Goal: Contribute content: Contribute content

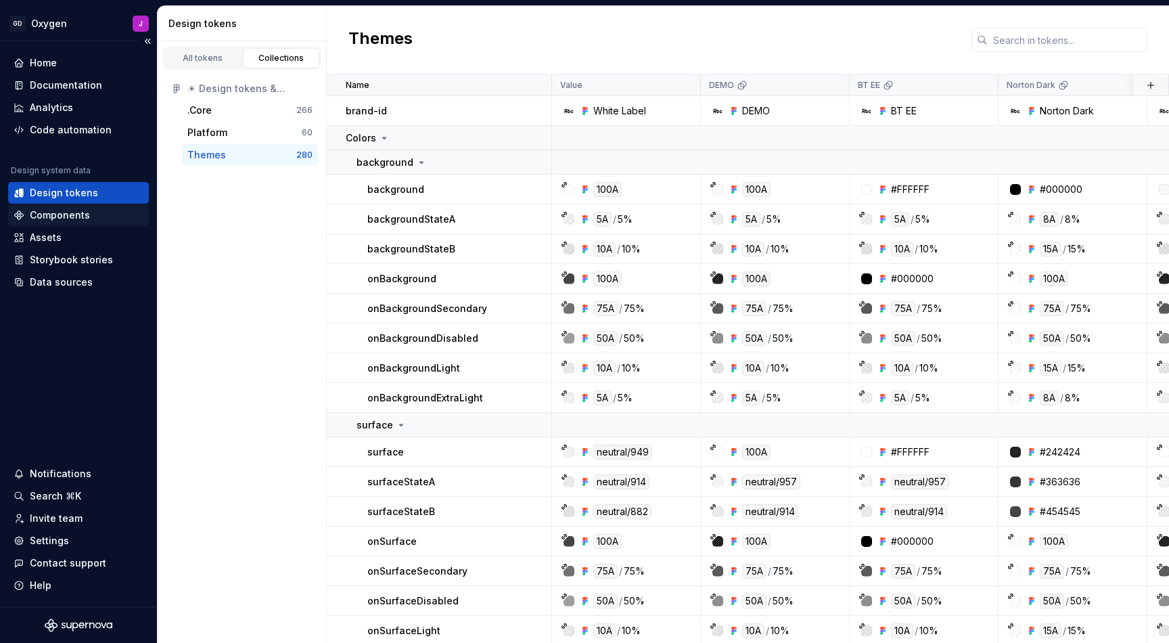
click at [73, 216] on div "Components" at bounding box center [60, 215] width 60 height 14
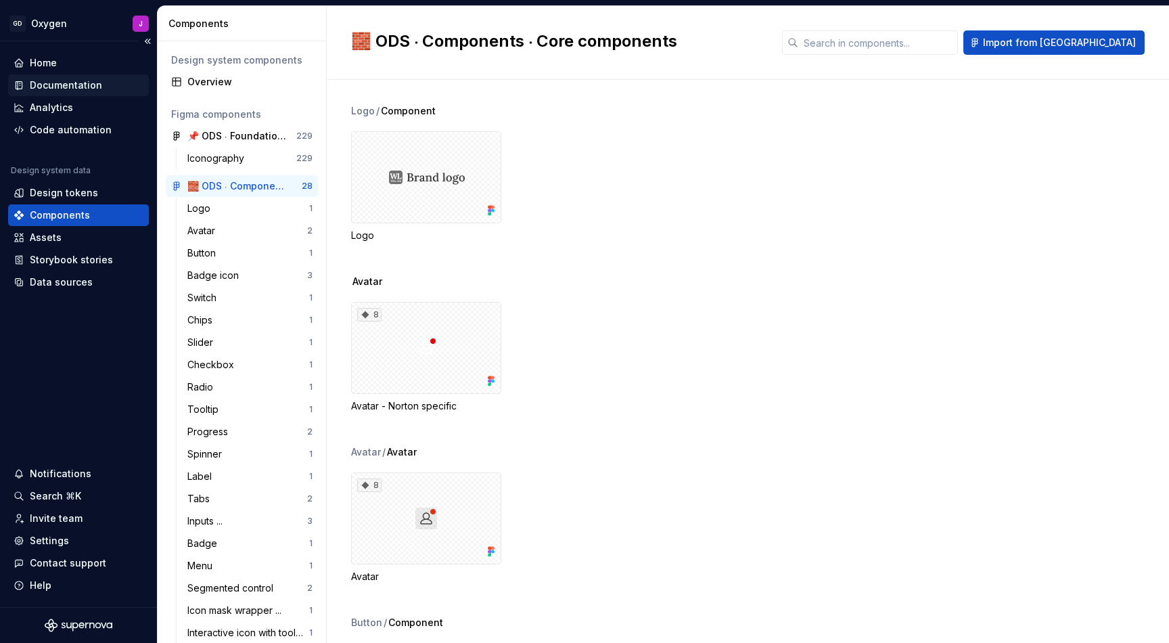
click at [70, 84] on div "Documentation" at bounding box center [66, 85] width 72 height 14
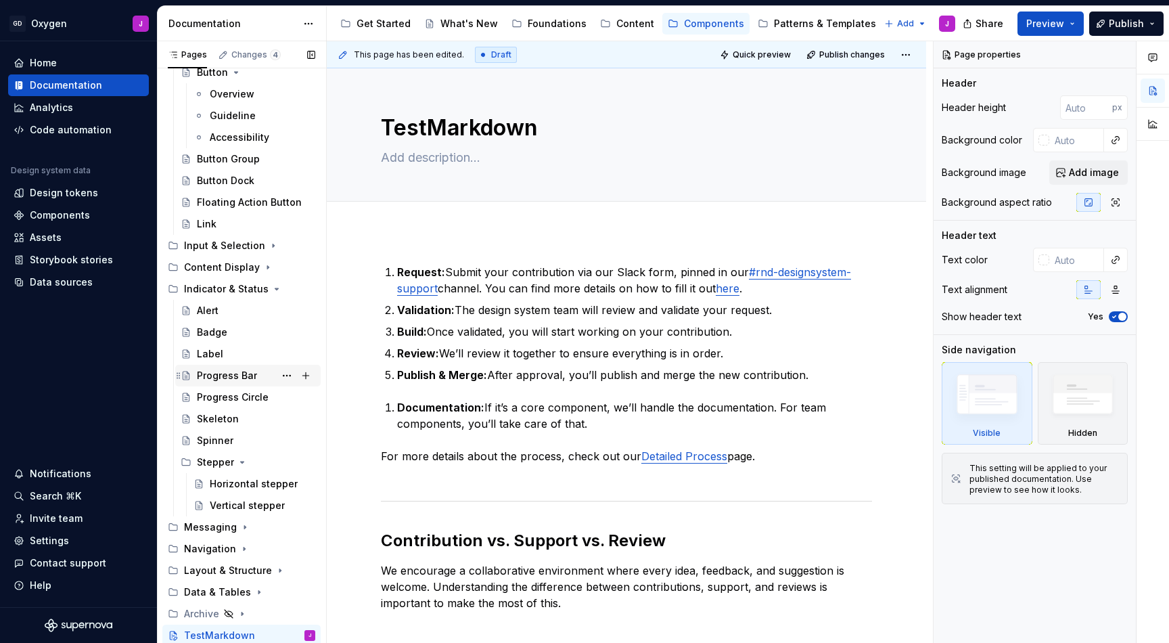
scroll to position [123, 0]
click at [267, 267] on icon "Page tree" at bounding box center [267, 267] width 1 height 3
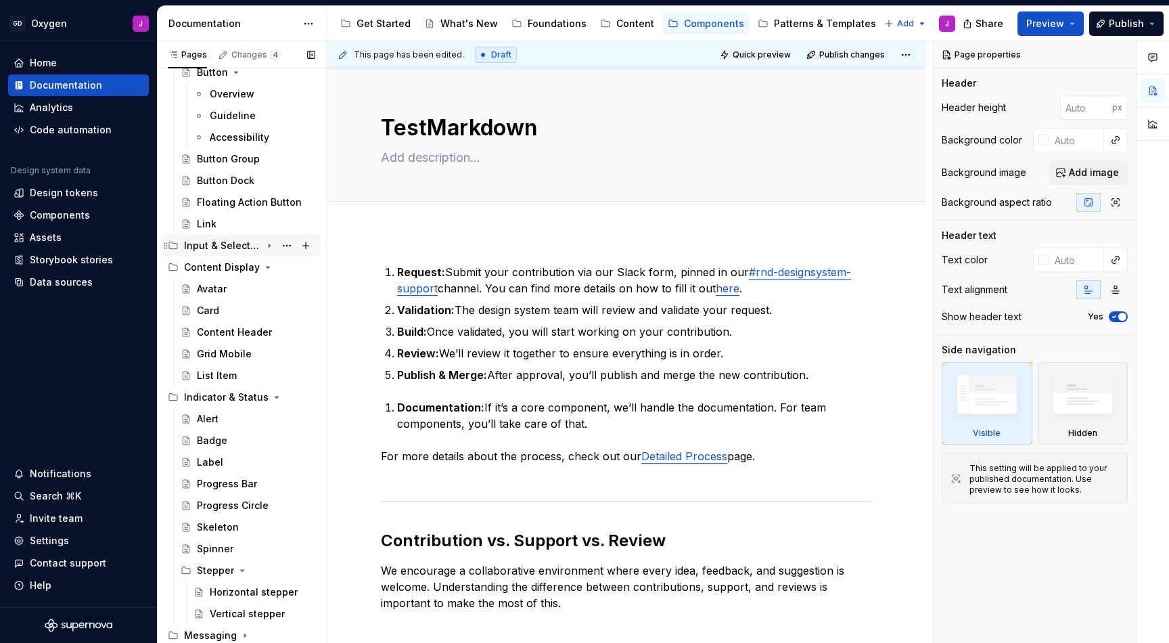
click at [269, 245] on icon "Page tree" at bounding box center [269, 245] width 1 height 3
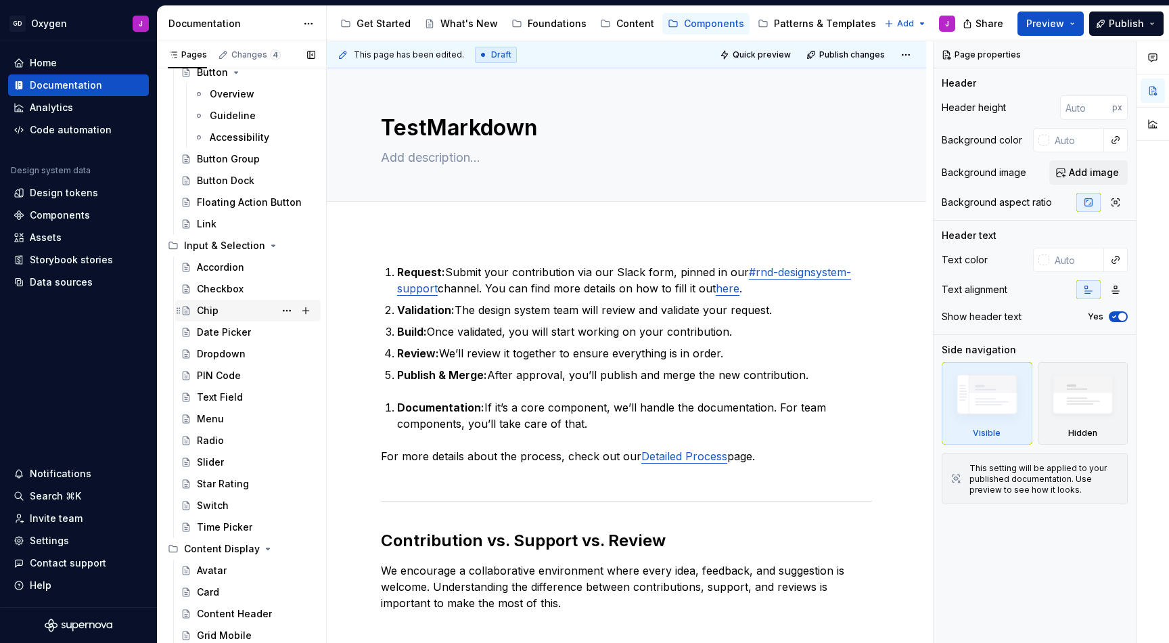
click at [221, 308] on div "Chip" at bounding box center [256, 310] width 118 height 19
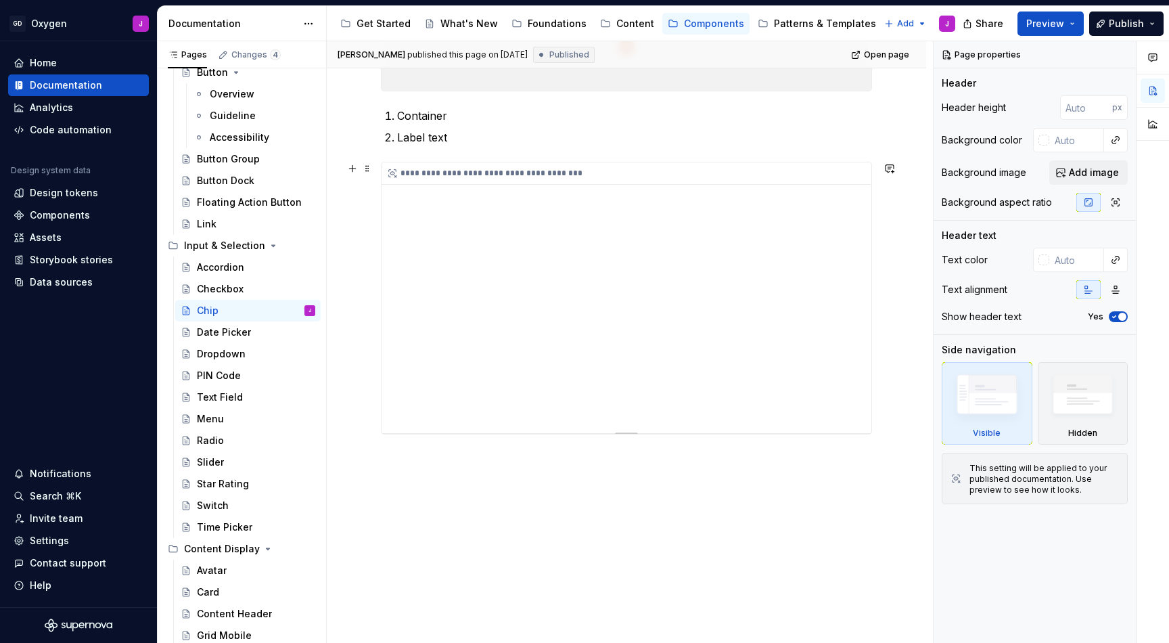
scroll to position [445, 0]
click at [366, 217] on div "**********" at bounding box center [627, 229] width 600 height 855
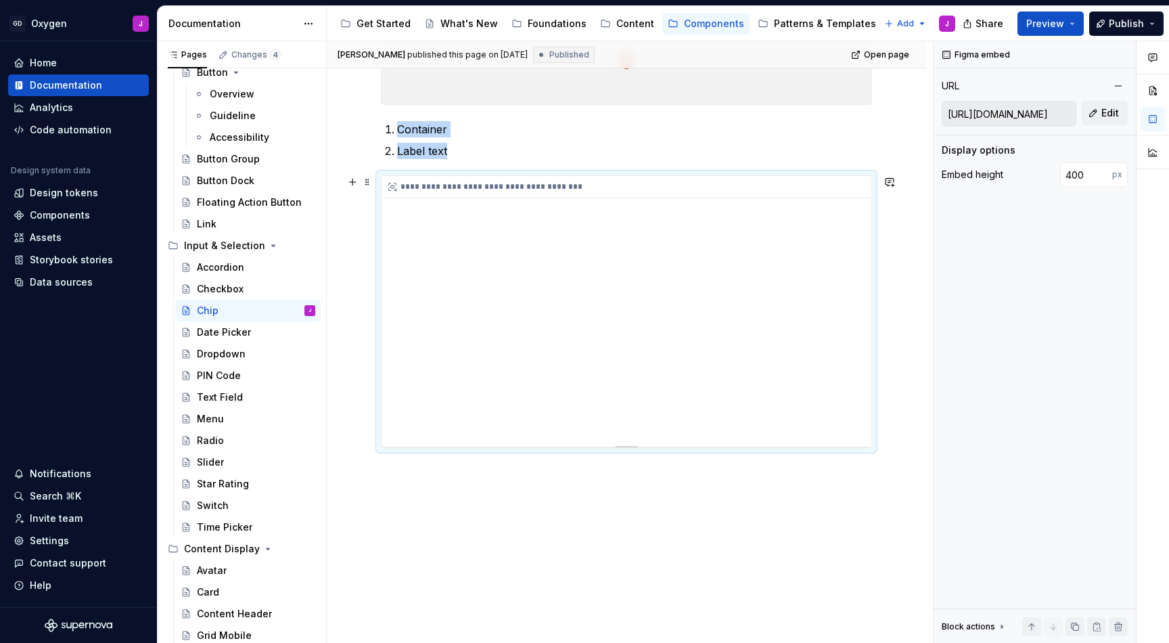
click at [582, 239] on div "**********" at bounding box center [627, 311] width 490 height 271
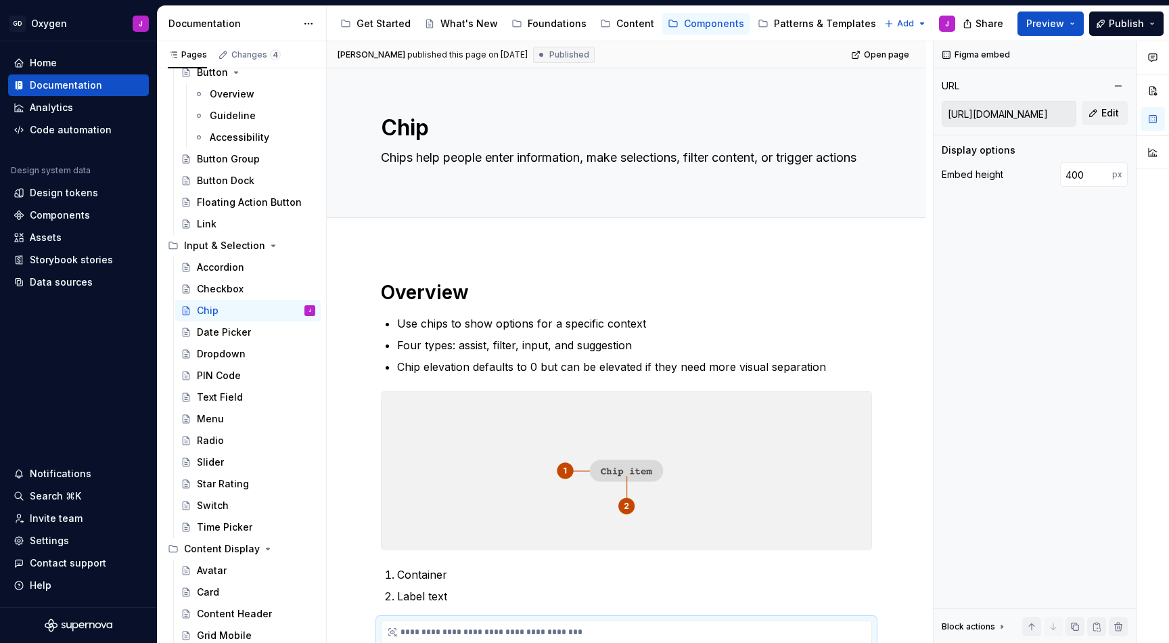
scroll to position [0, 0]
click at [761, 156] on textarea "Chips help people enter information, make selections, filter content, or trigge…" at bounding box center [623, 166] width 491 height 38
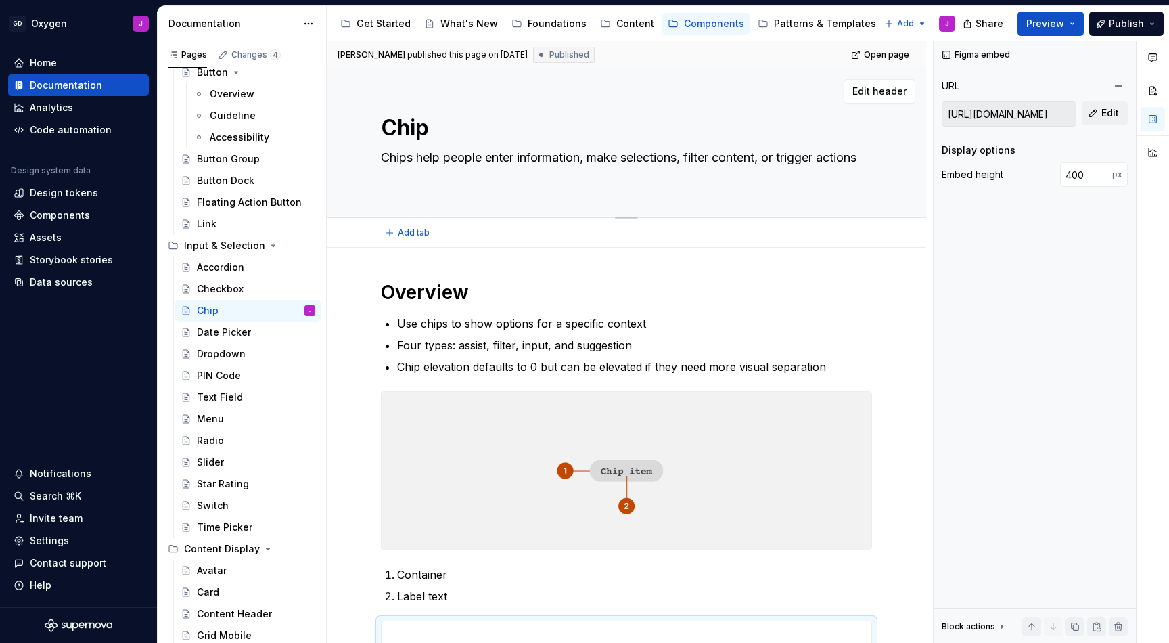
paste textarea "Small, interactive elements that represent selections, filters, or user inputs.…"
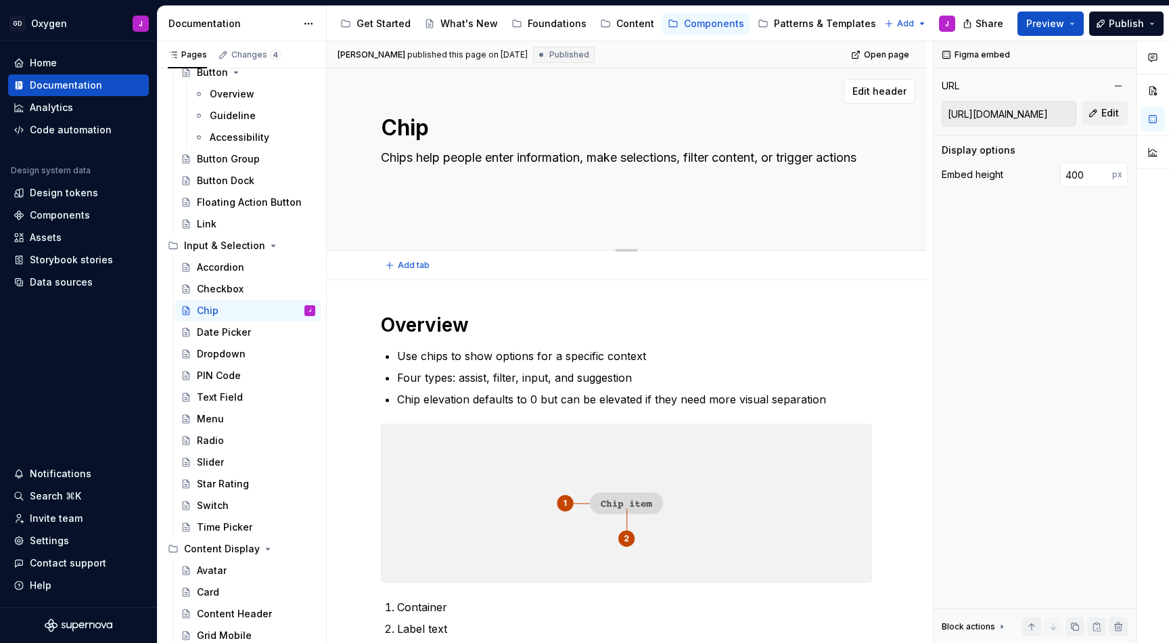
type textarea "*"
type textarea "Small, interactive elements that represent selections, filters, or user inputs.…"
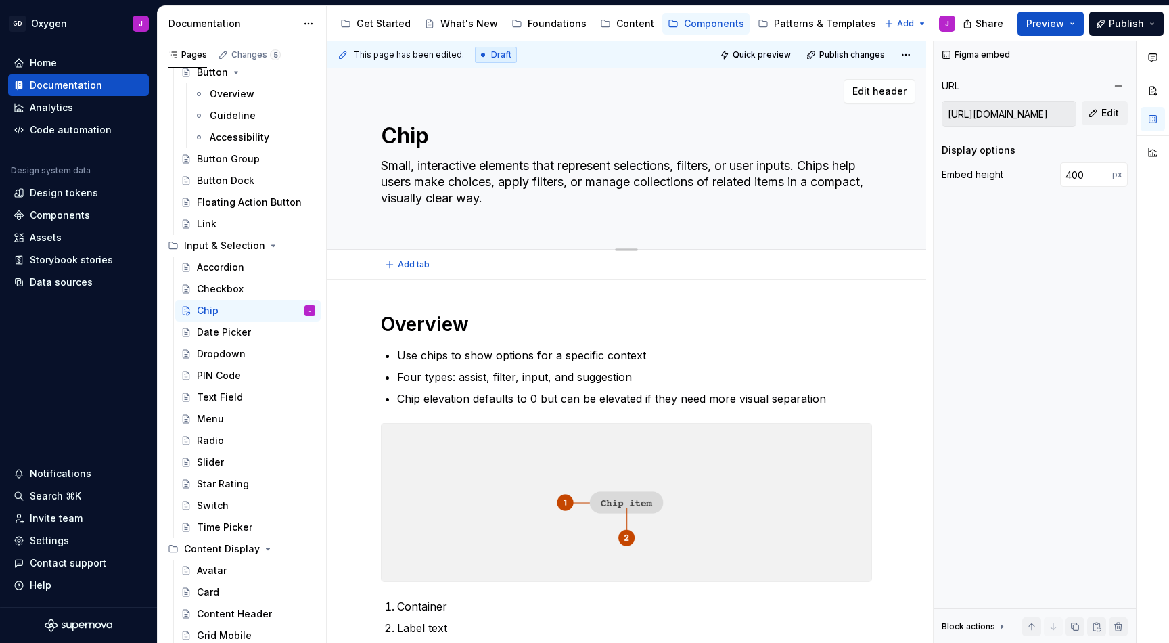
type textarea "*"
type textarea "Small, interactive elements that represent selections, filters, or user inputs.…"
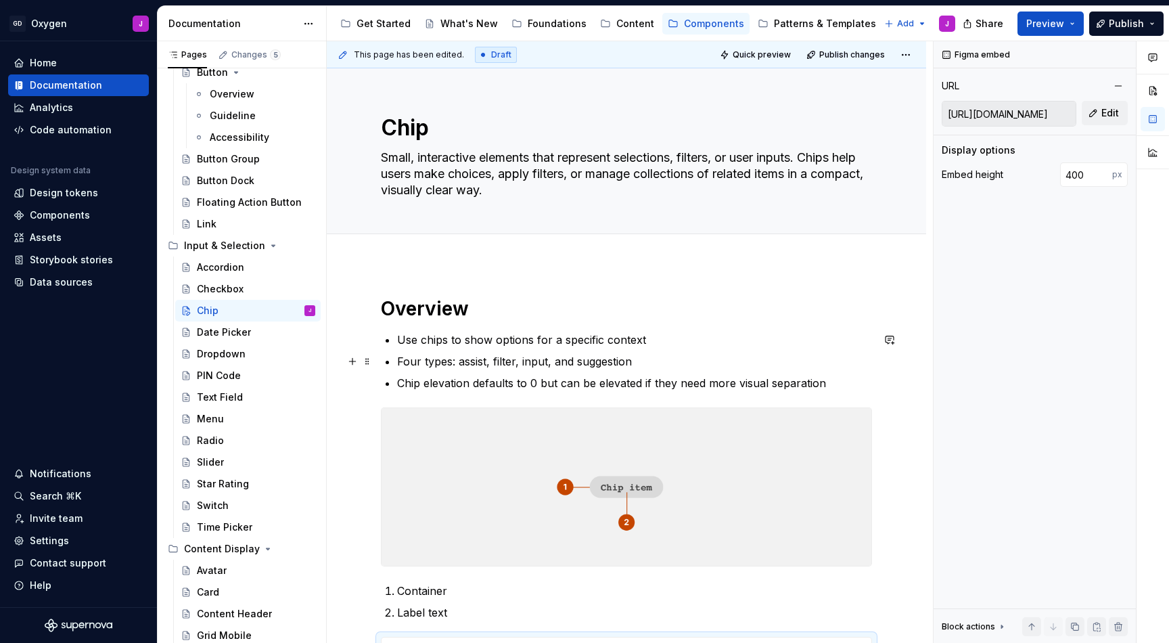
type textarea "*"
type textarea "Small, interactive elements that represent selections, filters, or user inputs.…"
click at [588, 358] on p "Four types: assist, filter, input, and suggestion" at bounding box center [634, 361] width 475 height 16
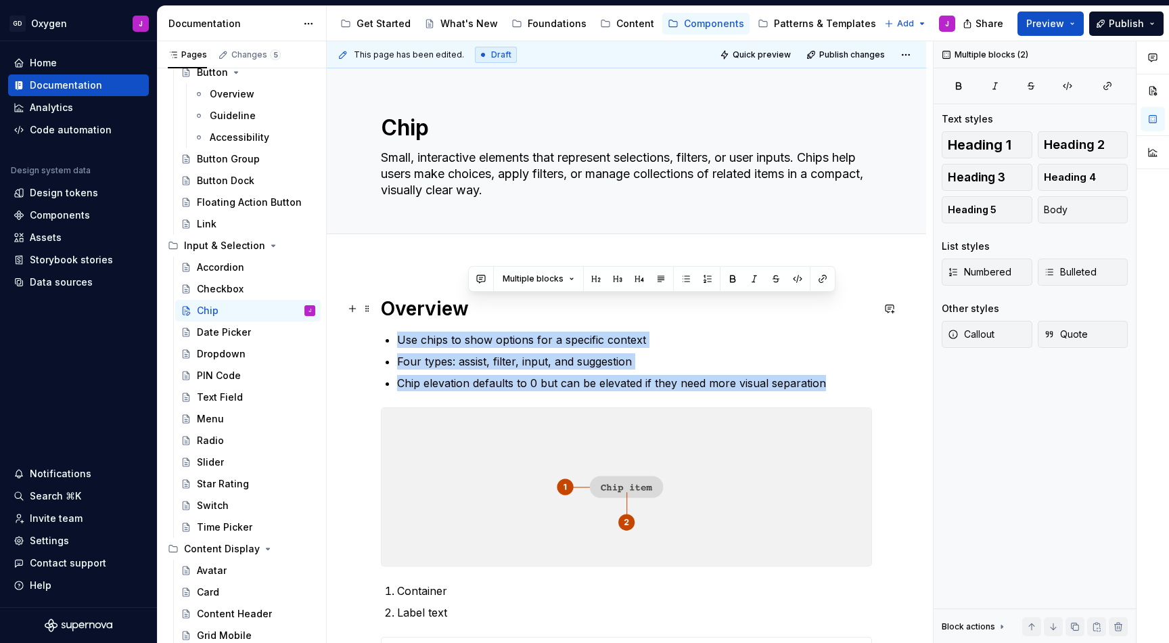
drag, startPoint x: 835, startPoint y: 384, endPoint x: 347, endPoint y: 320, distance: 492.0
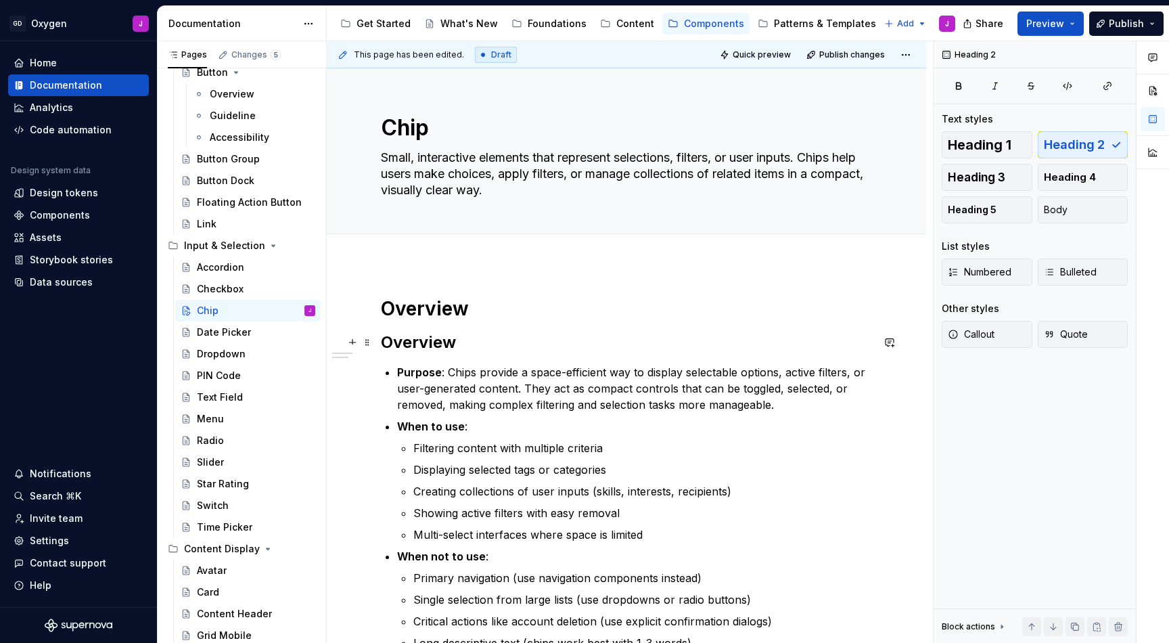
click at [445, 338] on h2 "Overview" at bounding box center [626, 343] width 491 height 22
click at [451, 310] on h1 "Overview" at bounding box center [626, 308] width 491 height 24
click at [423, 315] on h1 "Overview" at bounding box center [626, 308] width 491 height 24
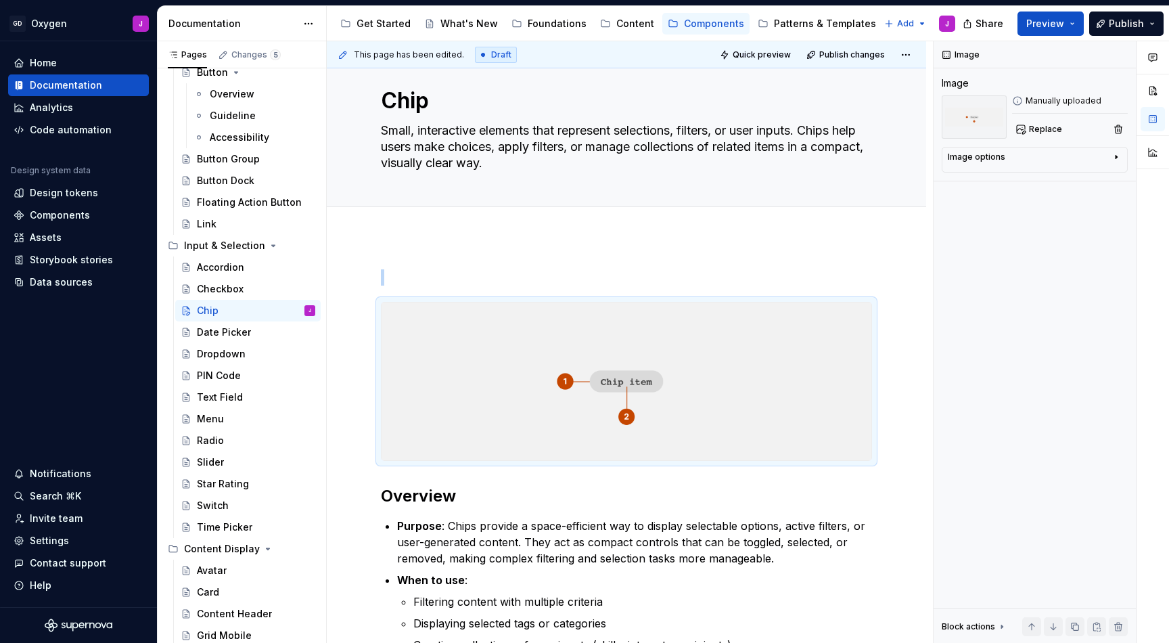
scroll to position [7, 0]
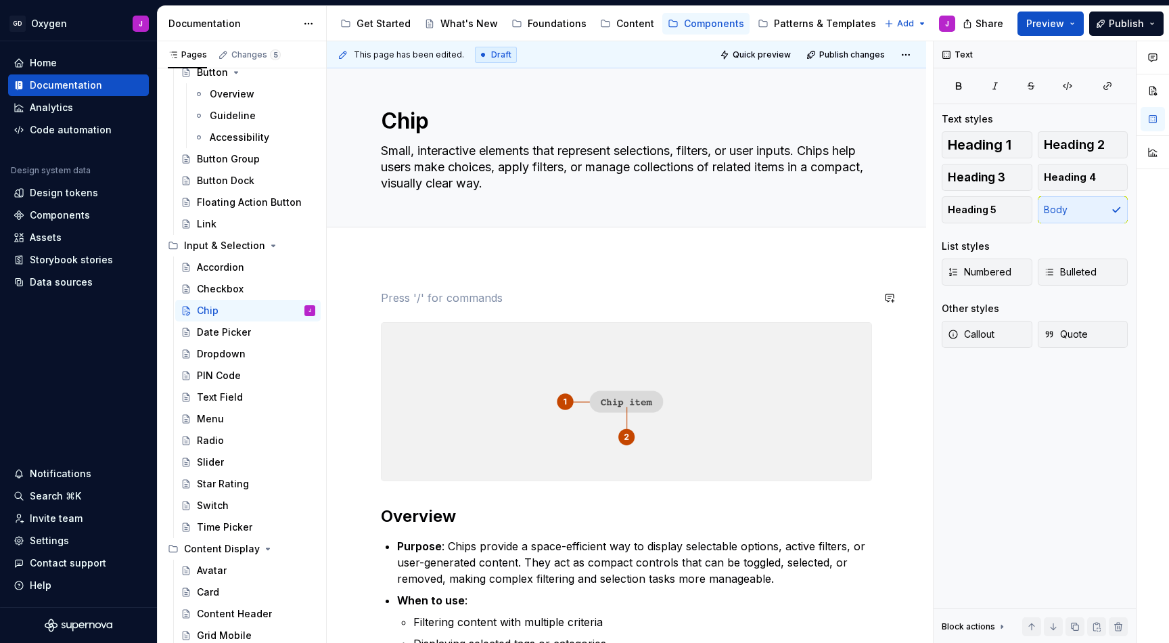
click at [418, 252] on div "Add tab" at bounding box center [627, 242] width 600 height 30
type textarea "*"
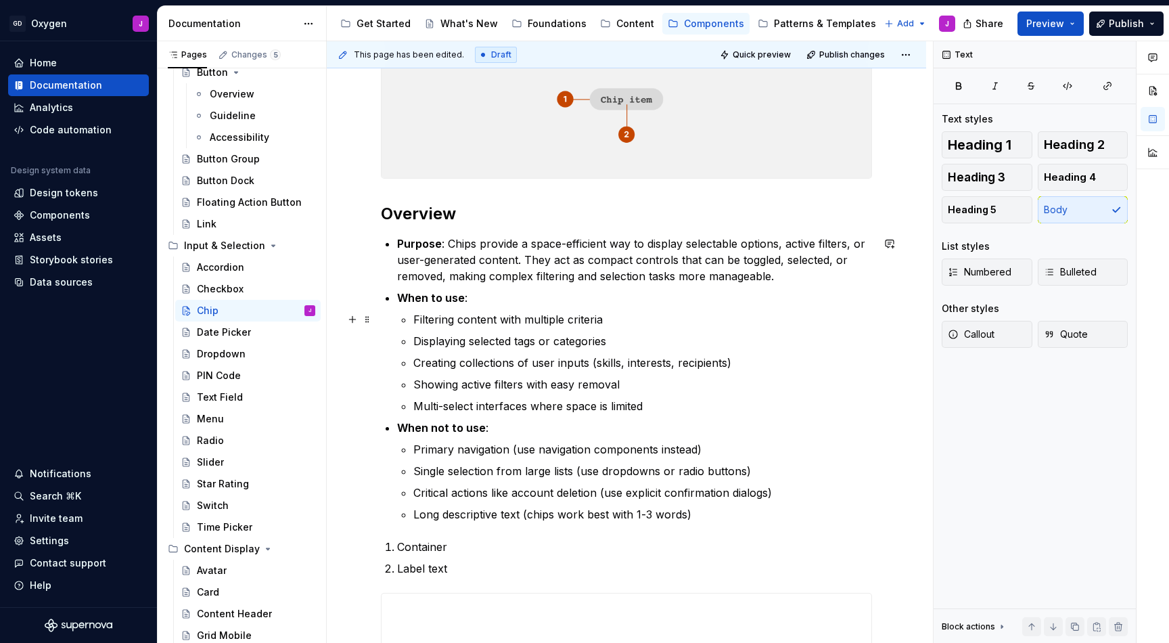
scroll to position [311, 0]
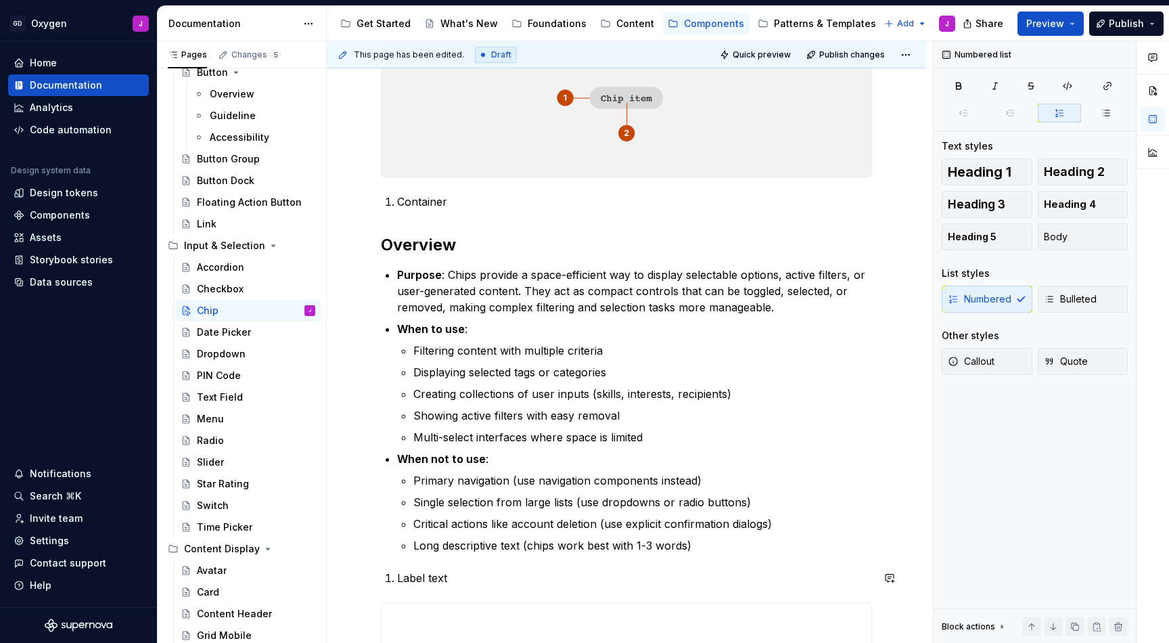
drag, startPoint x: 386, startPoint y: 577, endPoint x: 392, endPoint y: 566, distance: 12.7
click at [392, 566] on div "**********" at bounding box center [626, 430] width 491 height 889
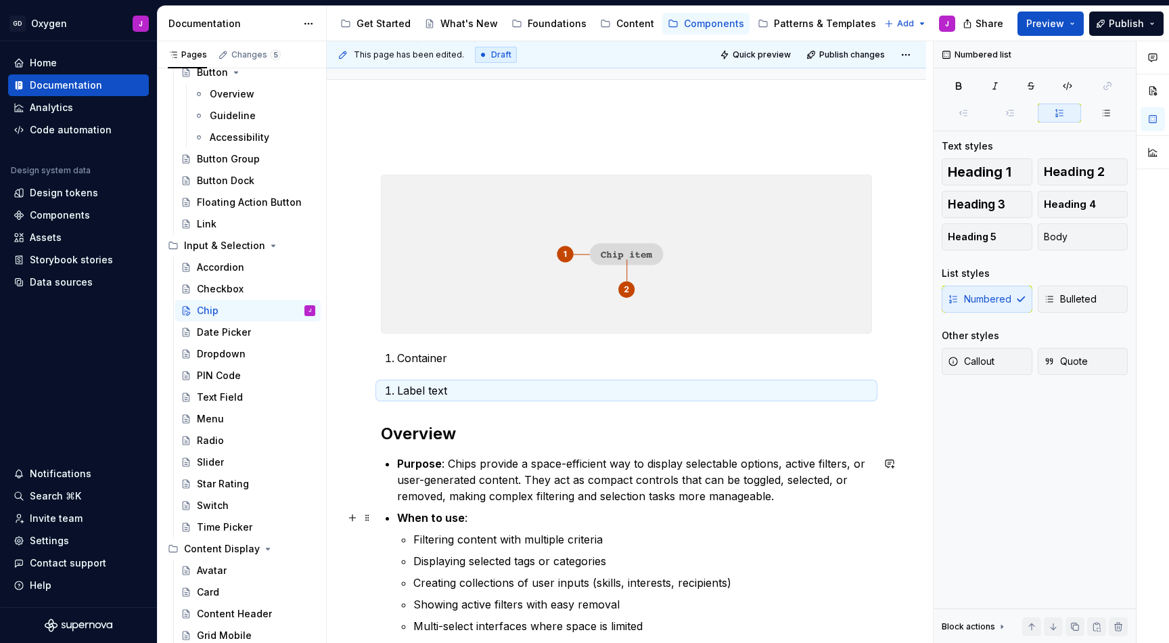
scroll to position [141, 0]
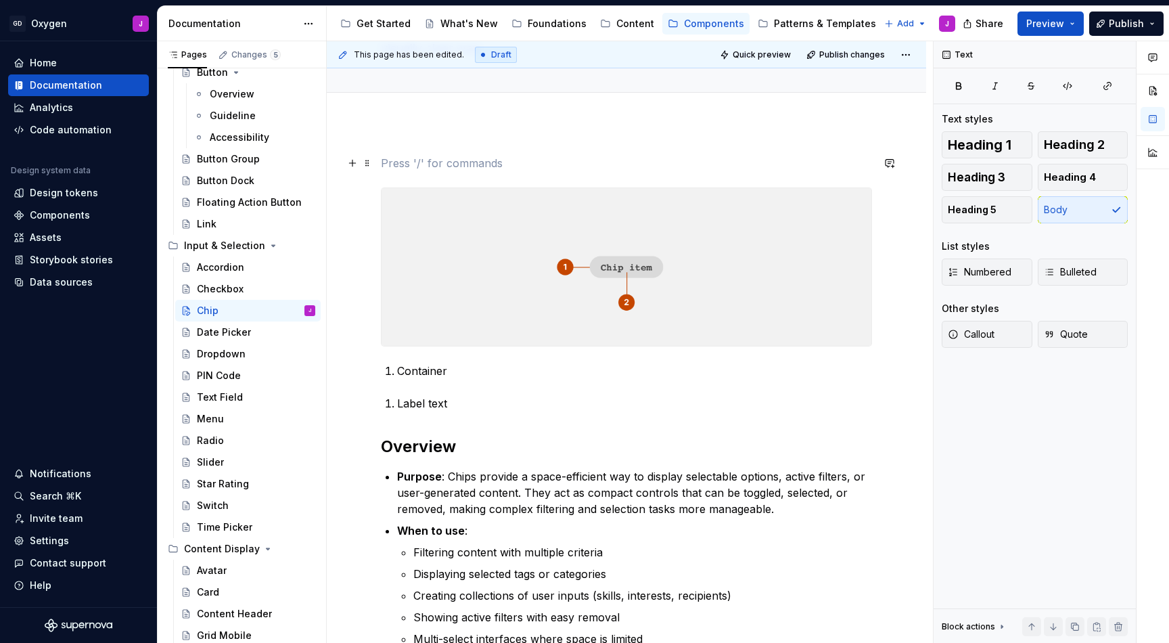
click at [440, 156] on p at bounding box center [626, 163] width 491 height 16
click at [426, 444] on h2 "Overview" at bounding box center [626, 447] width 491 height 22
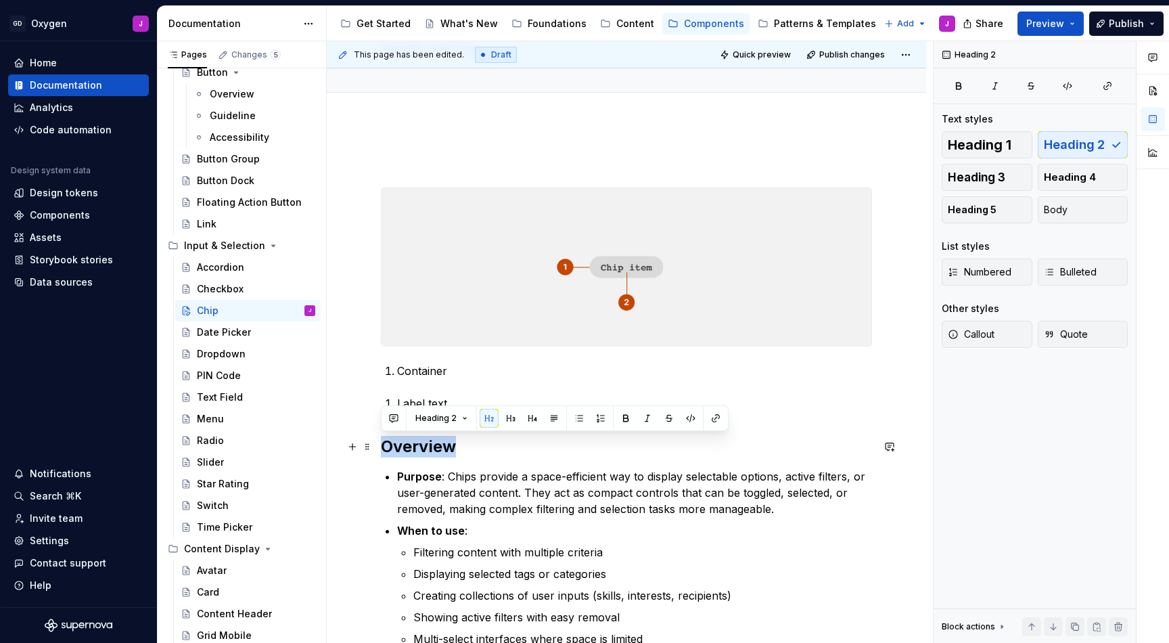
copy h2 "Overview"
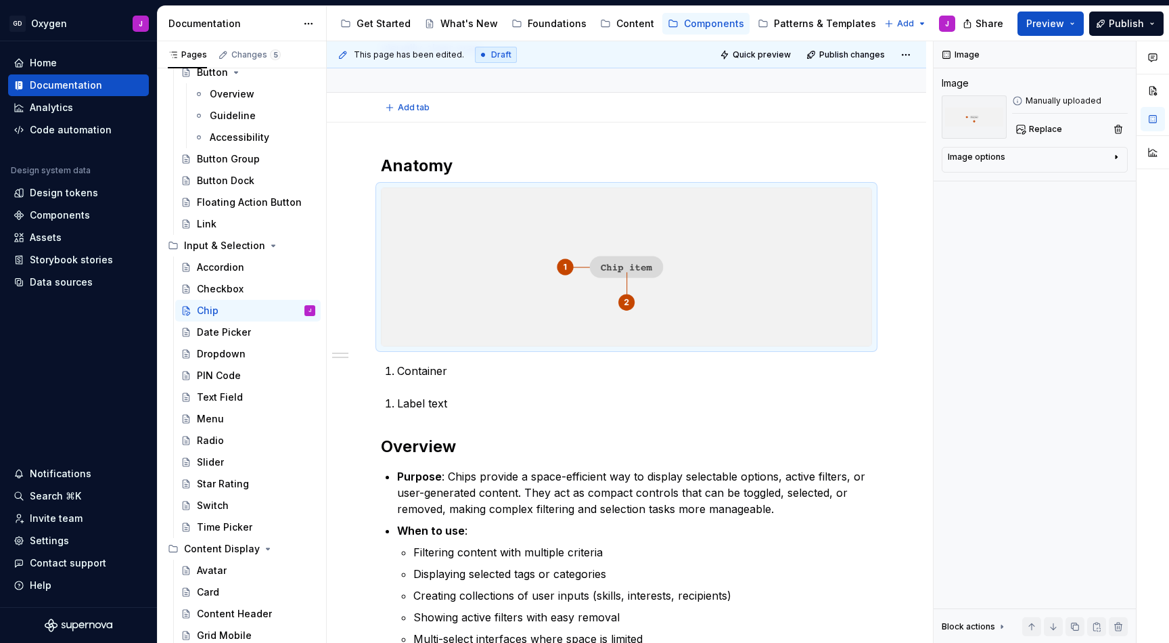
click at [552, 102] on div "Add tab" at bounding box center [626, 107] width 491 height 19
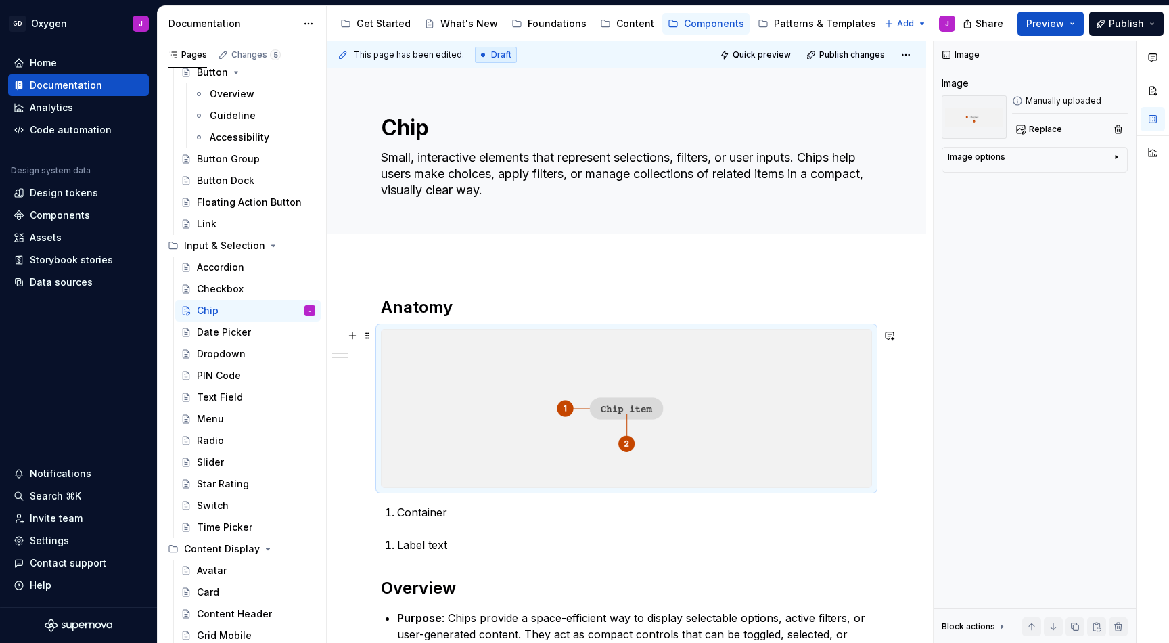
scroll to position [0, 0]
click at [939, 350] on div "Image Image Manually uploaded Replace Image options Alignment Alt Caption Block…" at bounding box center [1035, 342] width 202 height 602
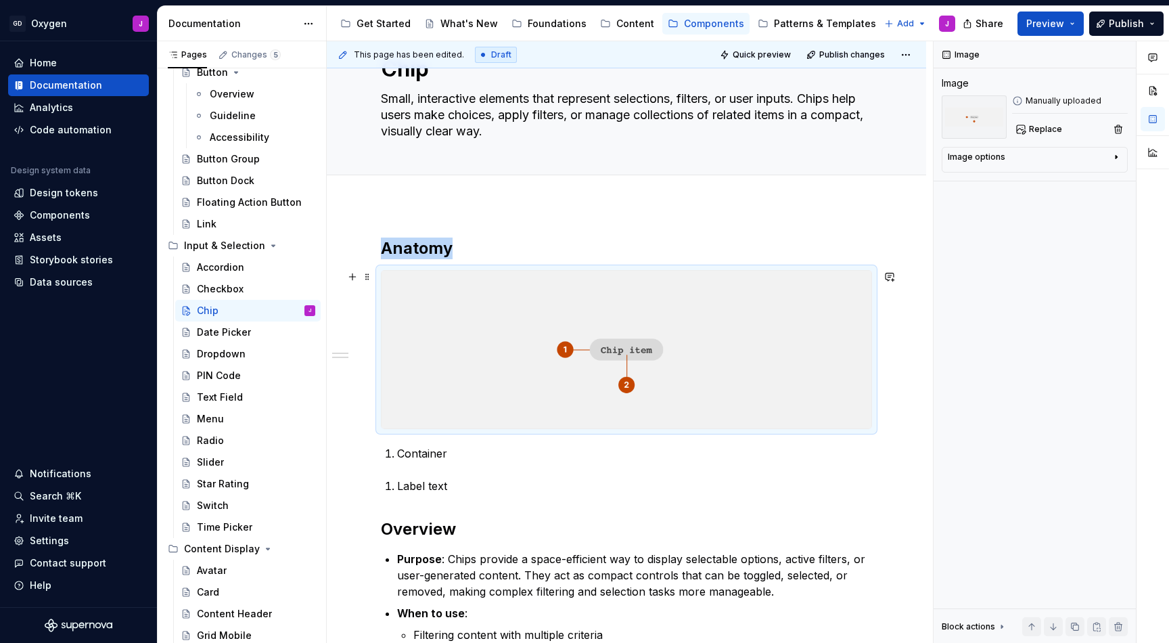
scroll to position [60, 0]
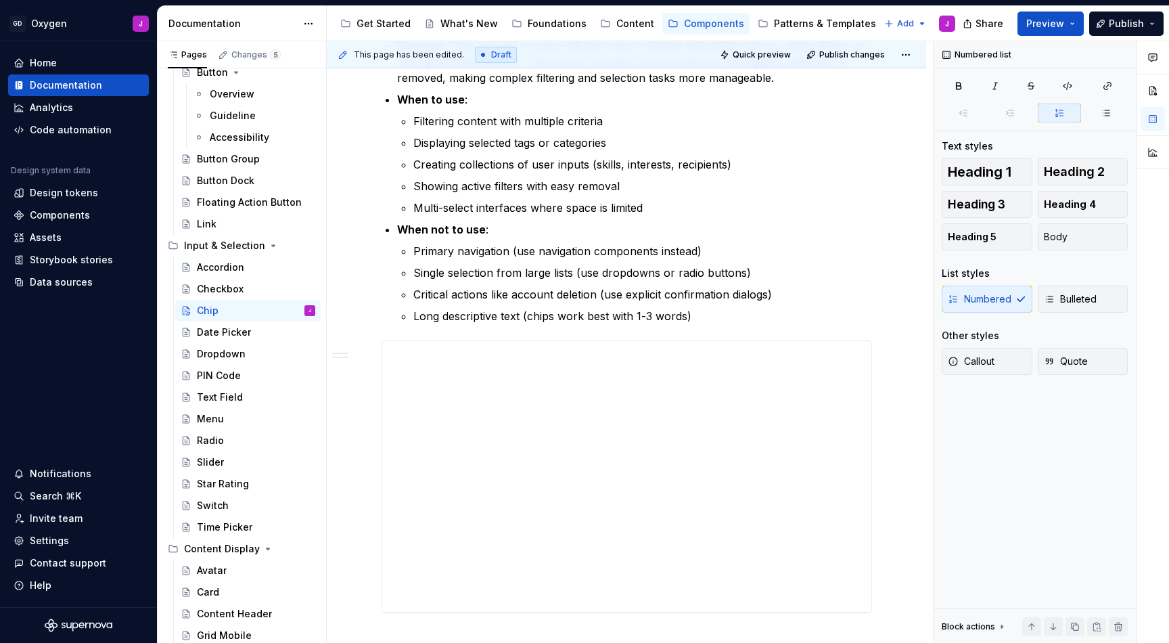
scroll to position [574, 0]
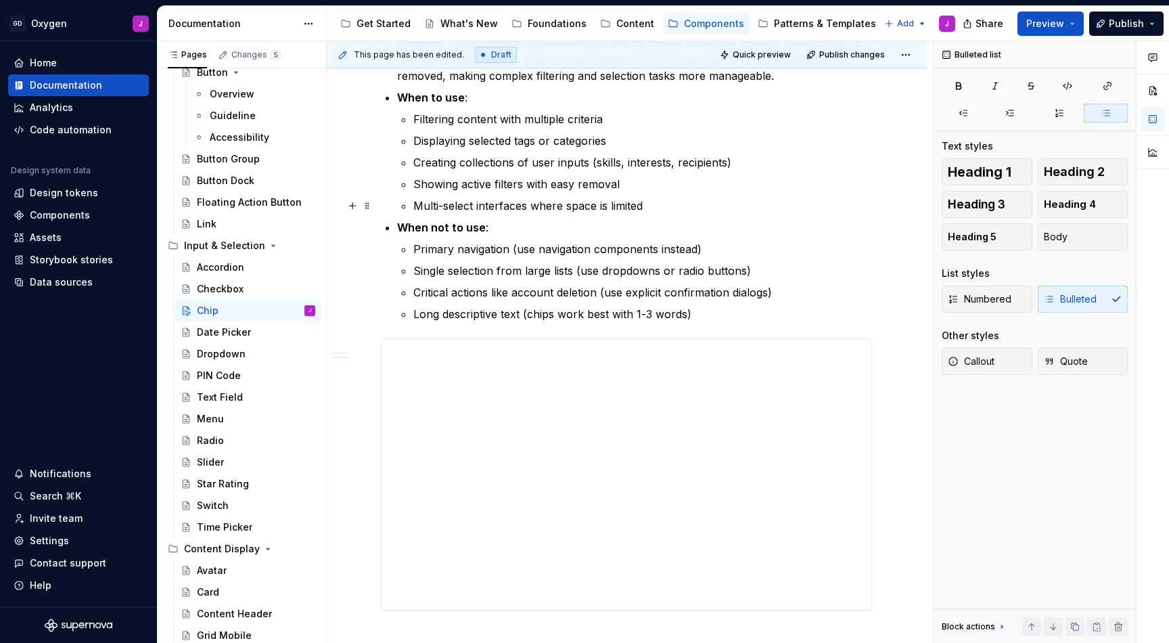
click at [648, 211] on p "Multi-select interfaces where space is limited" at bounding box center [642, 206] width 459 height 16
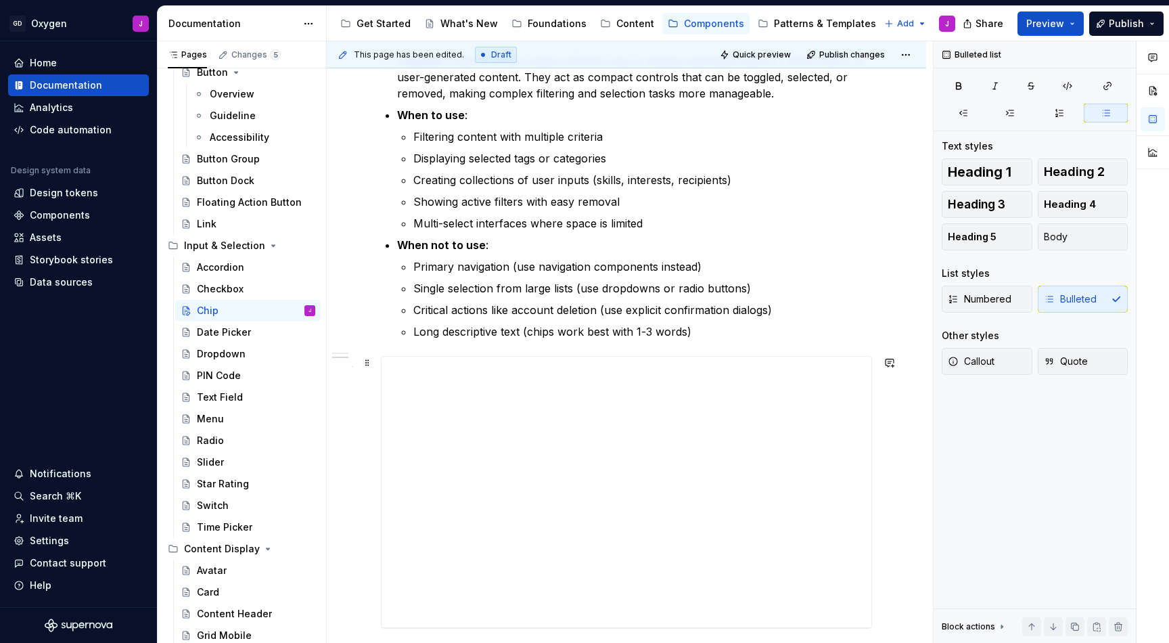
scroll to position [609, 0]
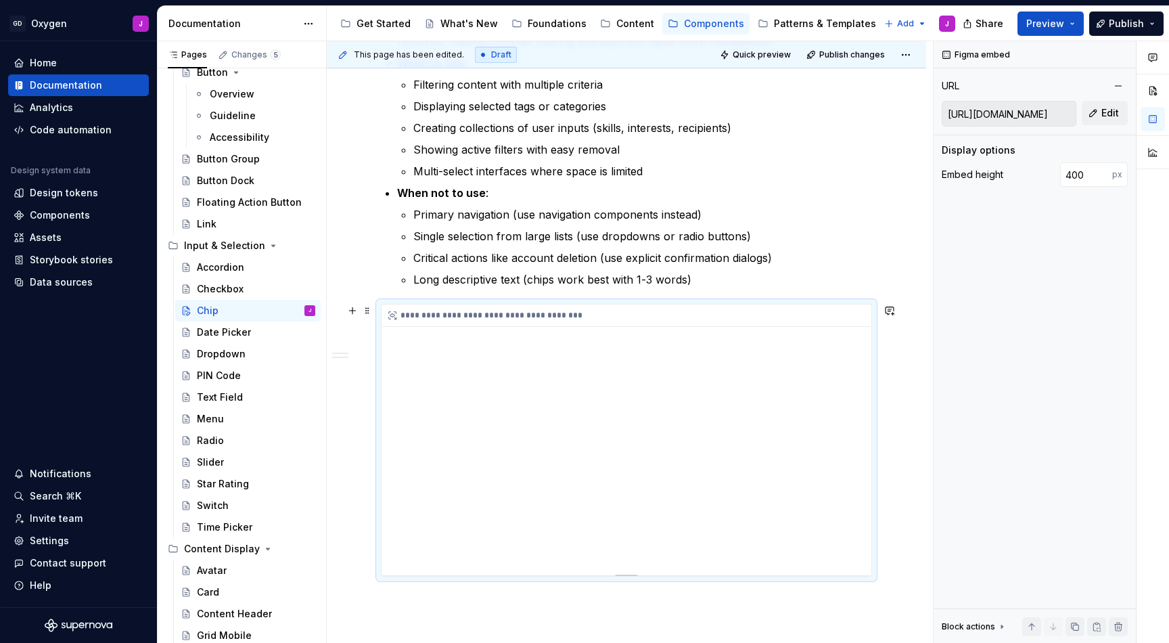
click at [753, 430] on div "**********" at bounding box center [627, 439] width 490 height 271
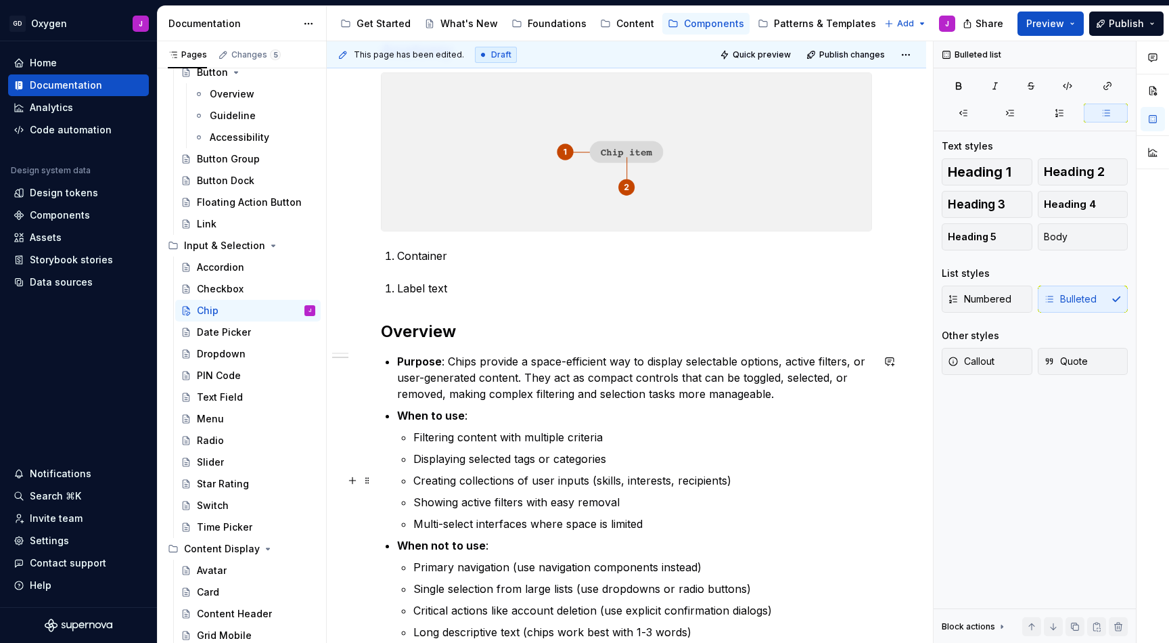
scroll to position [393, 0]
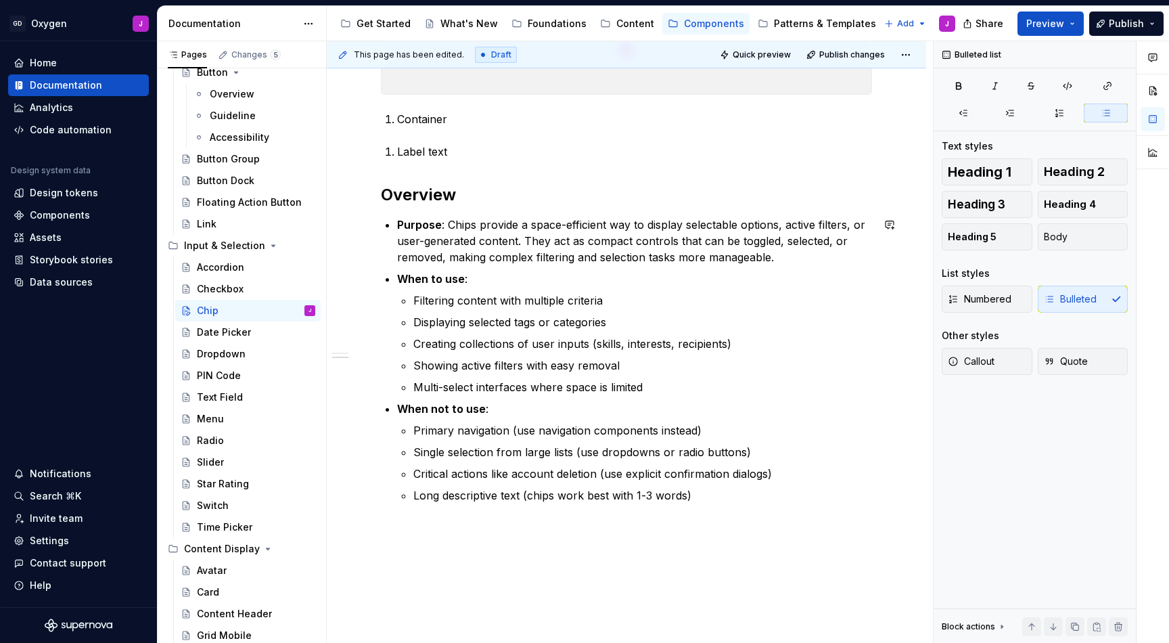
click at [479, 532] on div "Anatomy Container Label text Overview Purpose : Chips provide a space-efficient…" at bounding box center [627, 292] width 600 height 842
click at [434, 579] on div "Anatomy Container Label text Overview Purpose : Chips provide a space-efficient…" at bounding box center [627, 292] width 600 height 842
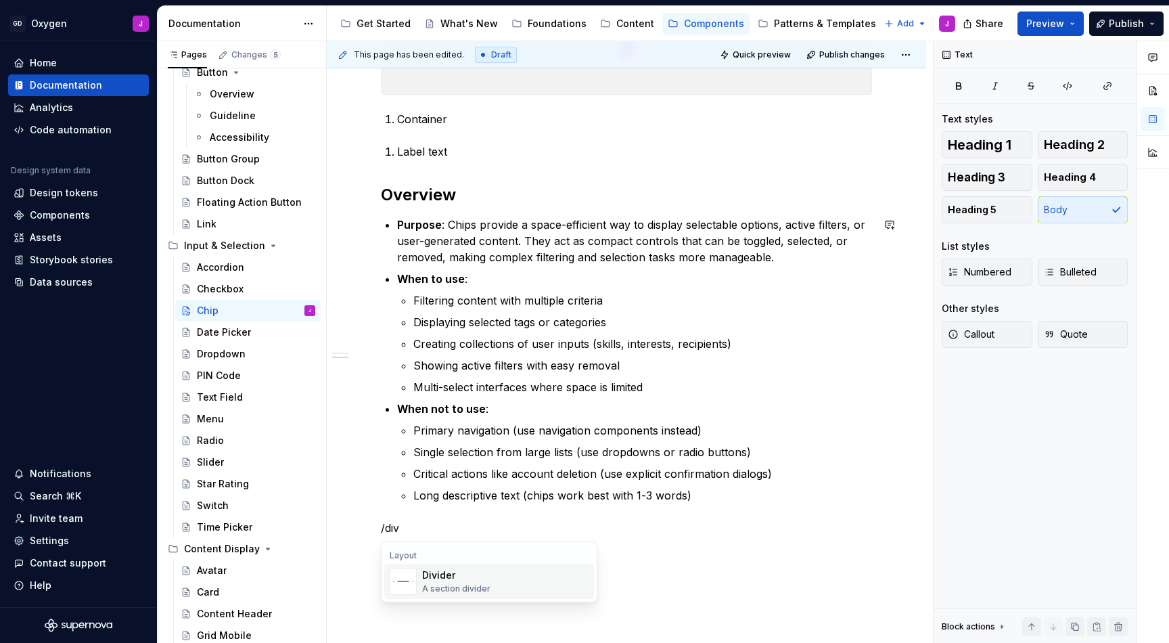
click at [440, 581] on div "Divider" at bounding box center [456, 575] width 68 height 14
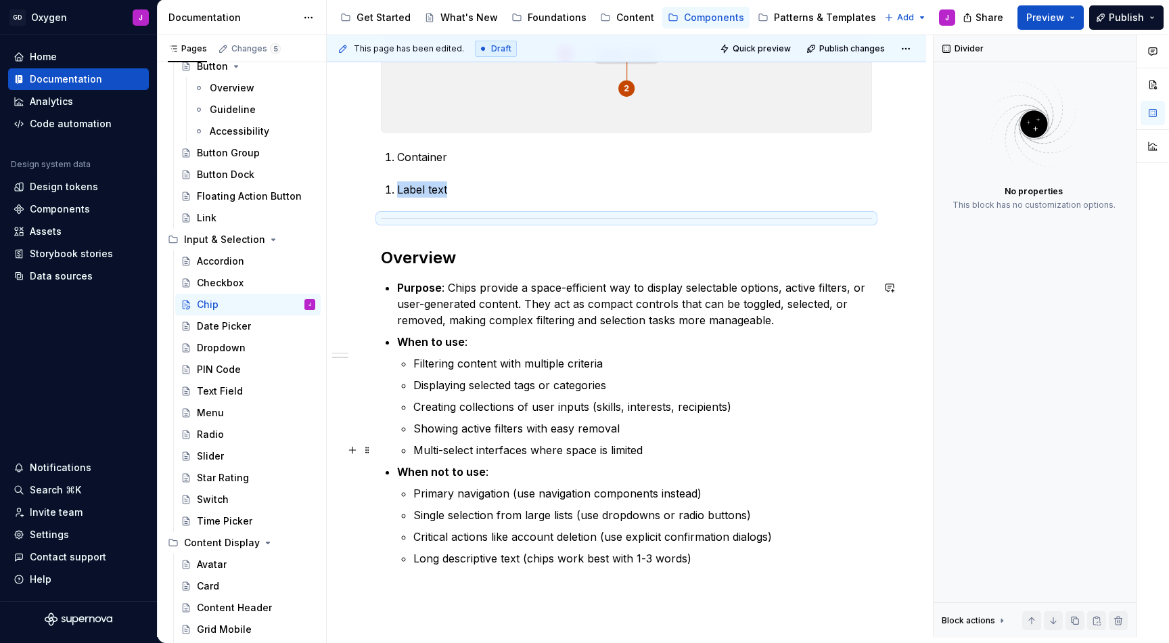
scroll to position [273, 0]
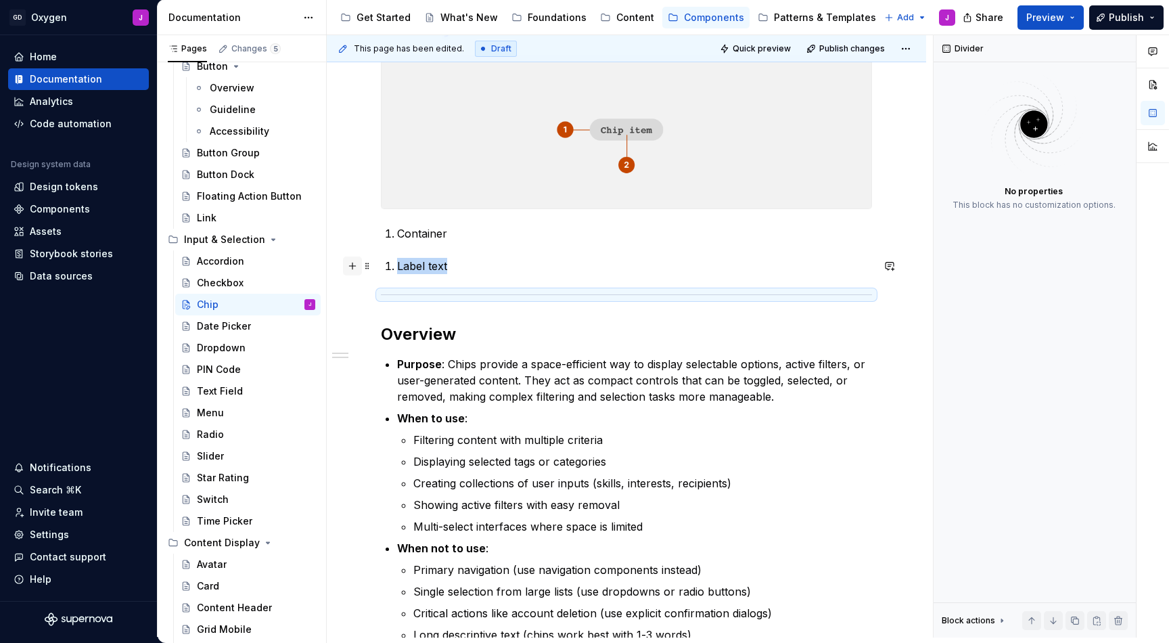
click at [355, 262] on button "button" at bounding box center [352, 265] width 19 height 19
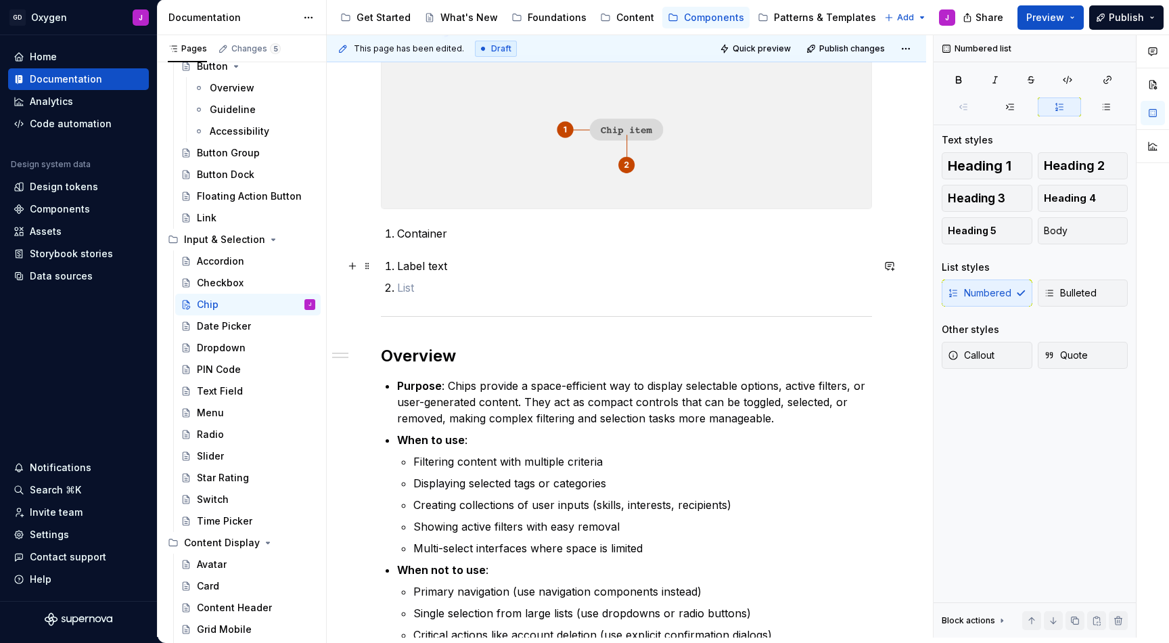
click at [342, 302] on div "Anatomy Container Label text Overview Purpose : Chips provide a space-efficient…" at bounding box center [627, 445] width 600 height 921
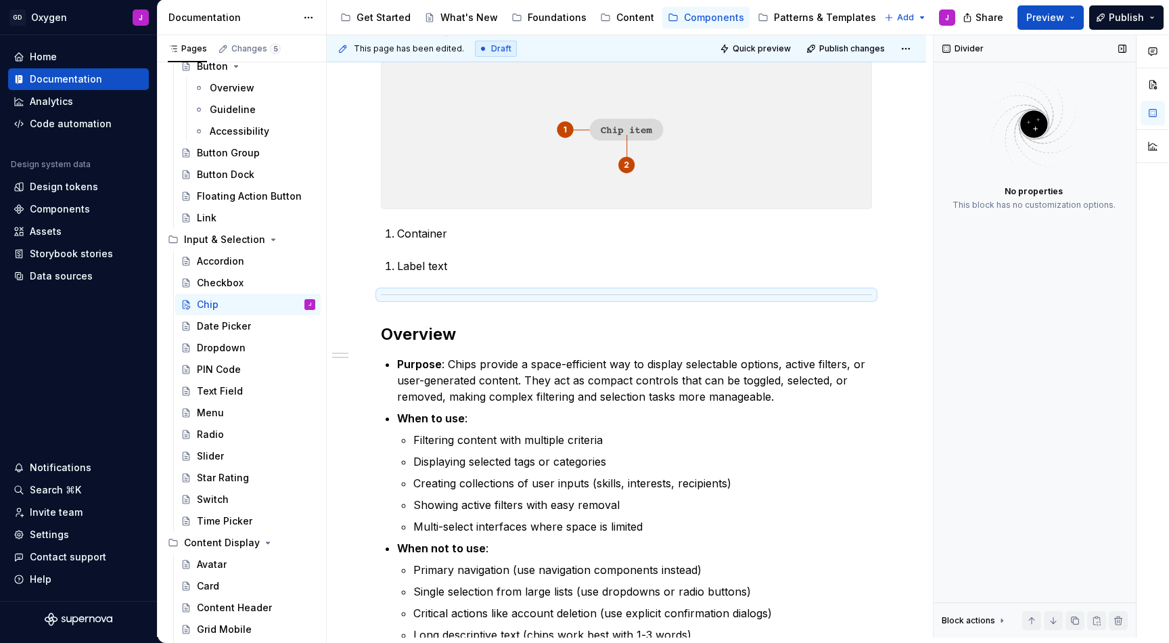
click at [953, 419] on div "Divider No properties This block has no customization options. Block actions Mo…" at bounding box center [1035, 336] width 202 height 602
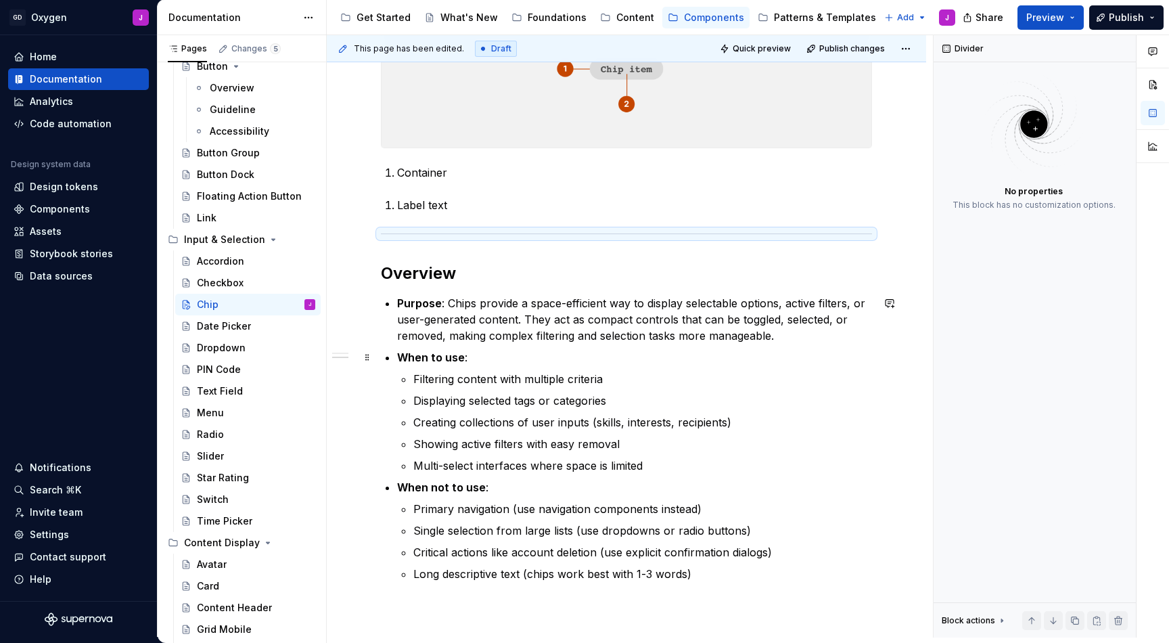
scroll to position [341, 0]
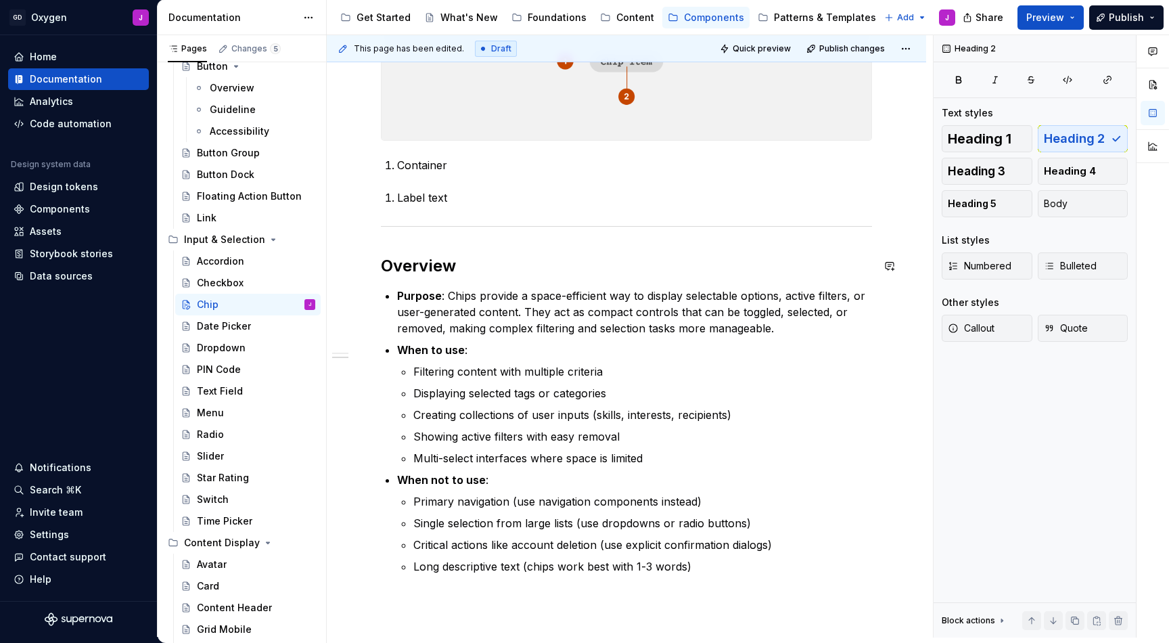
click at [355, 252] on div "Anatomy Container Label text Overview Purpose : Chips provide a space-efficient…" at bounding box center [627, 366] width 600 height 899
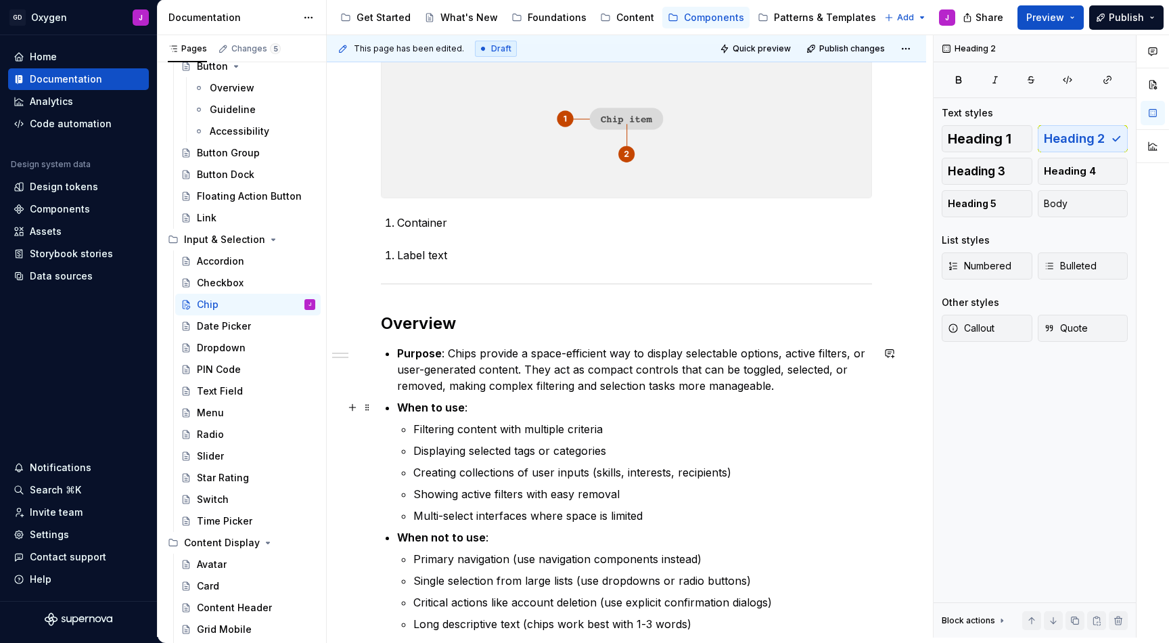
scroll to position [376, 0]
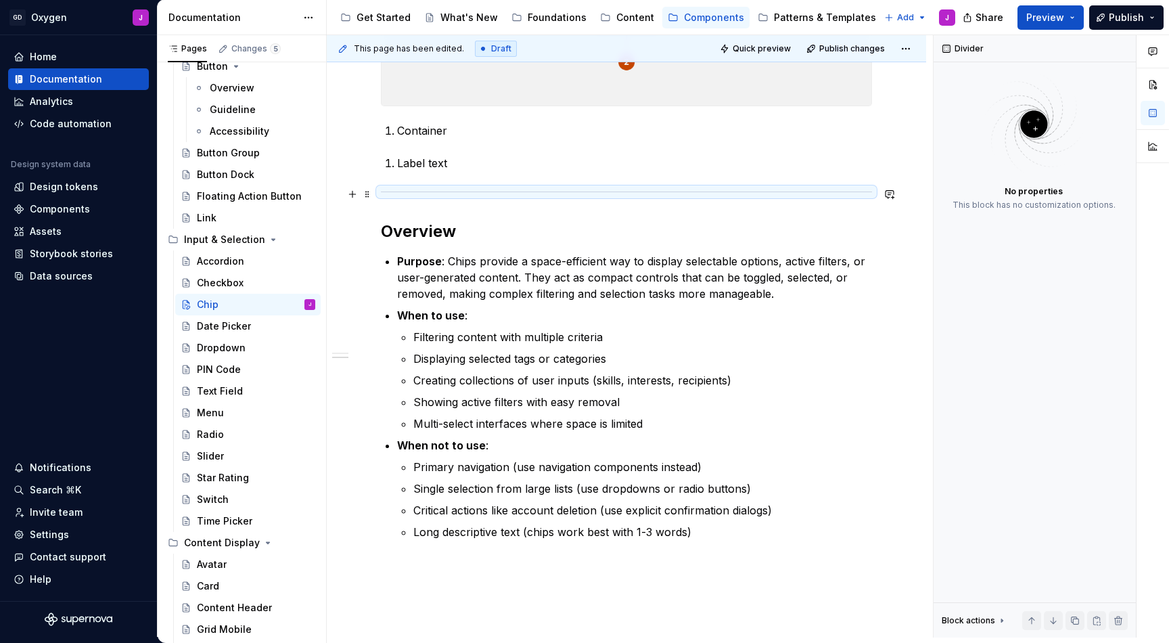
click at [560, 192] on div at bounding box center [626, 191] width 491 height 9
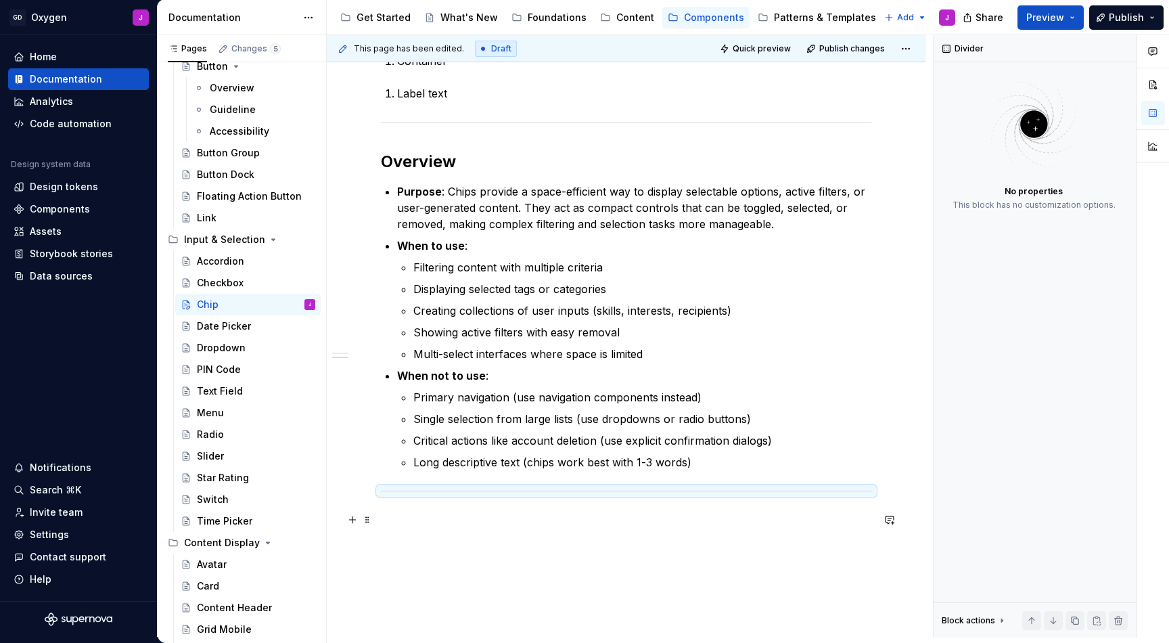
scroll to position [432, 0]
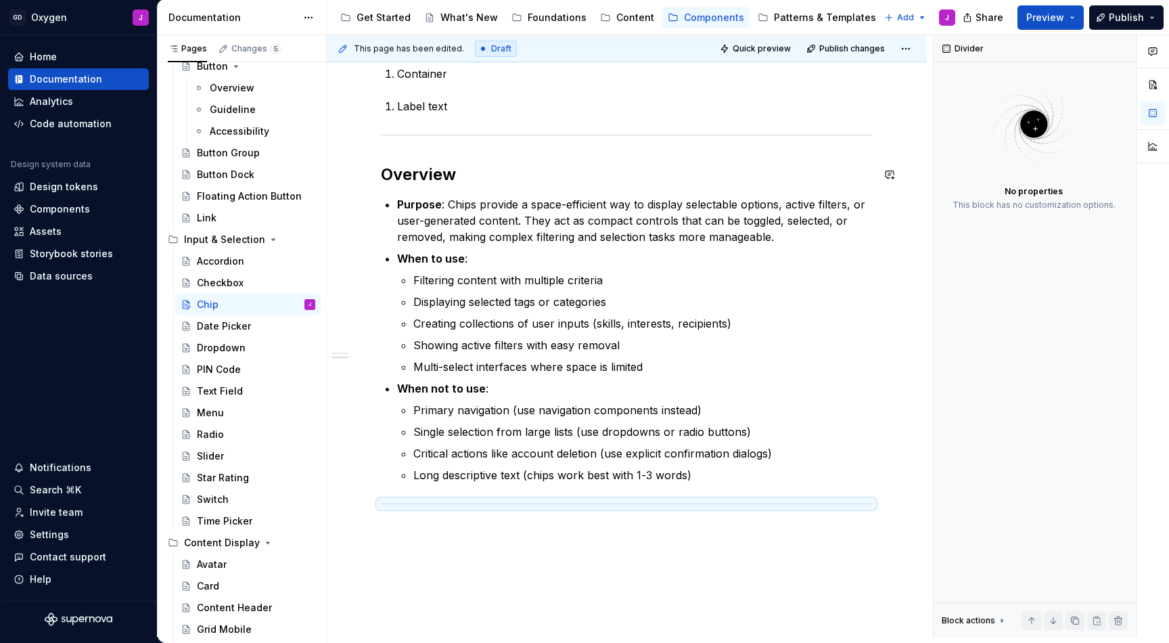
click at [431, 155] on div "Anatomy Container Label text Overview Purpose : Chips provide a space-efficient…" at bounding box center [626, 199] width 491 height 683
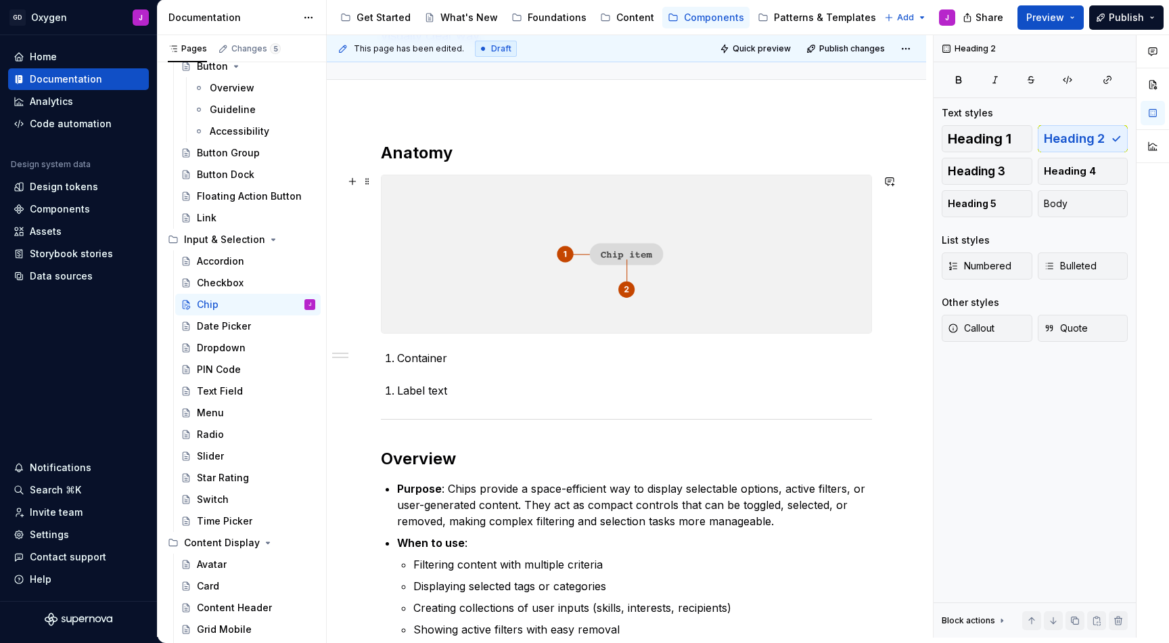
scroll to position [159, 0]
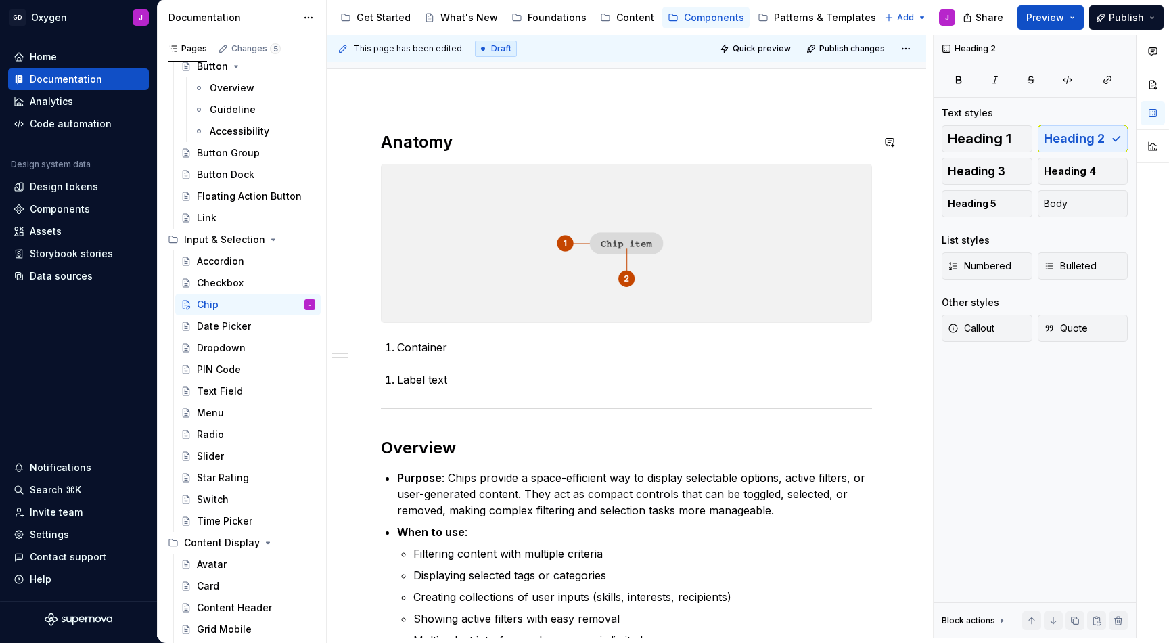
click at [908, 116] on div "Anatomy Container Label text Overview Purpose : Chips provide a space-efficient…" at bounding box center [627, 561] width 600 height 924
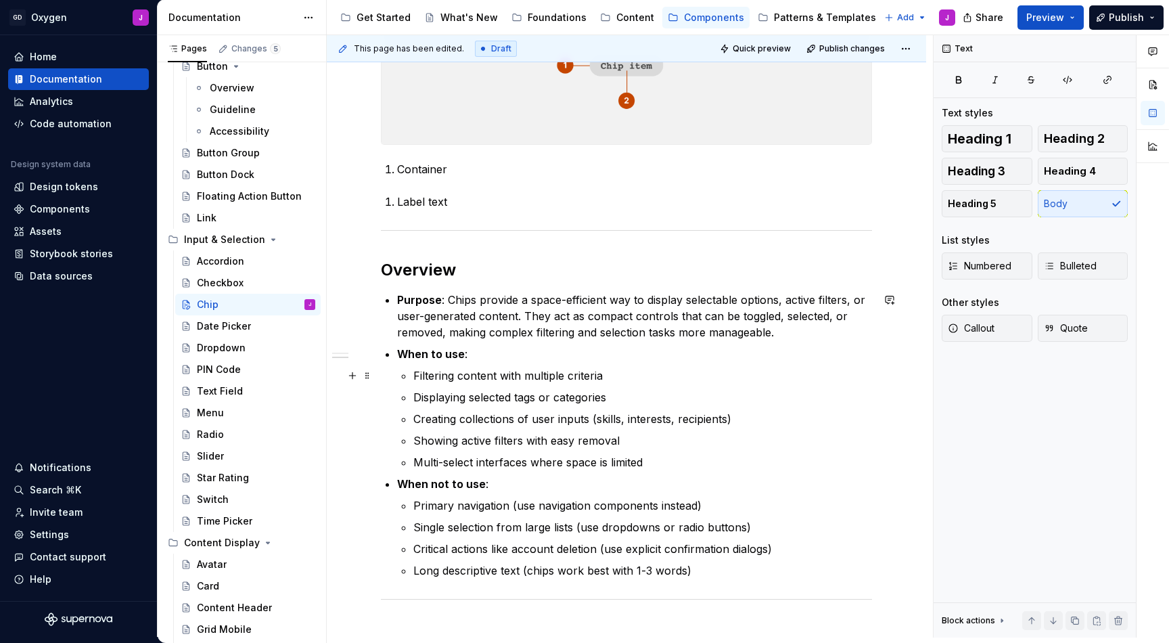
scroll to position [353, 0]
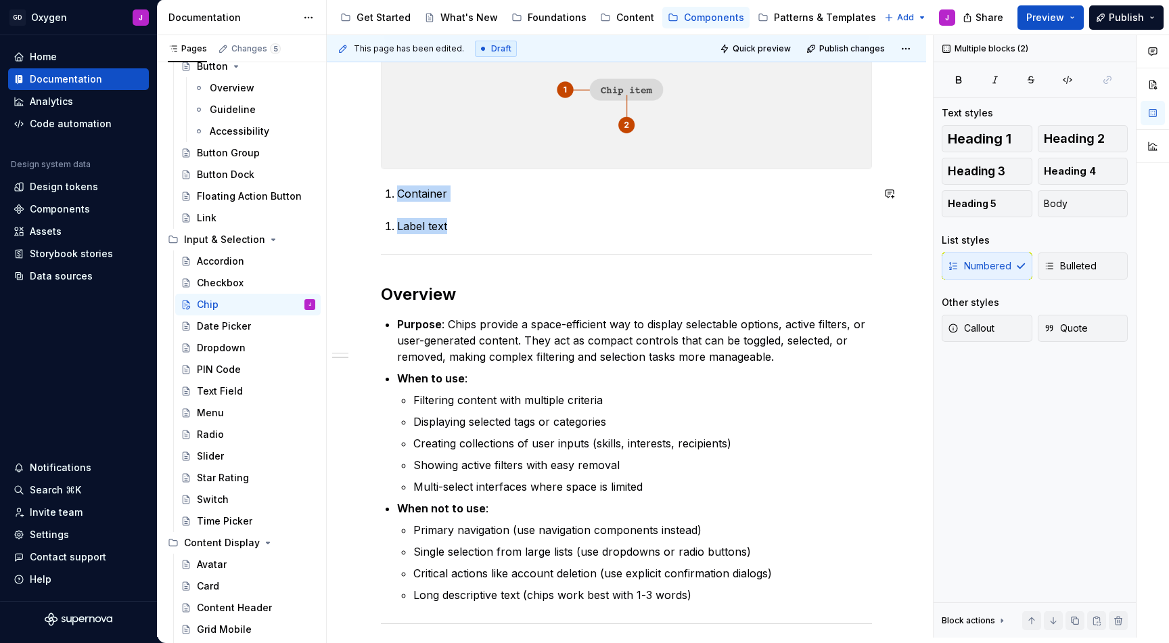
drag, startPoint x: 461, startPoint y: 225, endPoint x: 367, endPoint y: 177, distance: 105.6
click at [367, 177] on div "Anatomy Container Label text Overview Purpose : Chips provide a space-efficient…" at bounding box center [627, 387] width 600 height 965
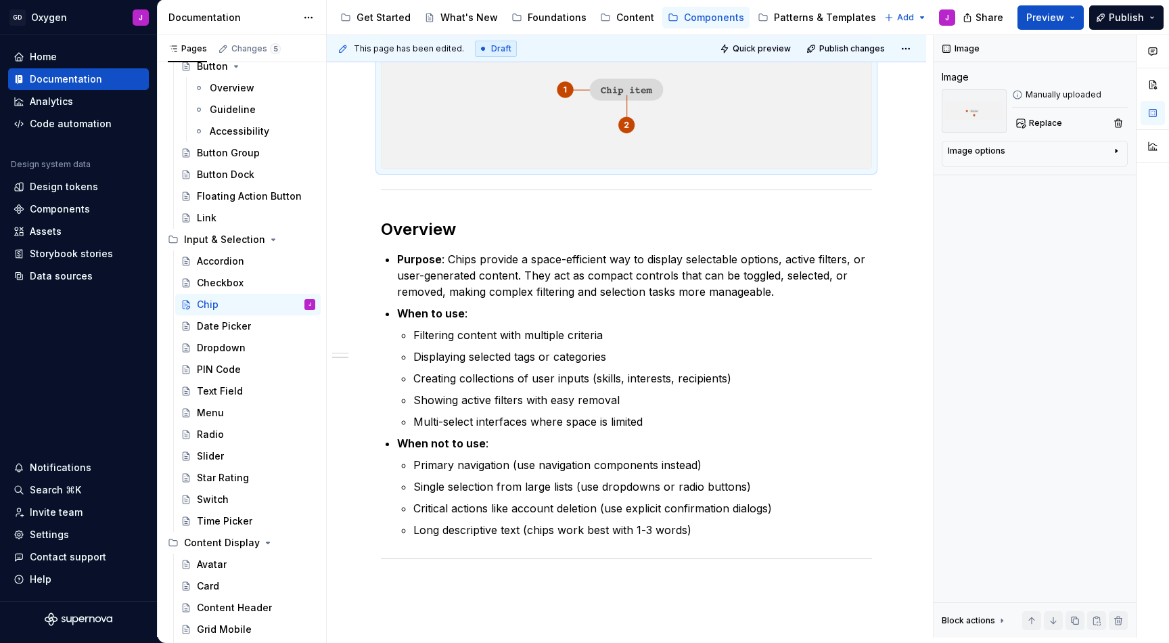
type textarea "*"
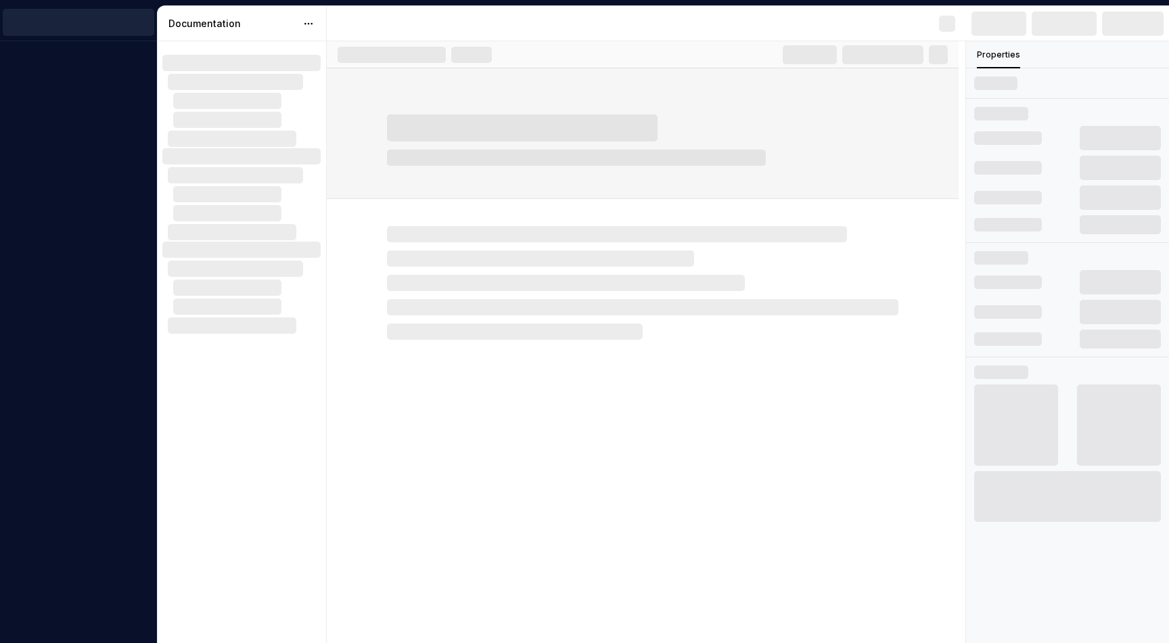
click at [470, 276] on div at bounding box center [643, 283] width 512 height 114
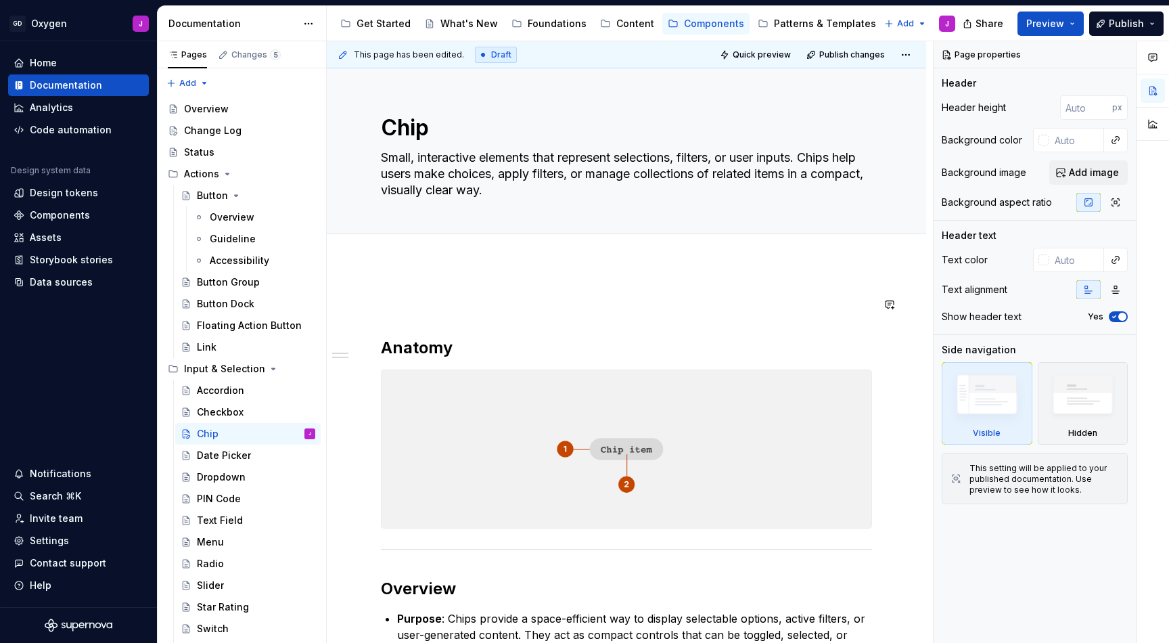
click at [441, 319] on div "Anatomy Overview Purpose : Chips provide a space-efficient way to display selec…" at bounding box center [626, 625] width 491 height 658
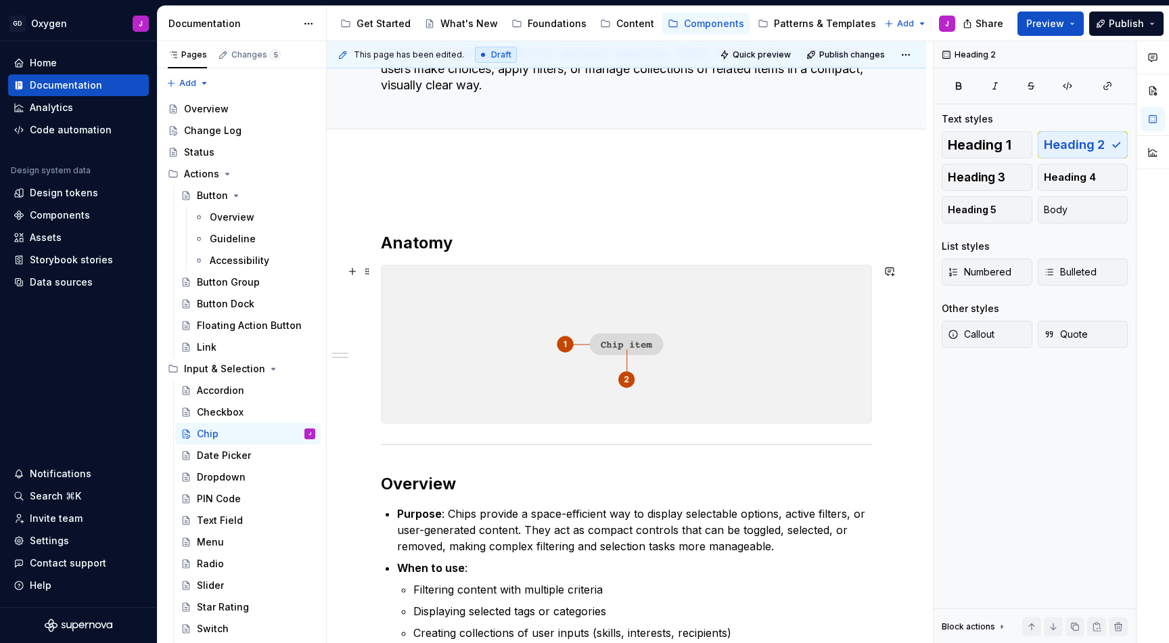
scroll to position [123, 0]
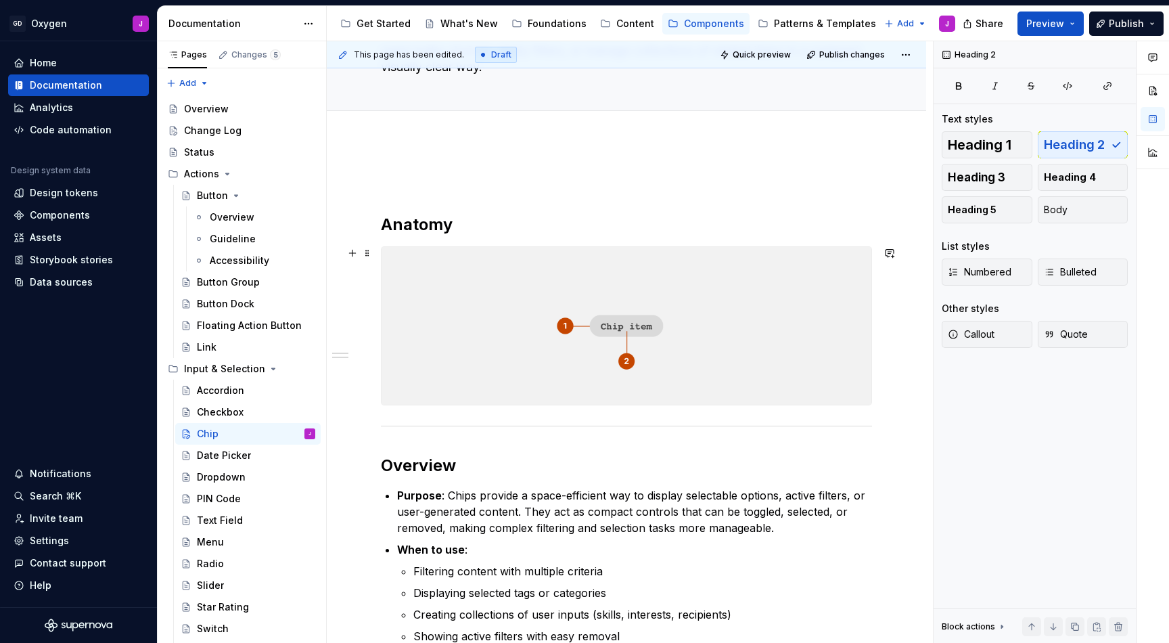
click at [407, 405] on div at bounding box center [626, 325] width 491 height 159
click at [405, 419] on div "Anatomy Overview Purpose : Chips provide a space-efficient way to display selec…" at bounding box center [626, 502] width 491 height 658
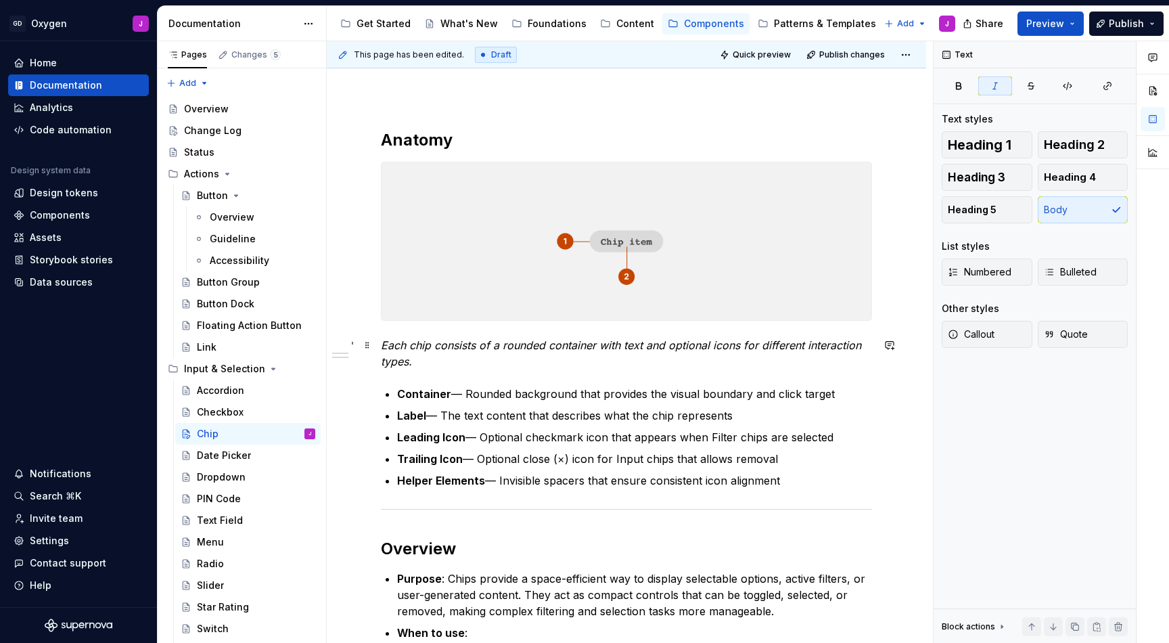
scroll to position [208, 0]
click at [694, 476] on p "Helper Elements — Invisible spacers that ensure consistent icon alignment" at bounding box center [634, 480] width 475 height 16
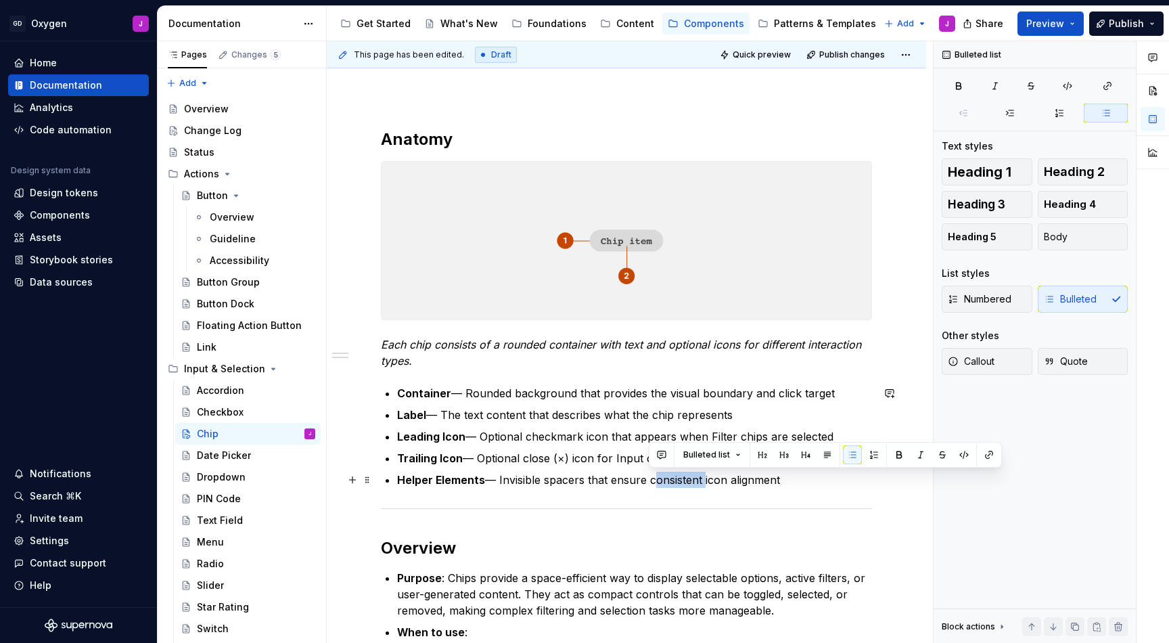
click at [694, 476] on p "Helper Elements — Invisible spacers that ensure consistent icon alignment" at bounding box center [634, 480] width 475 height 16
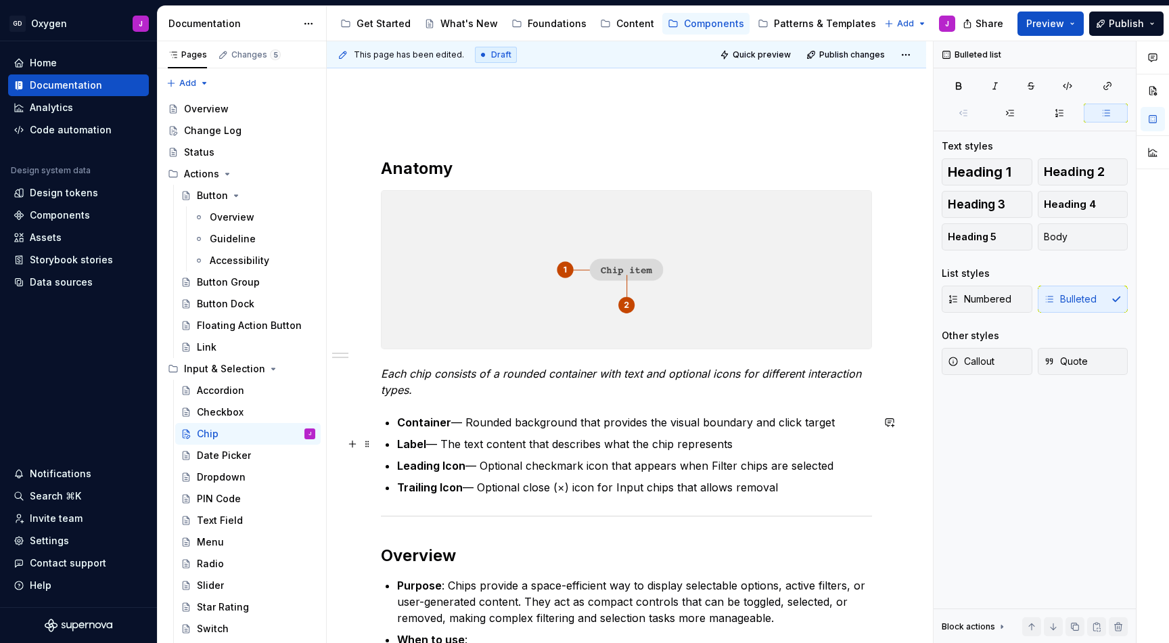
scroll to position [175, 0]
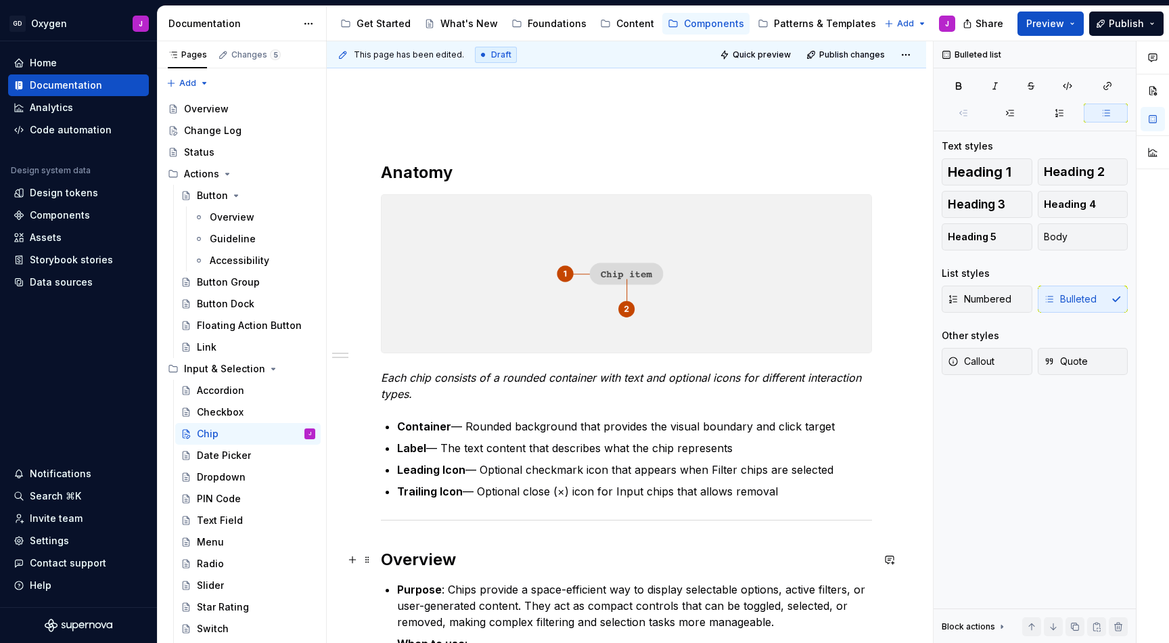
click at [425, 568] on h2 "Overview" at bounding box center [626, 560] width 491 height 22
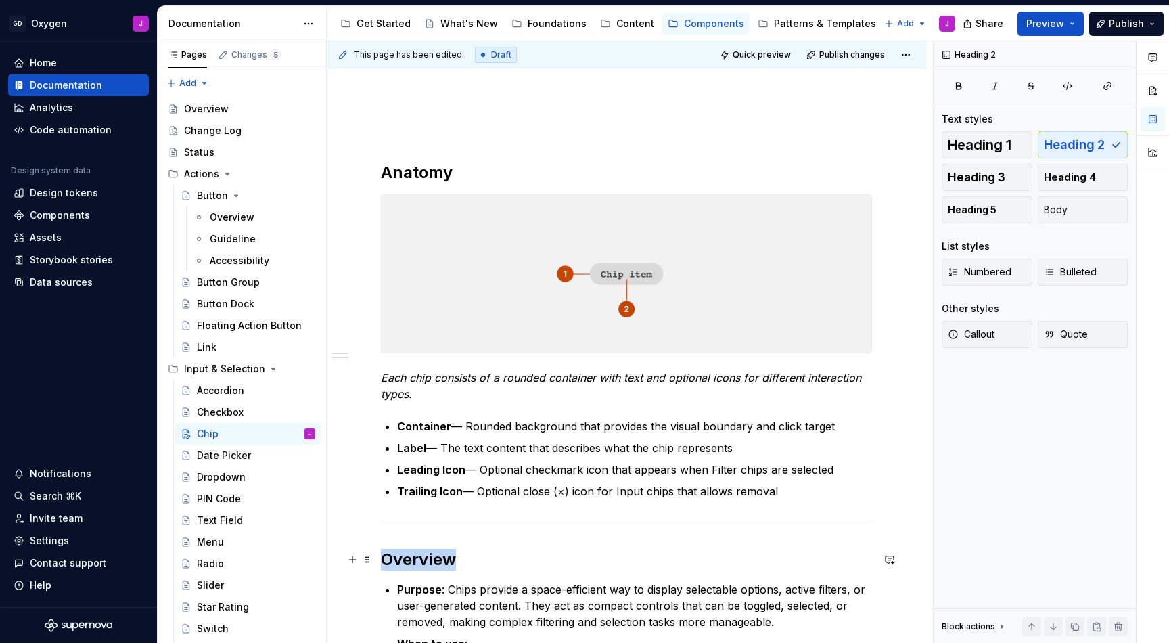
click at [425, 568] on h2 "Overview" at bounding box center [626, 560] width 491 height 22
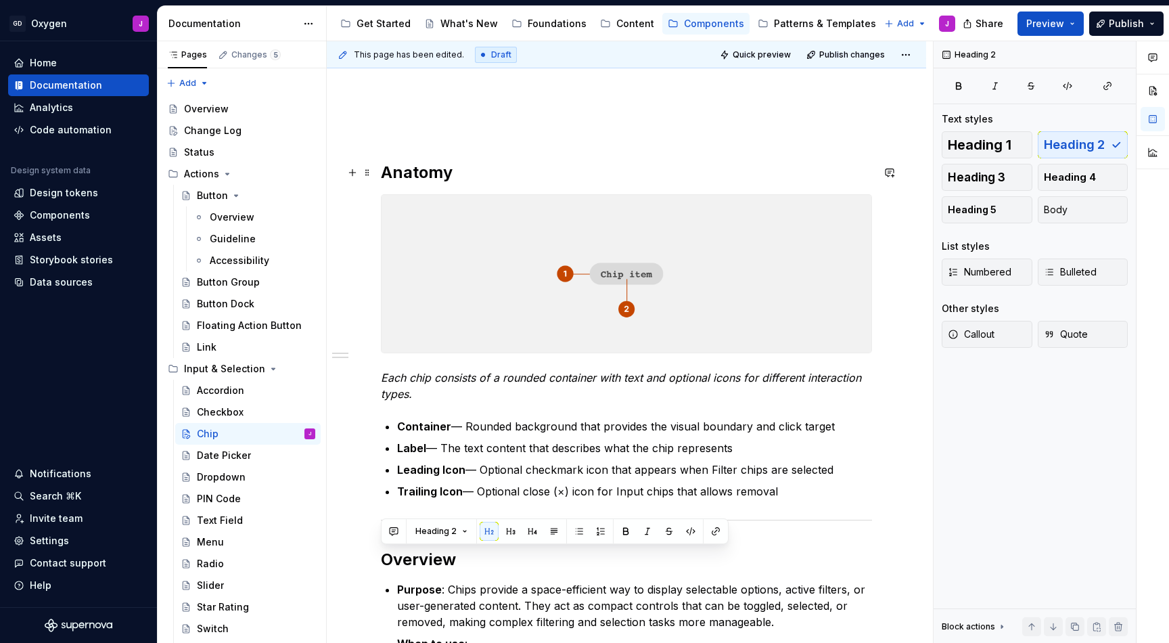
click at [443, 168] on h2 "Anatomy" at bounding box center [626, 173] width 491 height 22
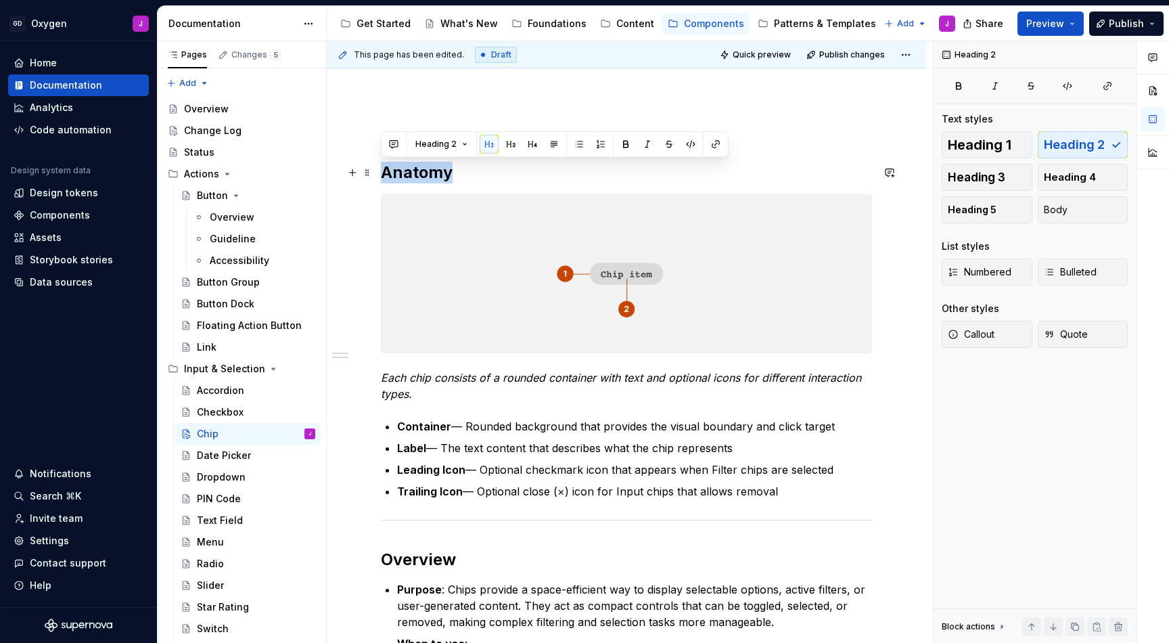
click at [443, 168] on h2 "Anatomy" at bounding box center [626, 173] width 491 height 22
click at [528, 90] on div "Anatomy Each chip consists of a rounded container with text and optional icons …" at bounding box center [627, 612] width 600 height 1046
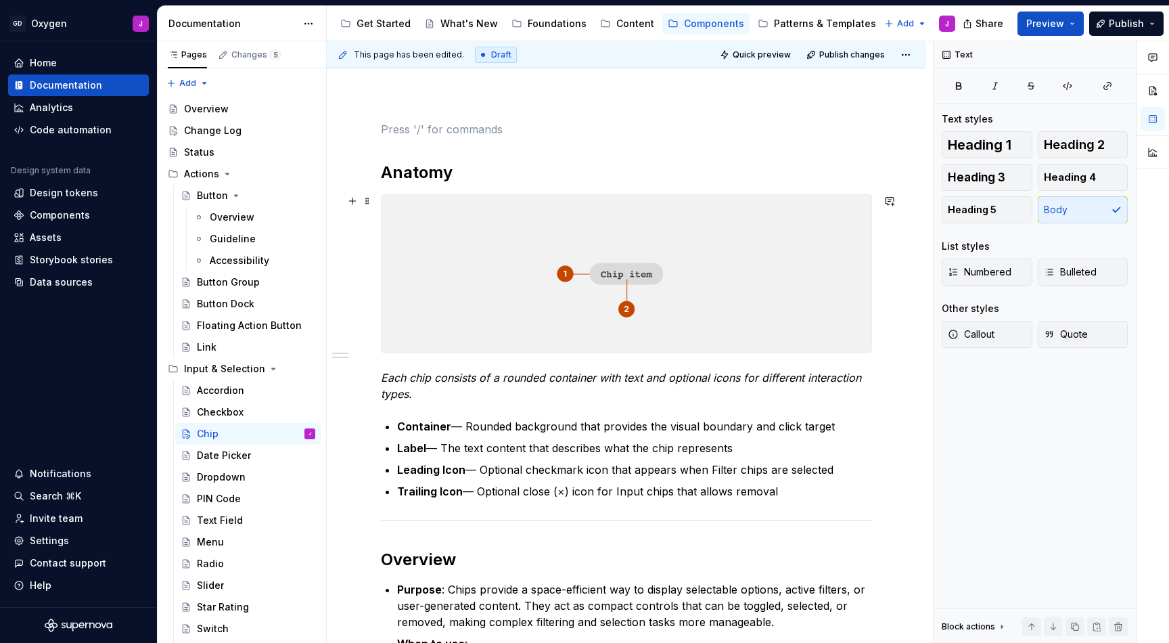
click at [903, 309] on div "Anatomy Each chip consists of a rounded container with text and optional icons …" at bounding box center [627, 612] width 600 height 1046
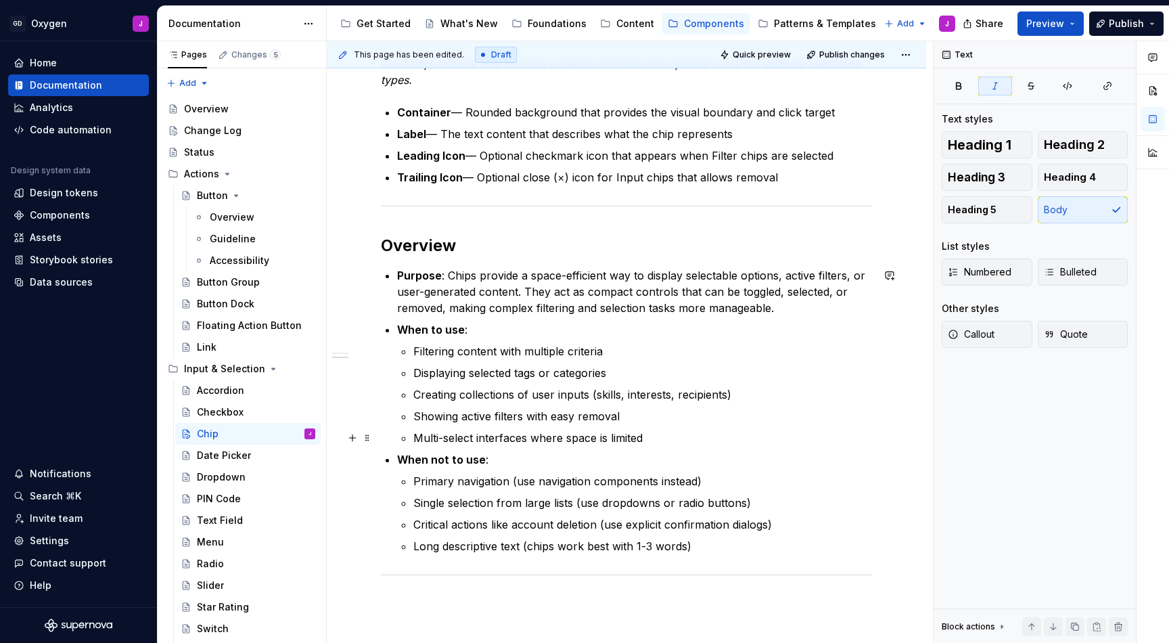
scroll to position [487, 0]
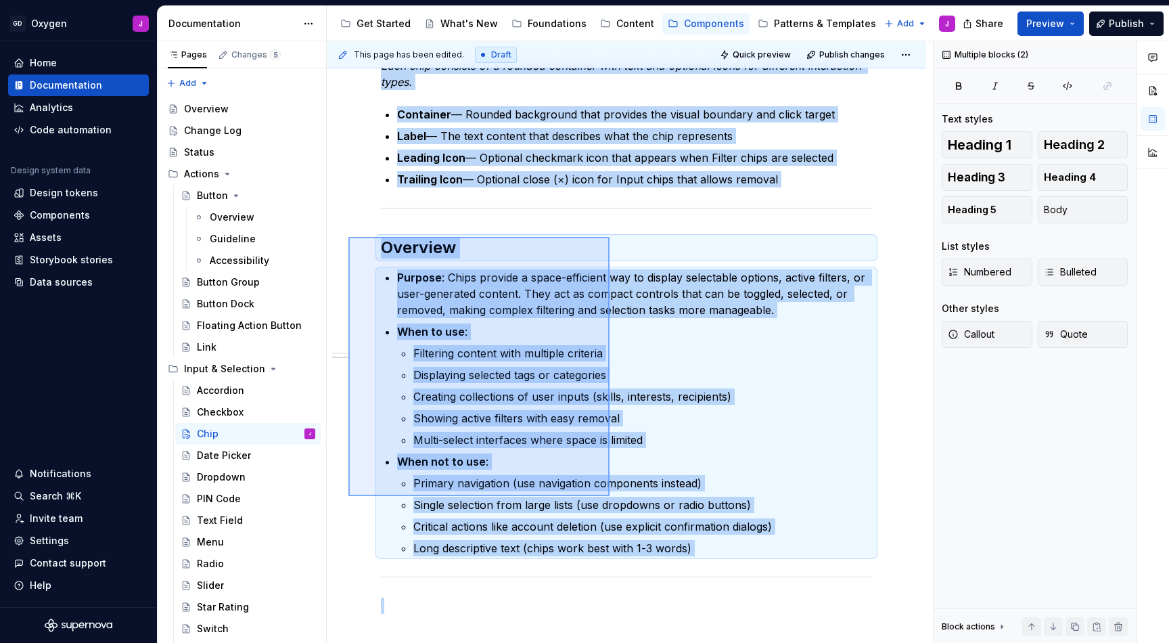
drag, startPoint x: 348, startPoint y: 237, endPoint x: 610, endPoint y: 496, distance: 367.9
click at [610, 496] on div "This page has been edited. Draft Quick preview Publish changes Chip Small, inte…" at bounding box center [630, 342] width 606 height 602
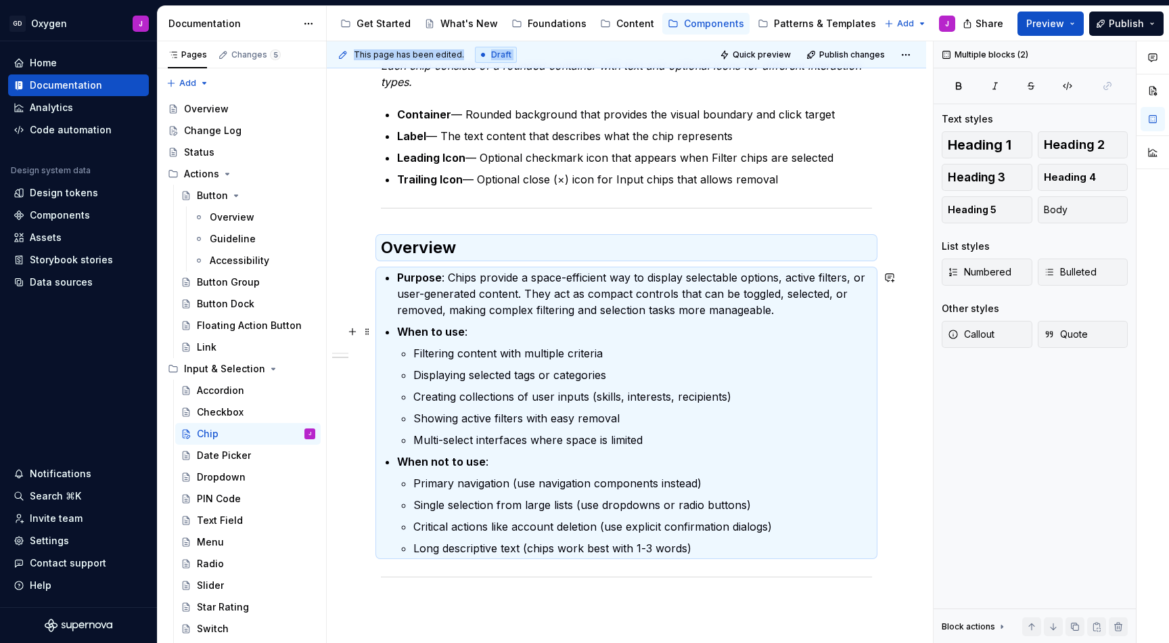
click at [332, 331] on div "This page has been edited. Draft Quick preview Publish changes Chip Small, inte…" at bounding box center [630, 342] width 606 height 602
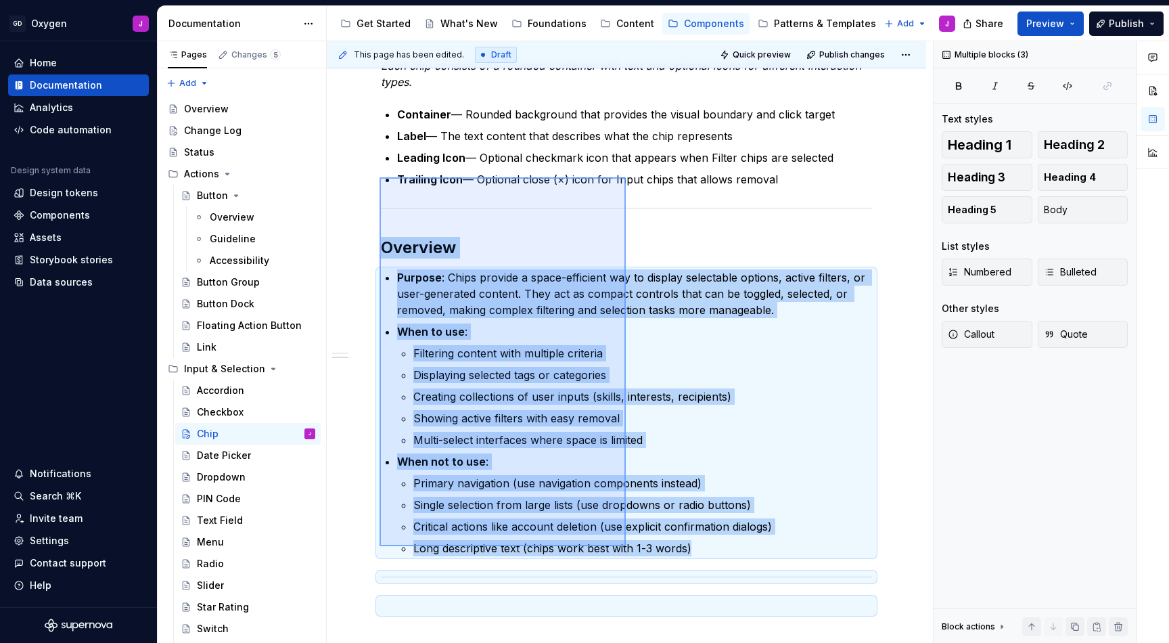
drag, startPoint x: 380, startPoint y: 279, endPoint x: 627, endPoint y: 546, distance: 363.9
click at [627, 546] on div "This page has been edited. Draft Quick preview Publish changes Chip Small, inte…" at bounding box center [630, 342] width 606 height 602
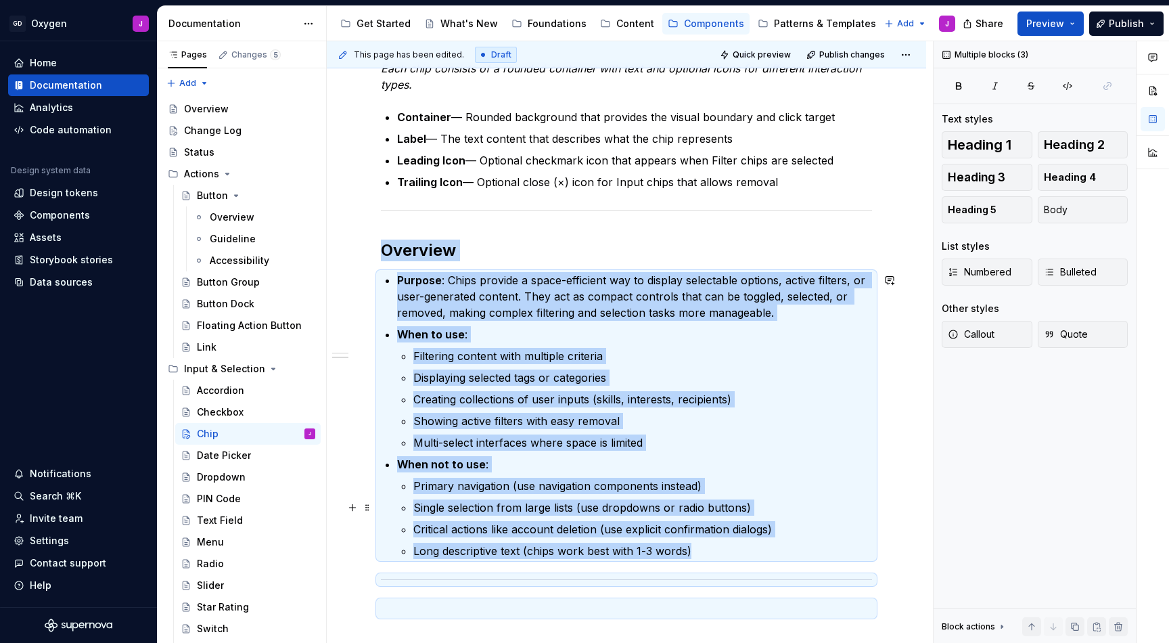
scroll to position [476, 0]
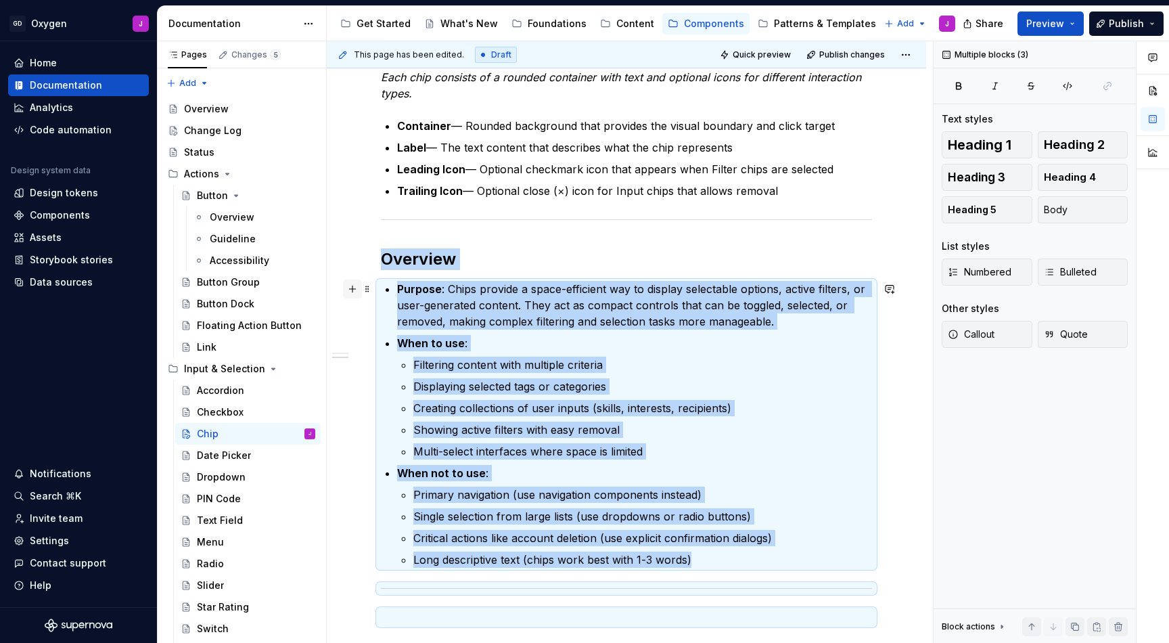
click at [355, 294] on button "button" at bounding box center [352, 288] width 19 height 19
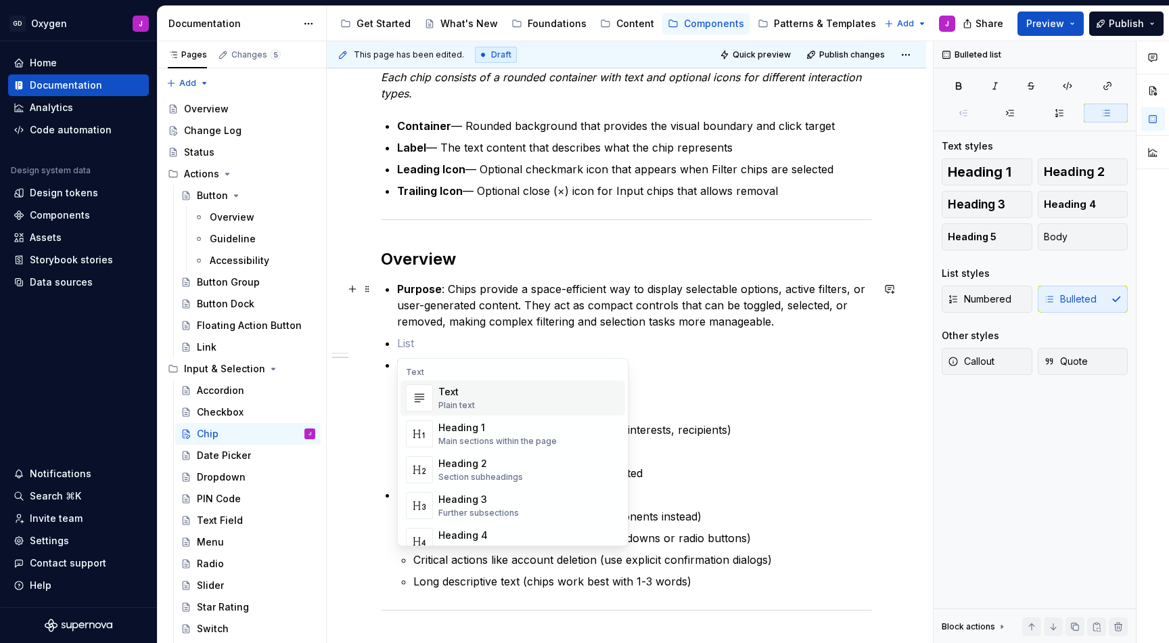
click at [328, 323] on div "Anatomy Each chip consists of a rounded container with text and optional icons …" at bounding box center [627, 322] width 600 height 1068
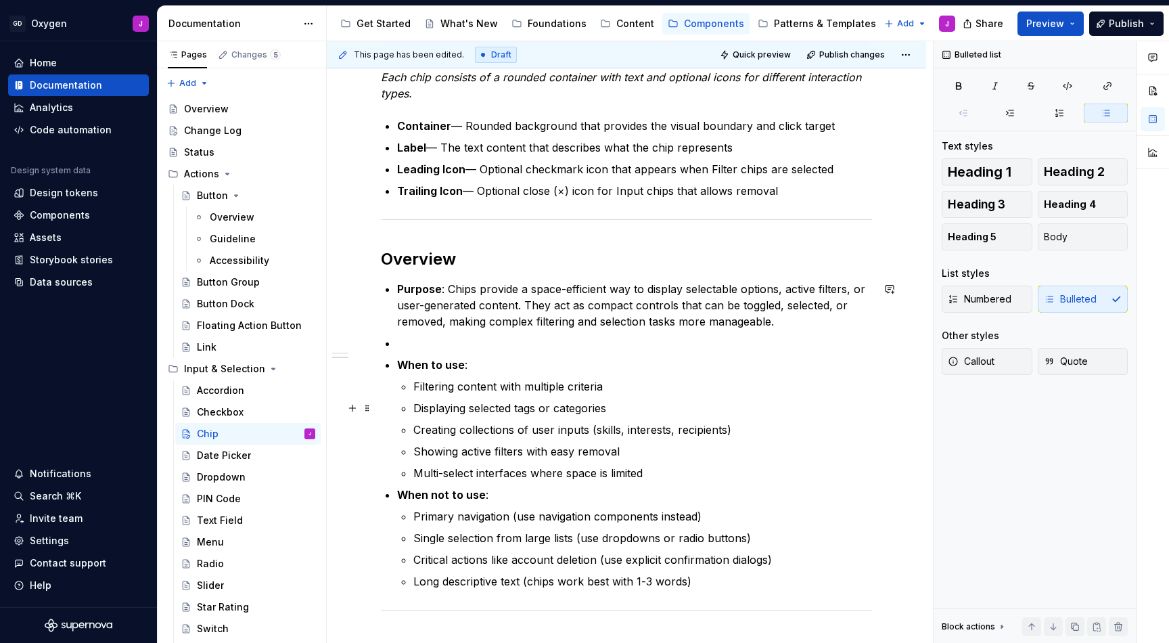
click at [336, 399] on div "Anatomy Each chip consists of a rounded container with text and optional icons …" at bounding box center [627, 322] width 600 height 1068
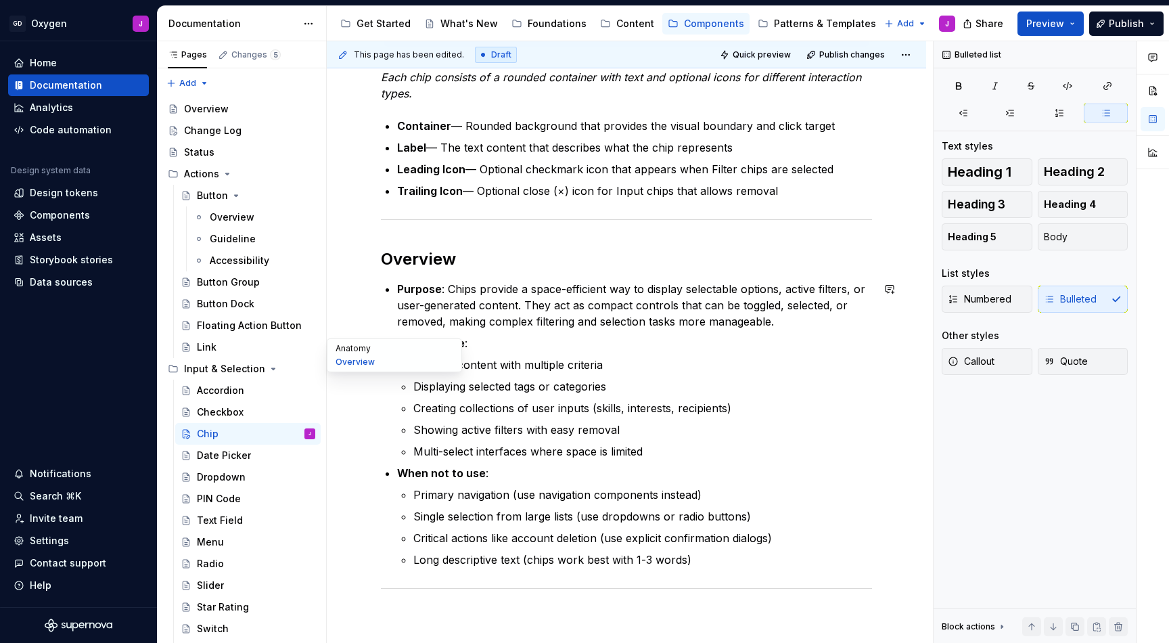
click at [343, 353] on button "Anatomy" at bounding box center [394, 349] width 129 height 14
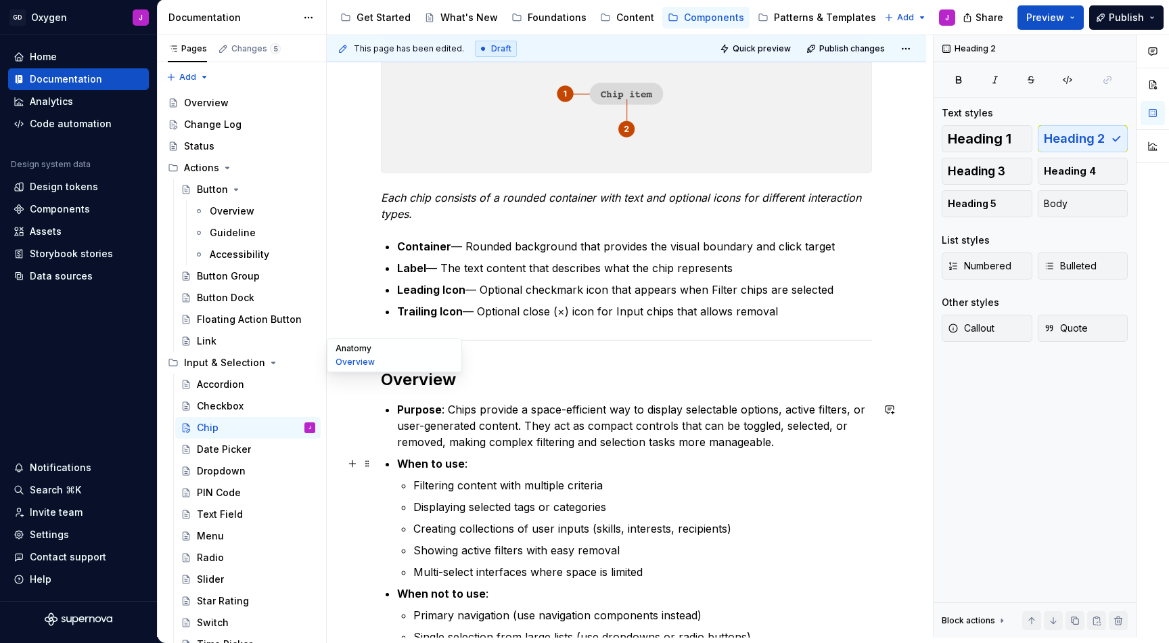
scroll to position [228, 0]
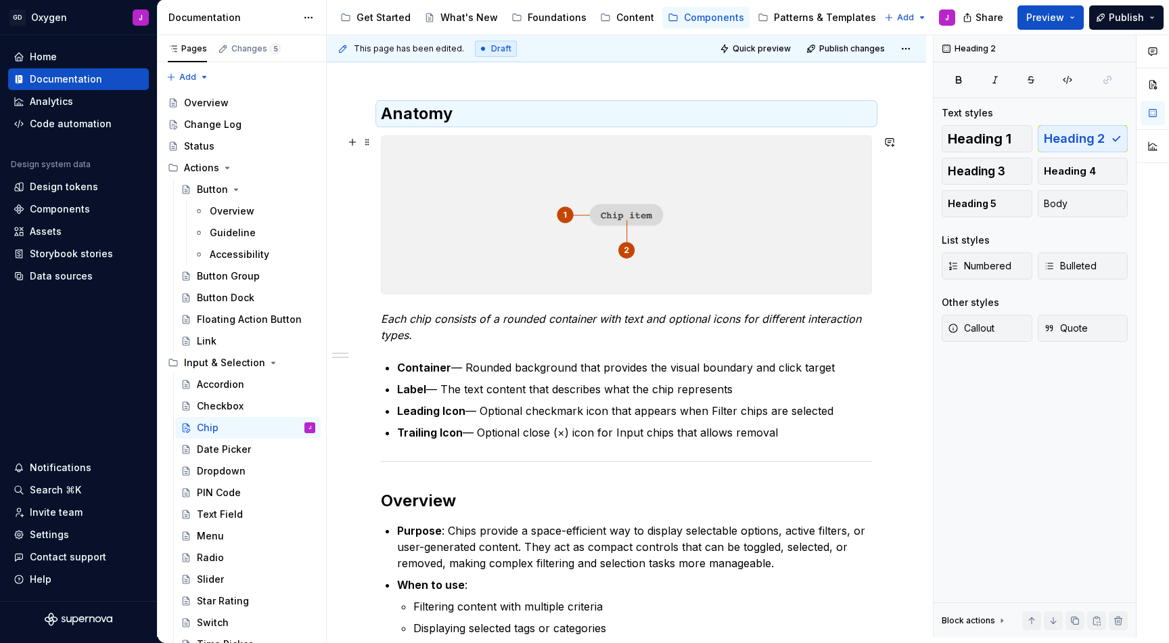
click at [903, 288] on div "Anatomy Each chip consists of a rounded container with text and optional icons …" at bounding box center [627, 553] width 600 height 1046
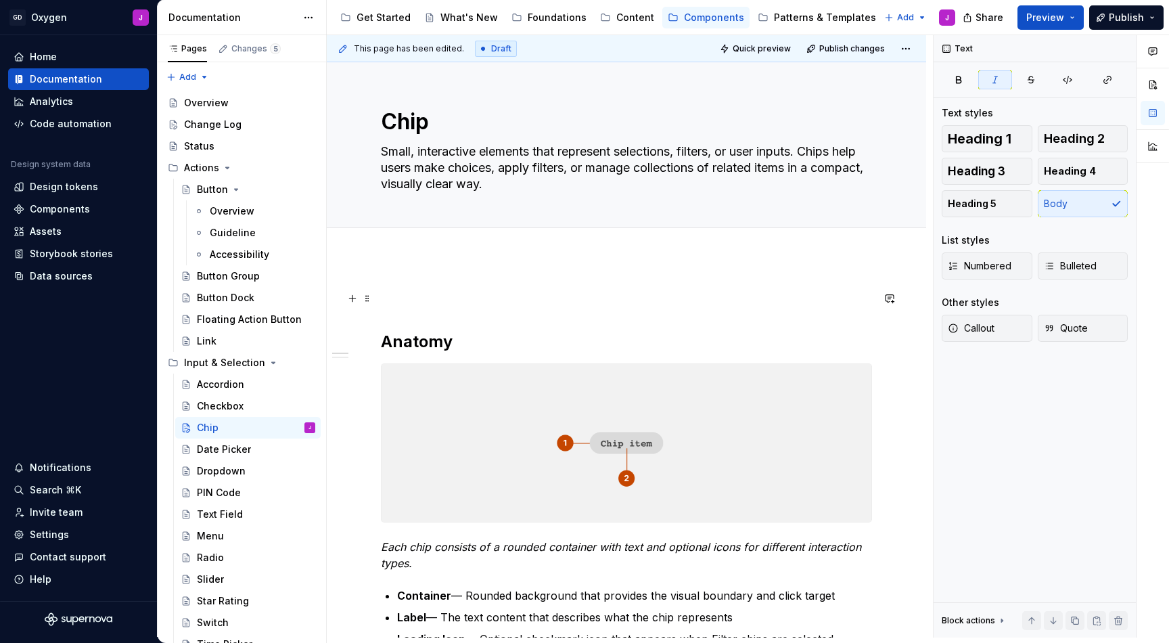
scroll to position [0, 0]
click at [467, 238] on div "Add tab" at bounding box center [626, 242] width 491 height 19
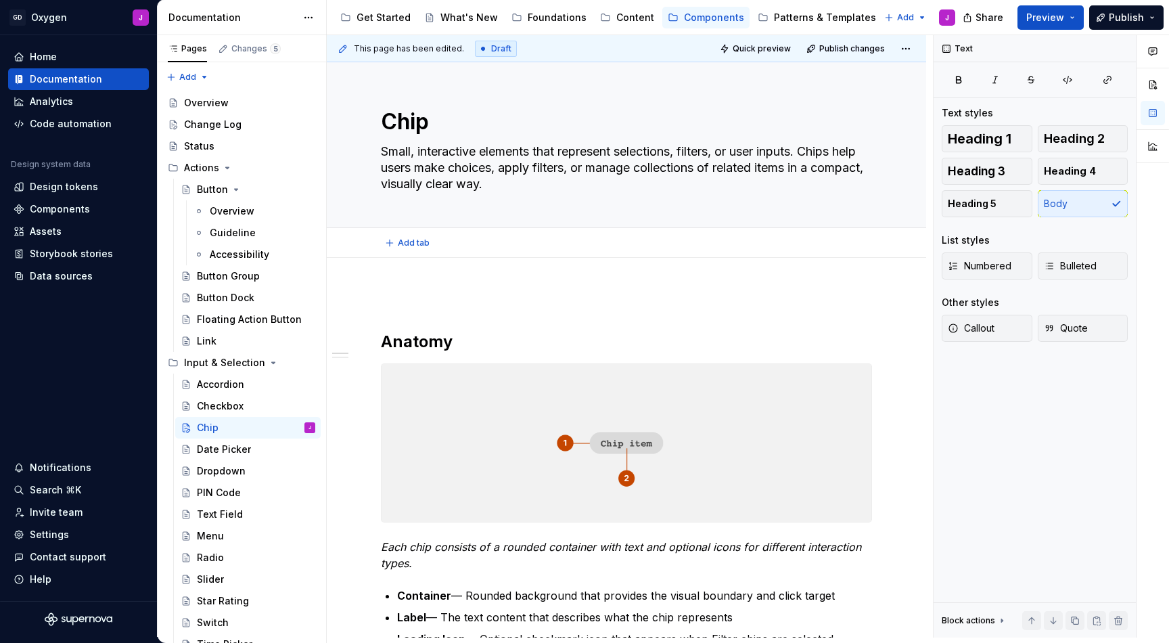
click at [393, 254] on div "Add tab" at bounding box center [627, 243] width 600 height 30
type textarea "*"
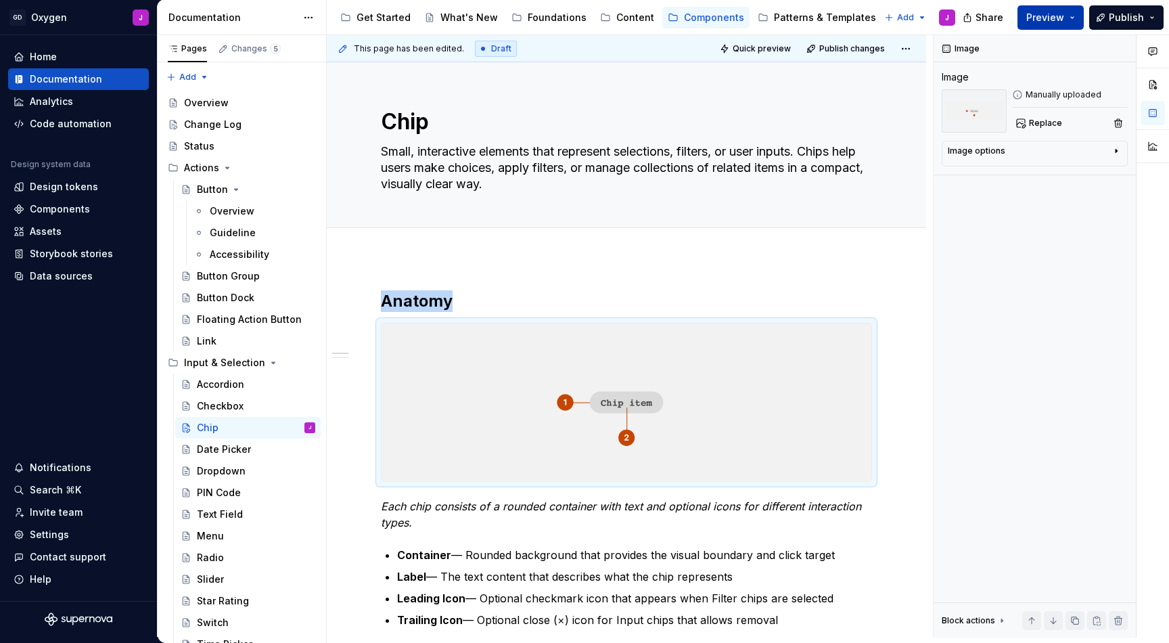
click at [1041, 14] on span "Preview" at bounding box center [1045, 18] width 38 height 14
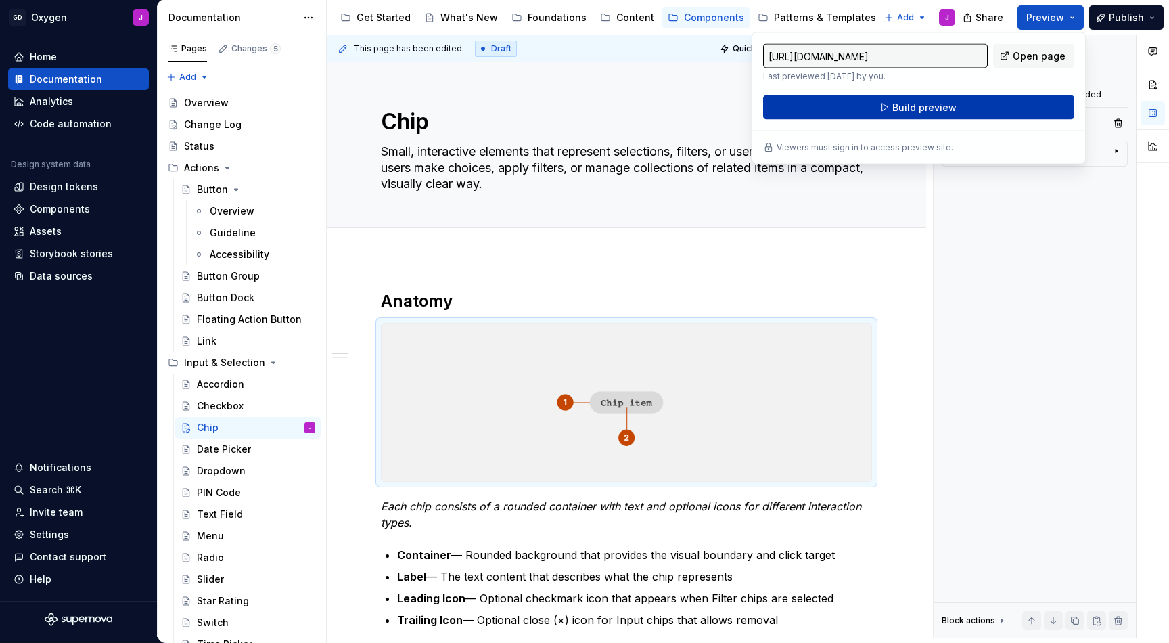
click at [959, 99] on button "Build preview" at bounding box center [918, 107] width 311 height 24
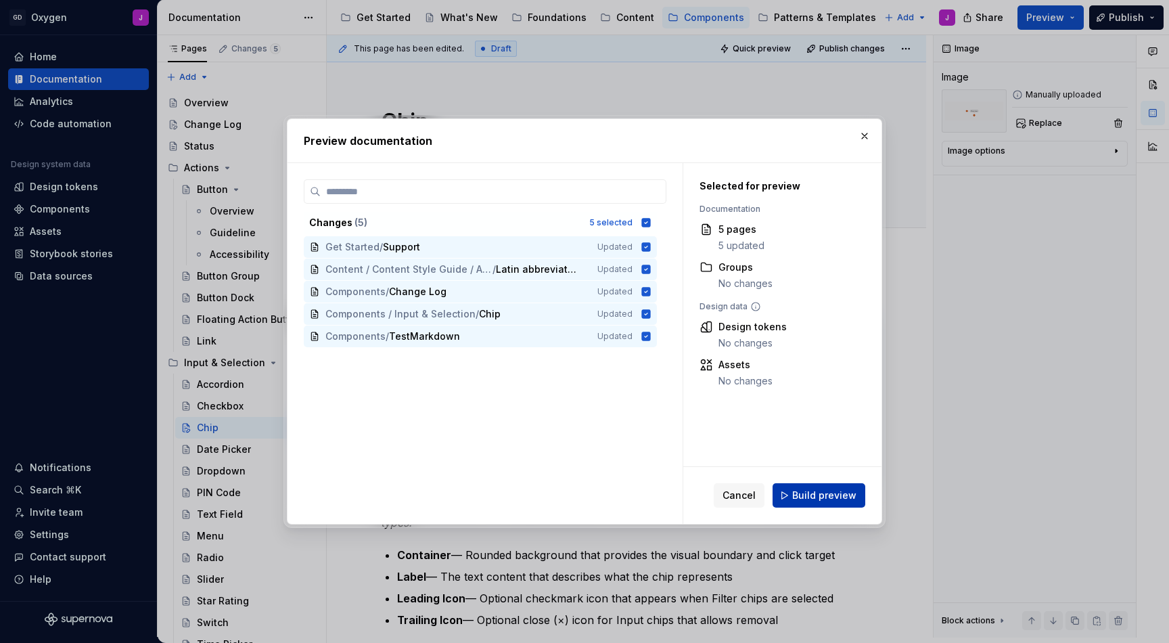
click at [840, 493] on span "Build preview" at bounding box center [824, 496] width 64 height 14
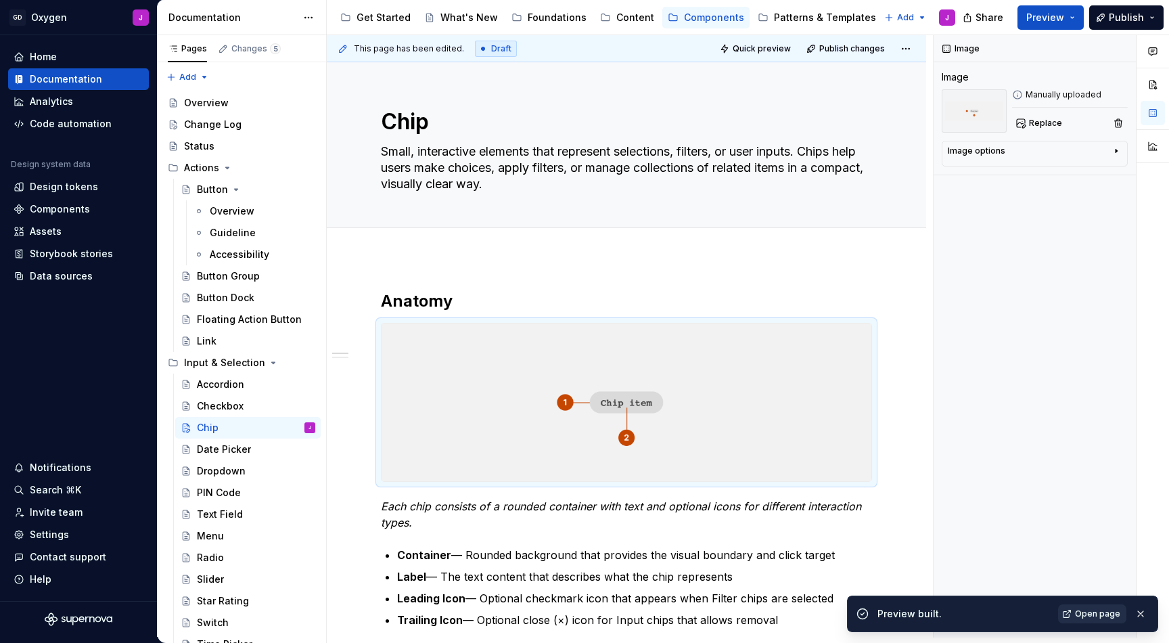
click at [1083, 615] on span "Open page" at bounding box center [1097, 613] width 45 height 11
click at [1116, 20] on span "Publish" at bounding box center [1126, 18] width 35 height 14
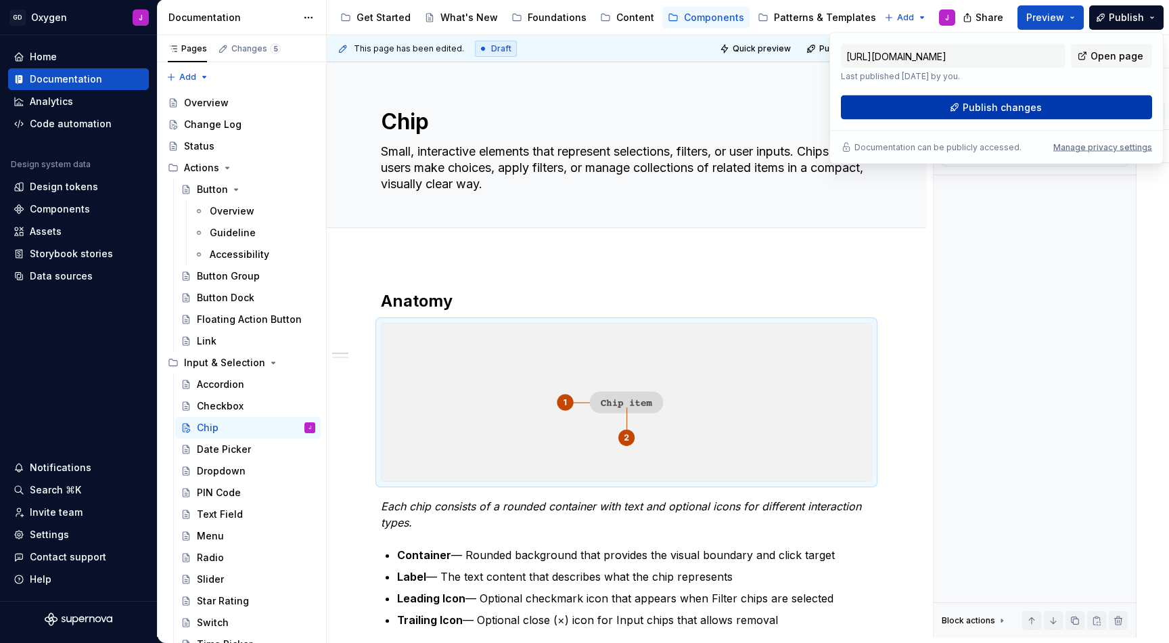
click at [989, 103] on span "Publish changes" at bounding box center [1002, 108] width 79 height 14
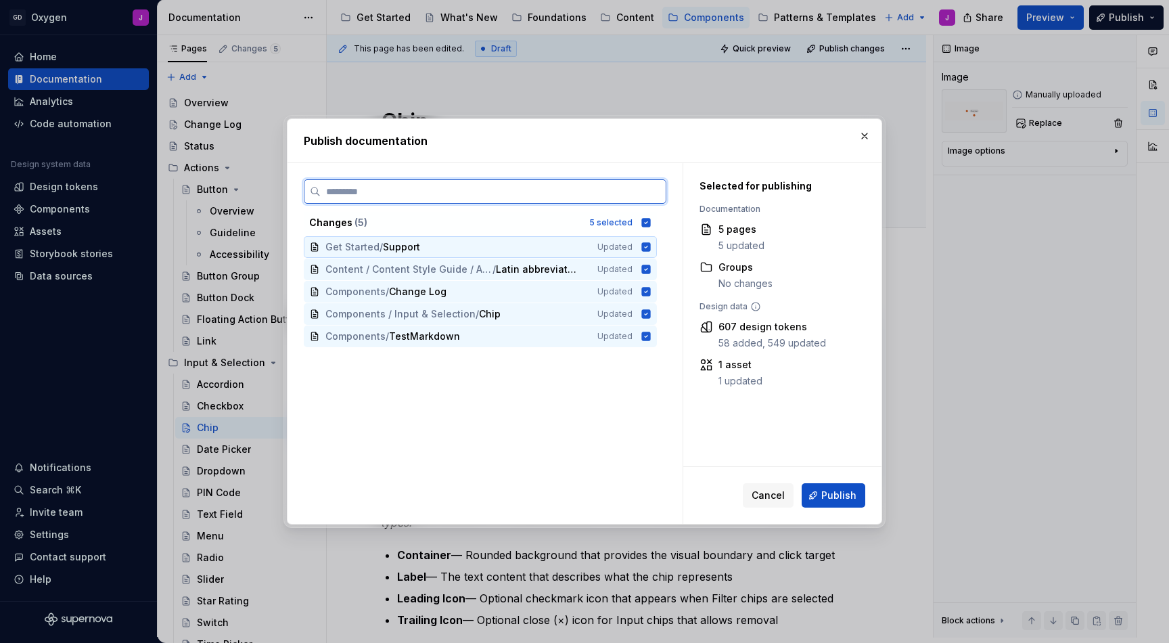
click at [646, 246] on icon at bounding box center [646, 246] width 9 height 9
click at [646, 263] on div "Content / Content Style Guide / Acronyms and abbreviations / Latin abbreviation…" at bounding box center [480, 269] width 353 height 22
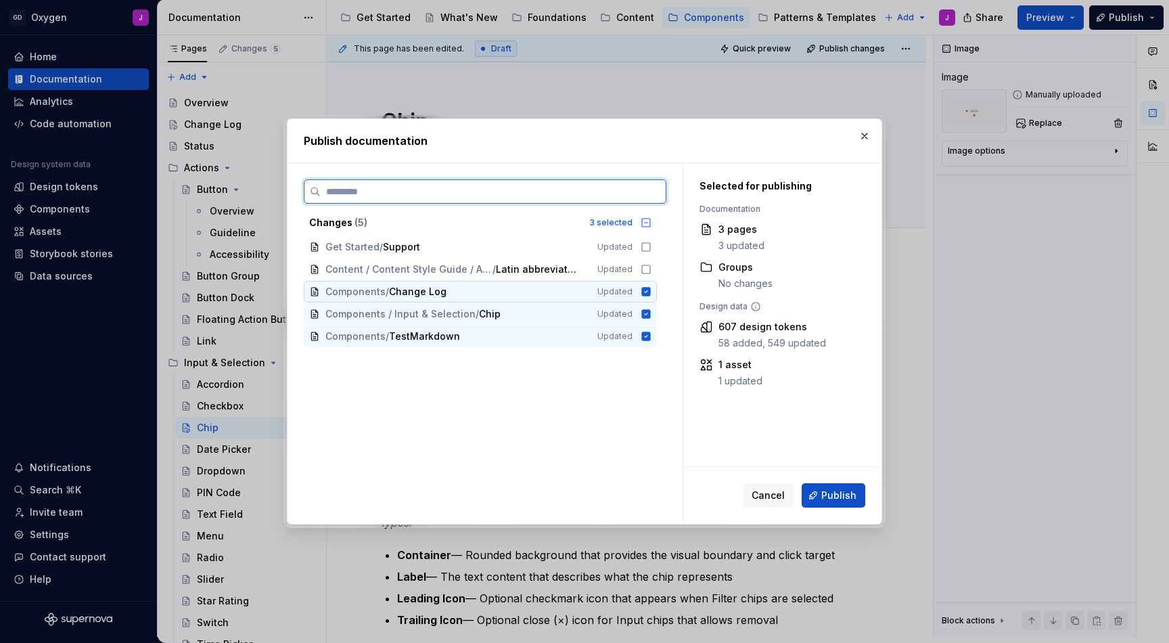
click at [646, 287] on icon at bounding box center [646, 291] width 11 height 11
click at [643, 338] on icon at bounding box center [646, 336] width 9 height 9
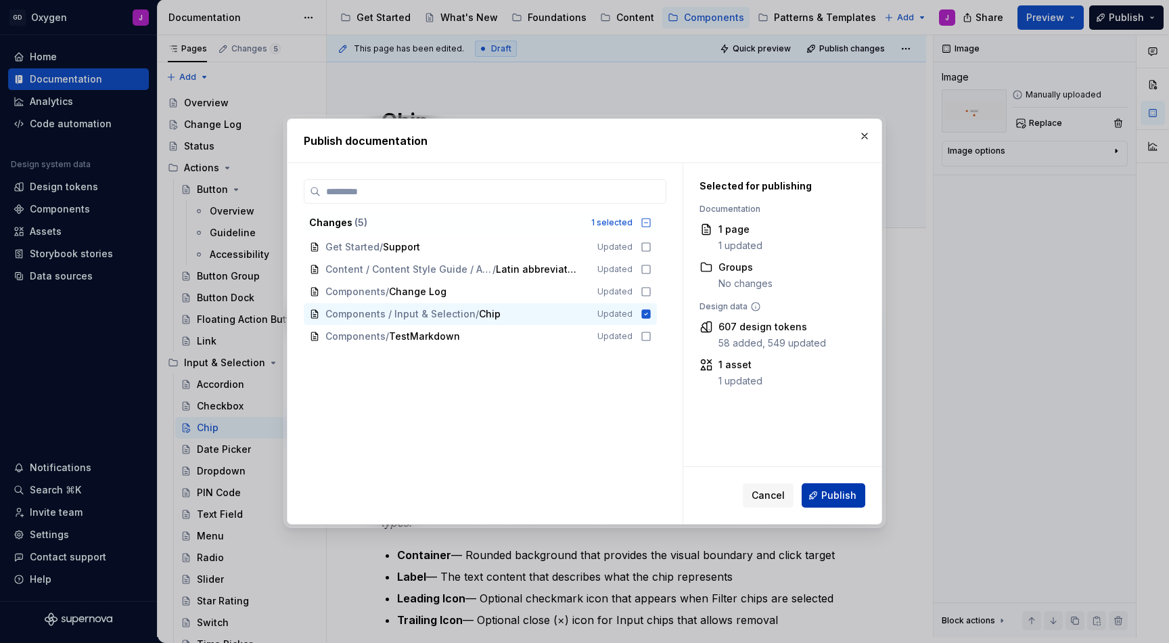
click at [838, 496] on span "Publish" at bounding box center [838, 496] width 35 height 14
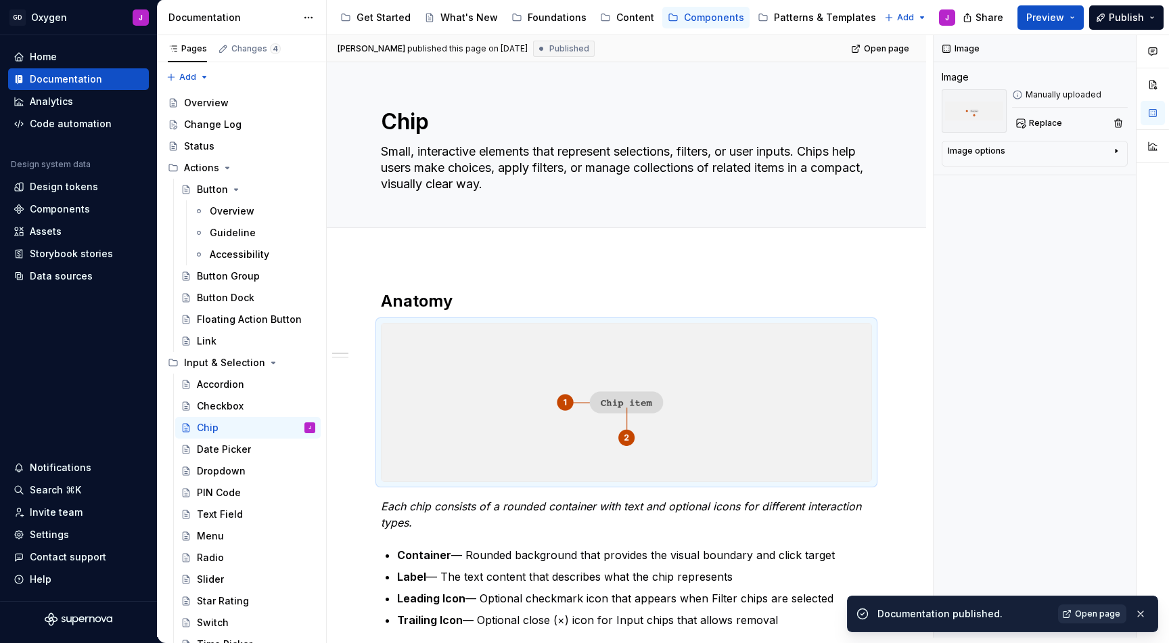
click at [1087, 613] on span "Open page" at bounding box center [1097, 613] width 45 height 11
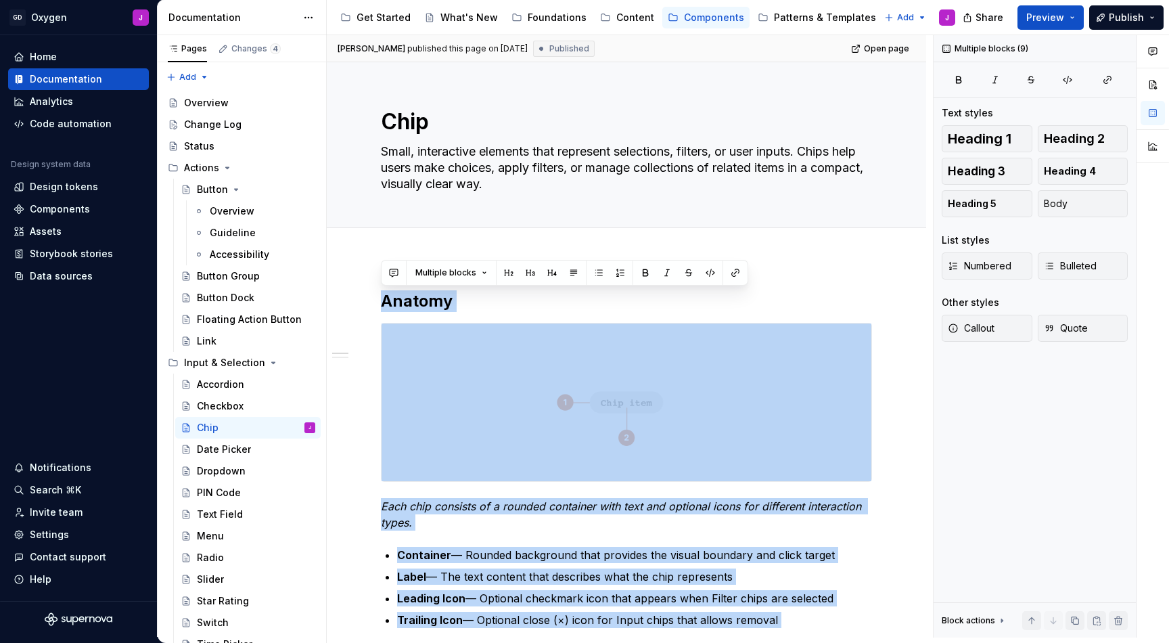
drag, startPoint x: 751, startPoint y: 371, endPoint x: 422, endPoint y: 56, distance: 455.6
click at [422, 56] on div "Jozef published this page on August 14, 2025 Published Open page Chip Small, in…" at bounding box center [630, 336] width 606 height 602
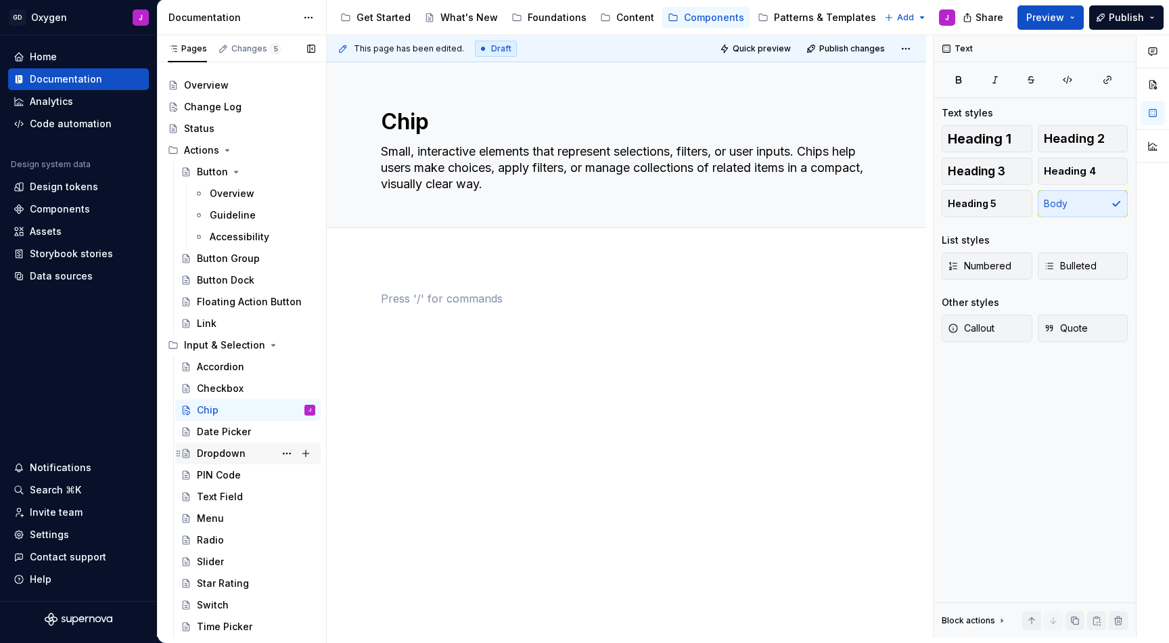
scroll to position [36, 0]
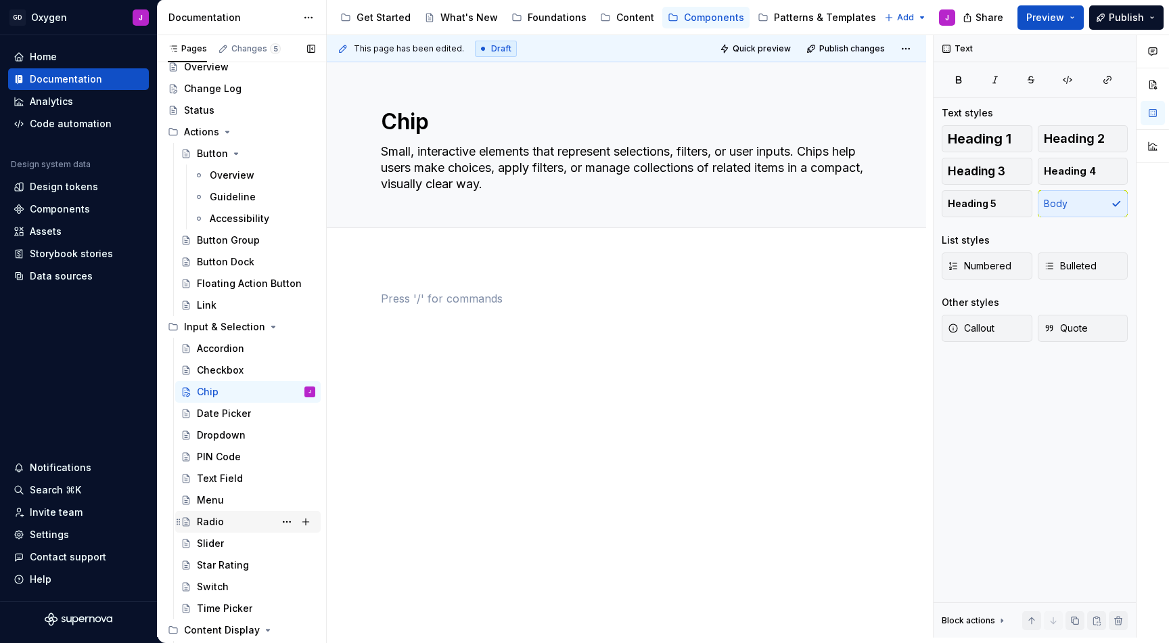
click at [202, 522] on div "Radio" at bounding box center [210, 522] width 27 height 14
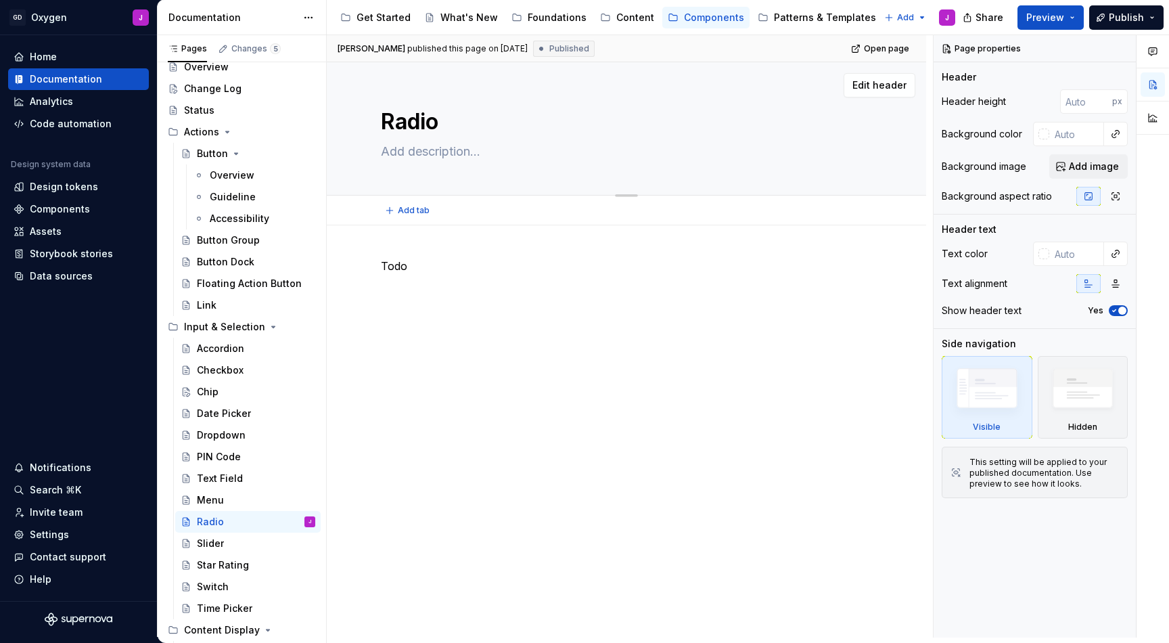
click at [455, 156] on textarea at bounding box center [623, 152] width 491 height 22
paste textarea "A circular selection control that allows users to choose exactly one option fro…"
type textarea "*"
type textarea "A circular selection control that allows users to choose exactly one option fro…"
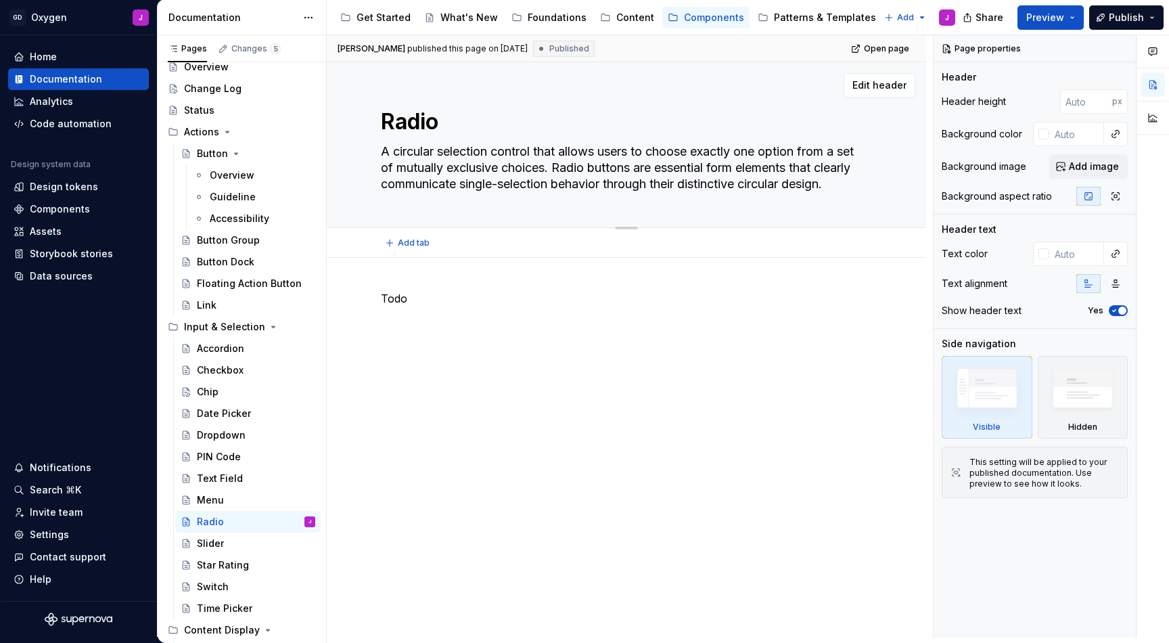
scroll to position [12, 0]
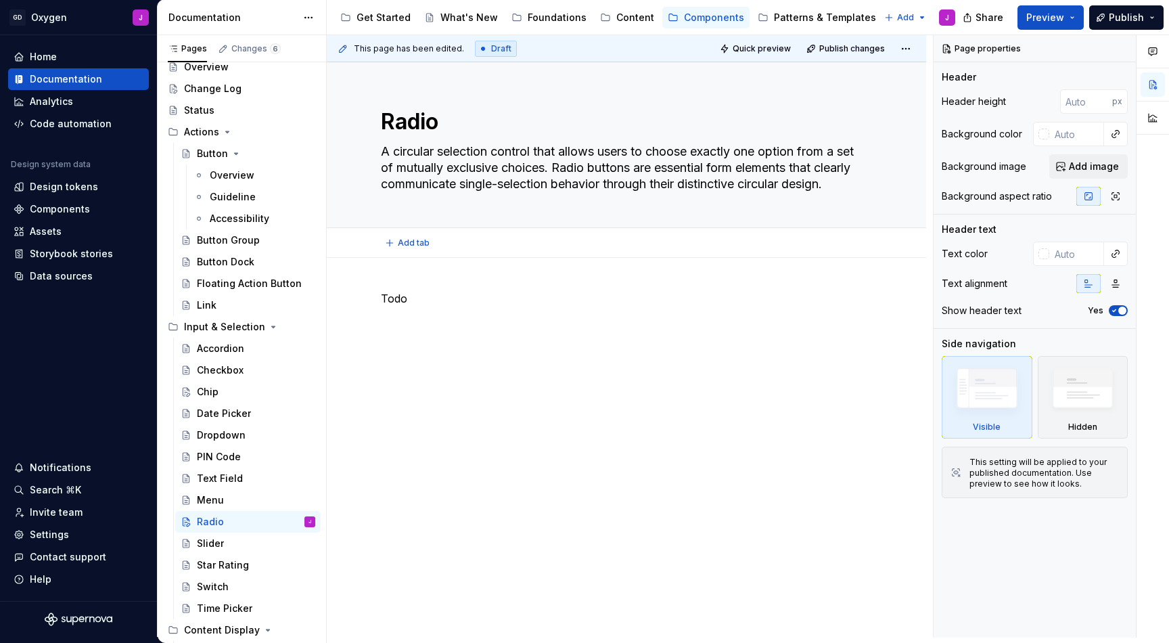
type textarea "*"
type textarea "A circular selection control that allows users to choose exactly one option fro…"
click at [551, 332] on div "Todo" at bounding box center [626, 315] width 491 height 51
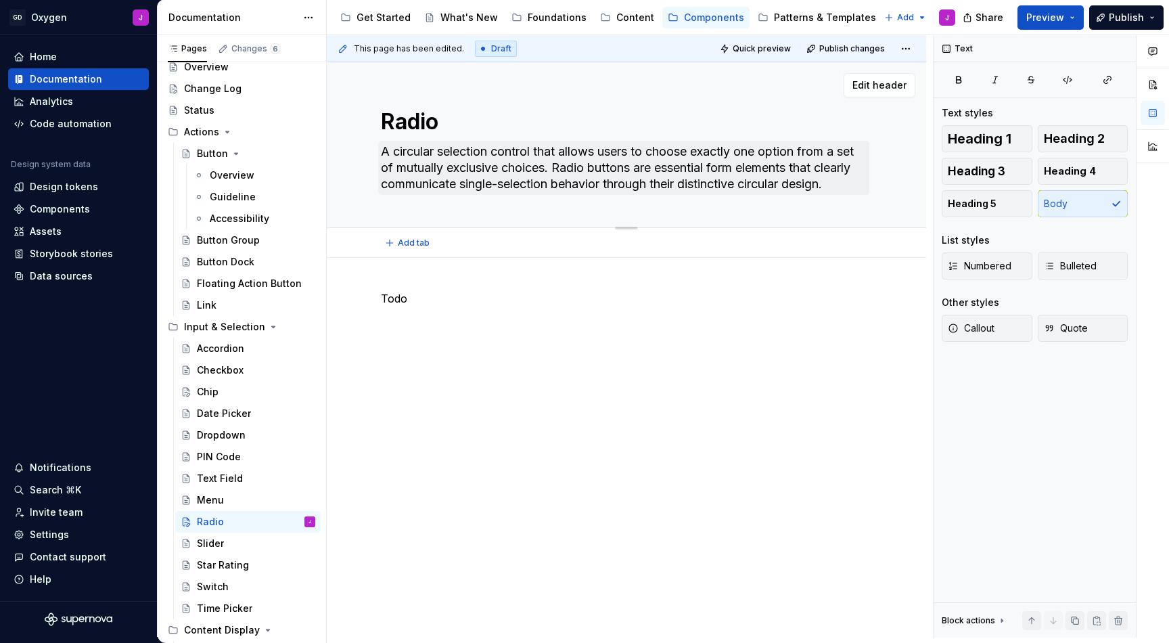
scroll to position [0, 0]
click at [748, 309] on div "Todo" at bounding box center [626, 315] width 491 height 51
click at [729, 186] on textarea "A circular selection control that allows users to choose exactly one option fro…" at bounding box center [623, 168] width 491 height 54
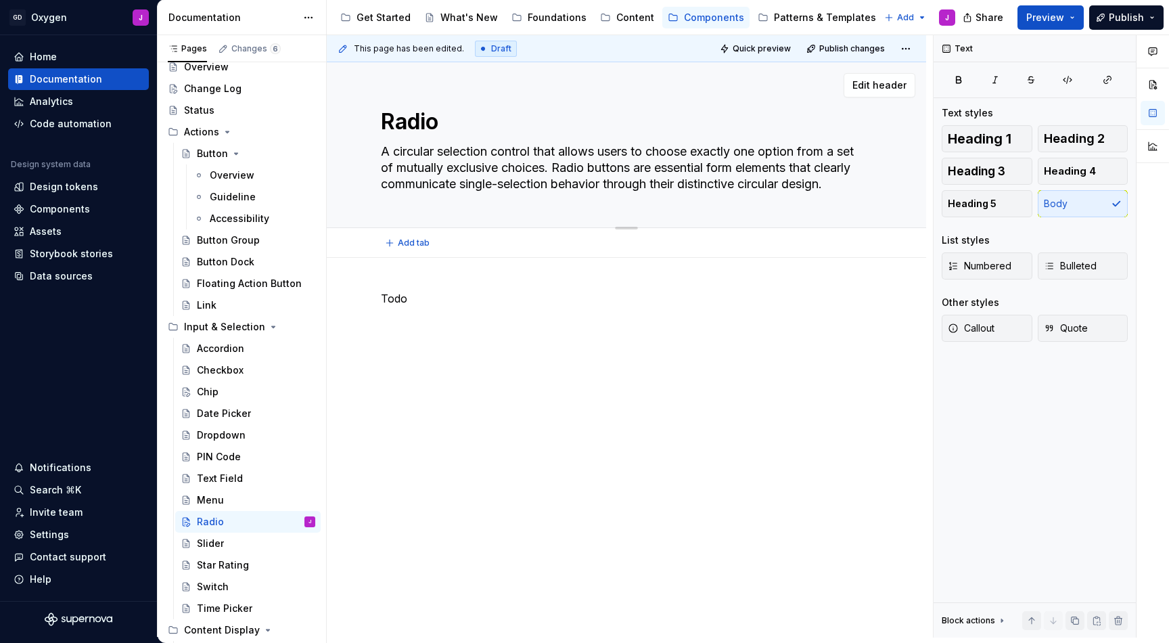
click at [729, 186] on textarea "A circular selection control that allows users to choose exactly one option fro…" at bounding box center [623, 168] width 491 height 54
type textarea "*"
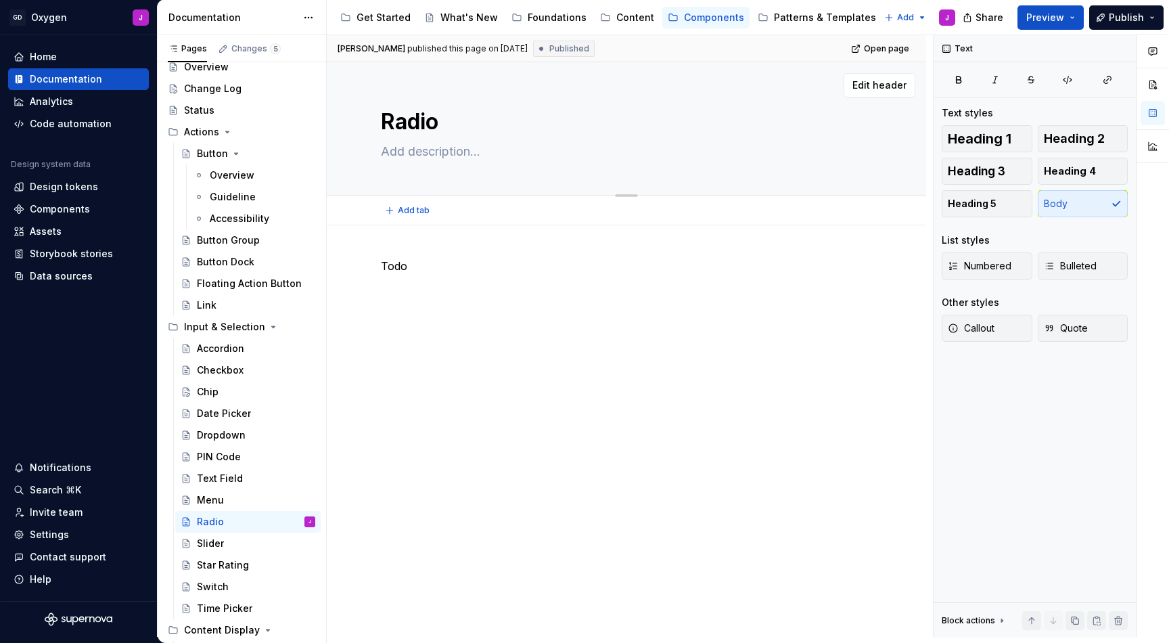
paste textarea "A circular selection control that allows users to choose exactly one option fro…"
type textarea "*"
type textarea "A circular selection control that allows users to choose exactly one option fro…"
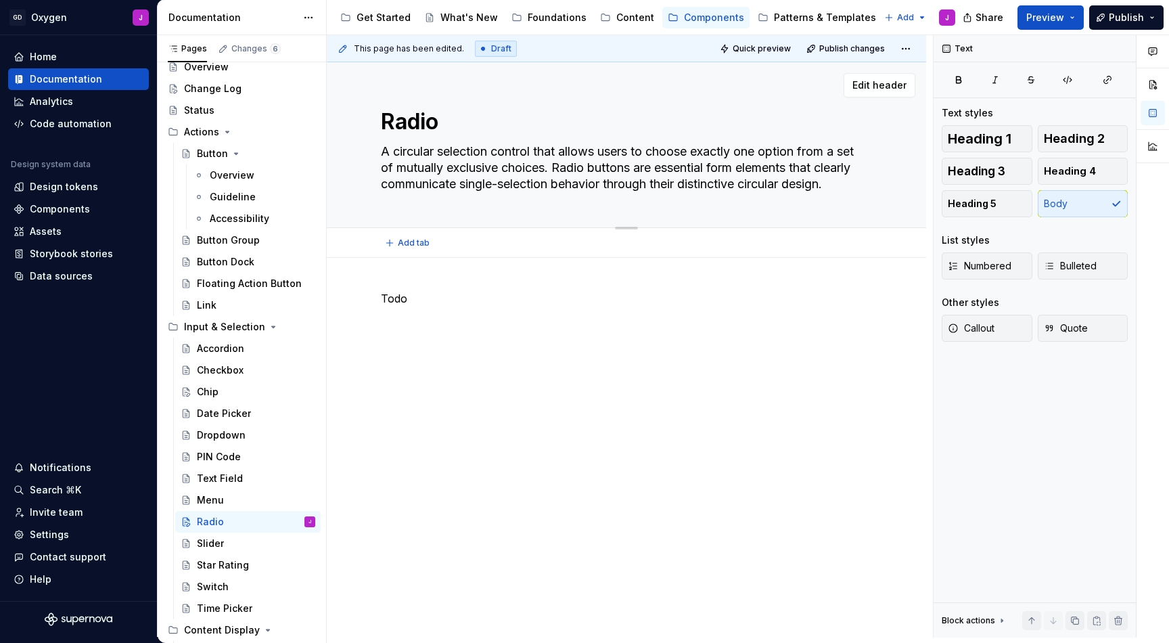
type textarea "*"
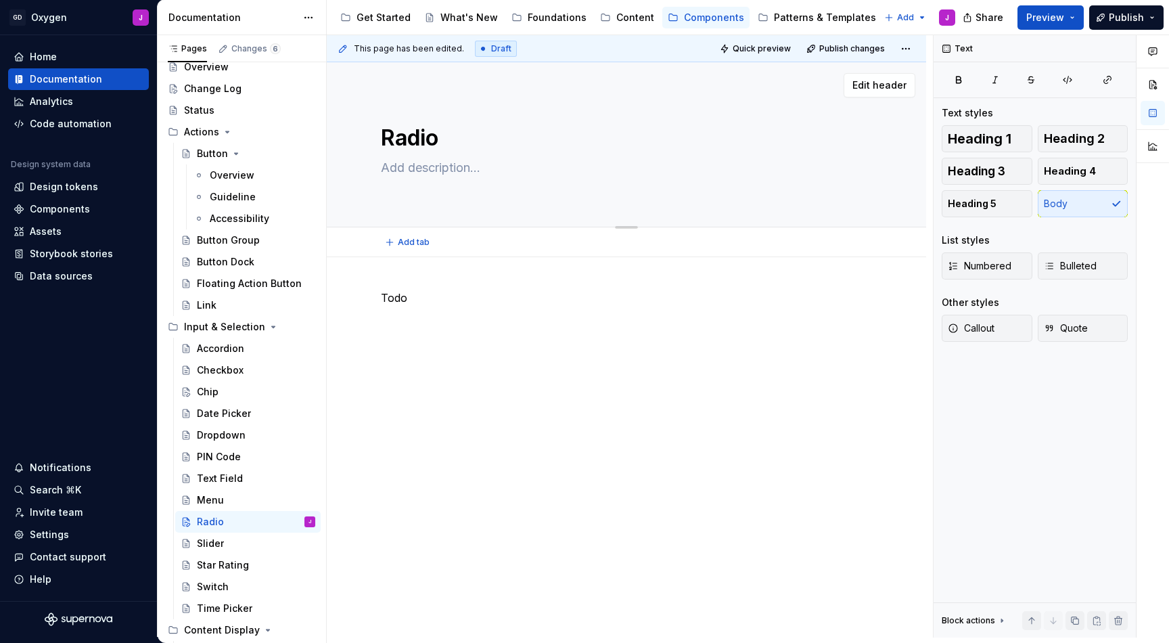
scroll to position [0, 0]
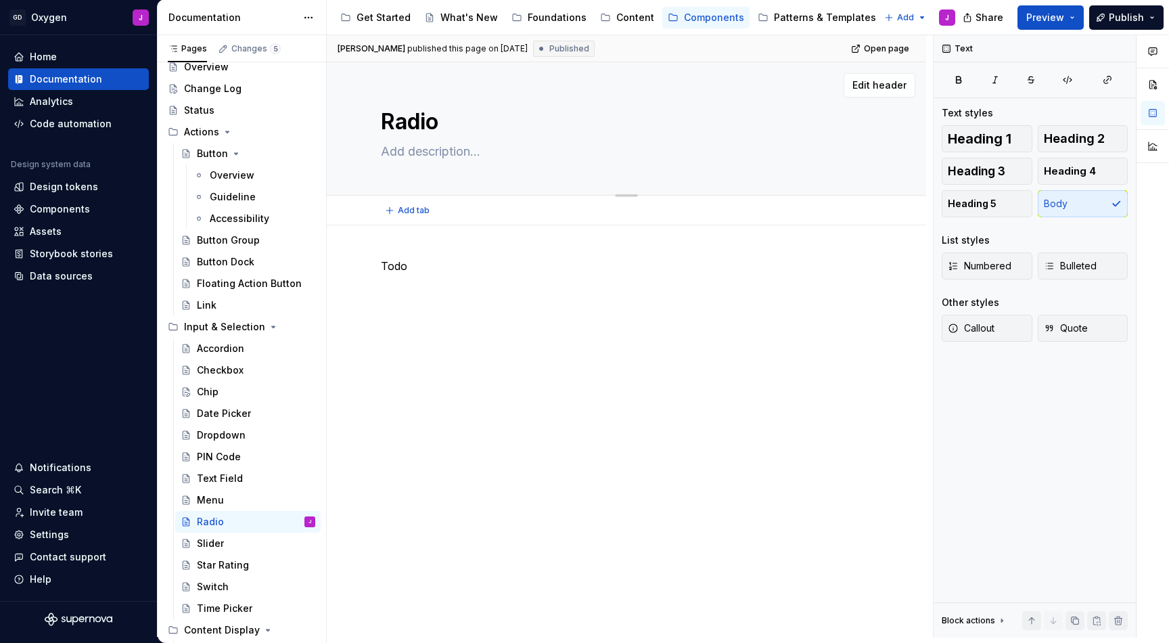
click at [478, 152] on textarea at bounding box center [623, 152] width 491 height 22
paste textarea "A circular selection control that allows users to choose exactly one option fro…"
type textarea "*"
type textarea "A circular selection control that allows users to choose exactly one option fro…"
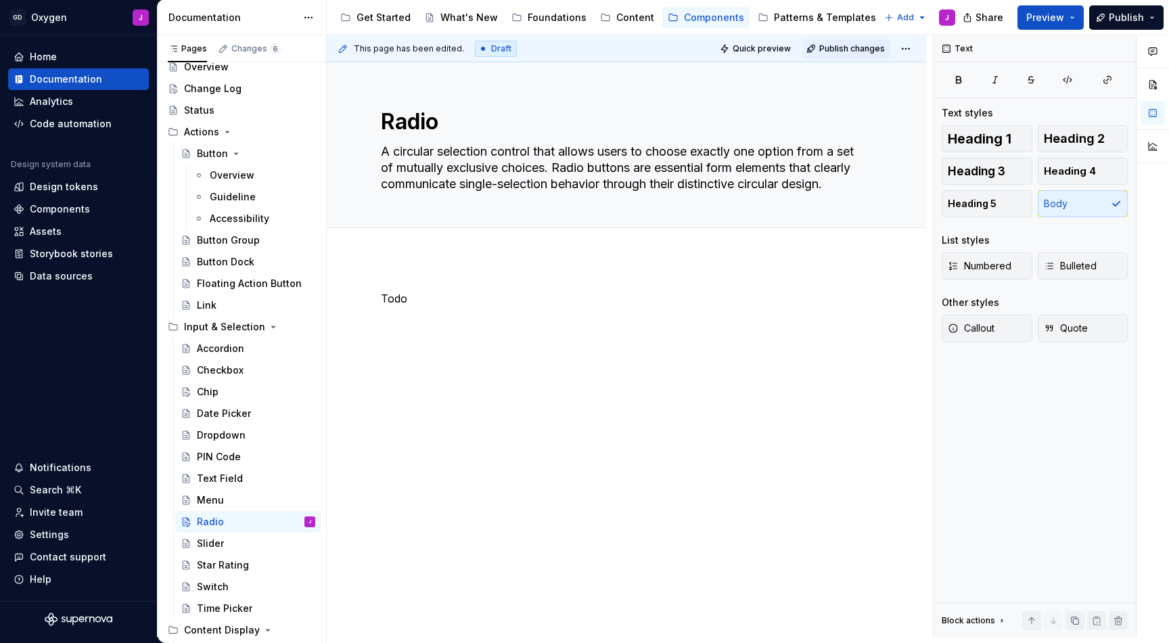
click at [846, 45] on span "Publish changes" at bounding box center [852, 48] width 66 height 11
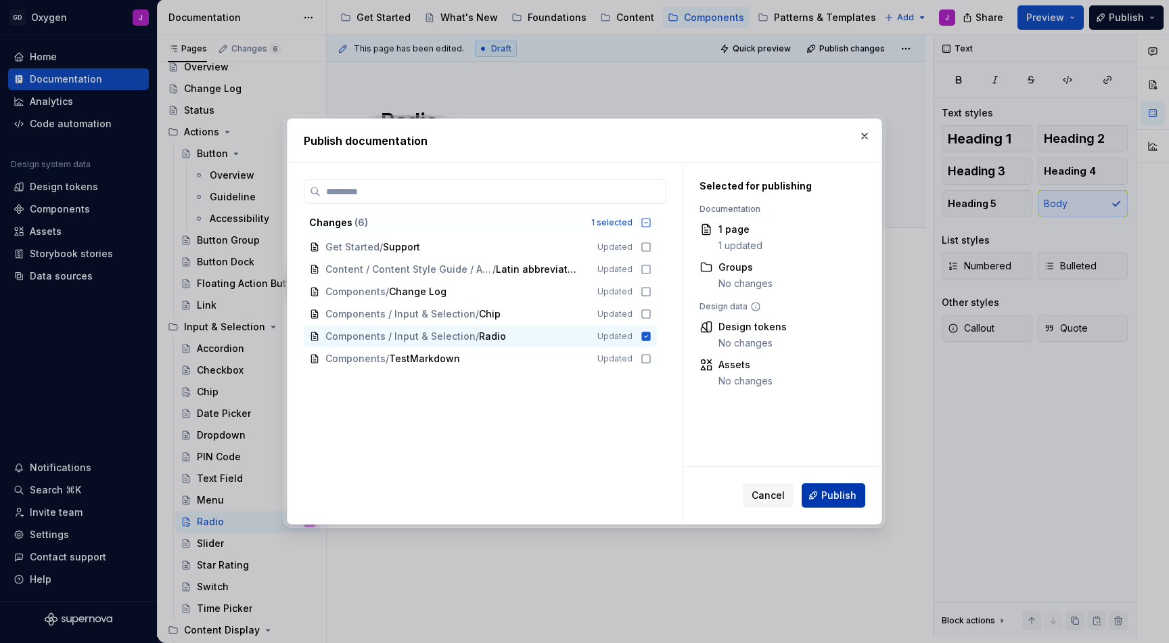
click at [841, 496] on span "Publish" at bounding box center [838, 496] width 35 height 14
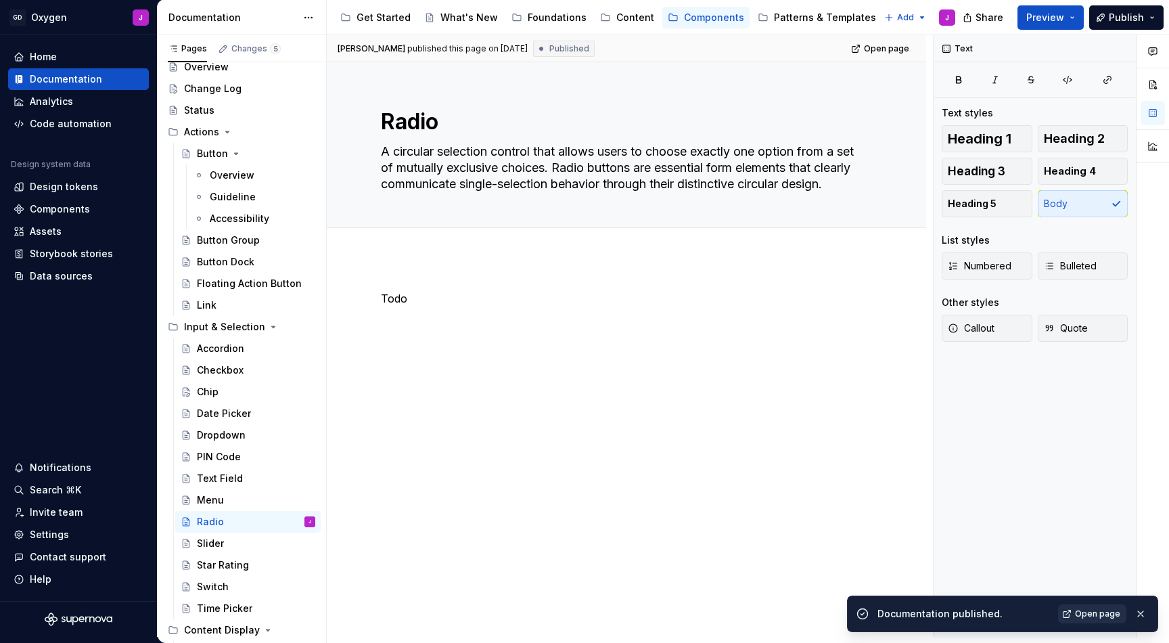
click at [1087, 613] on span "Open page" at bounding box center [1097, 613] width 45 height 11
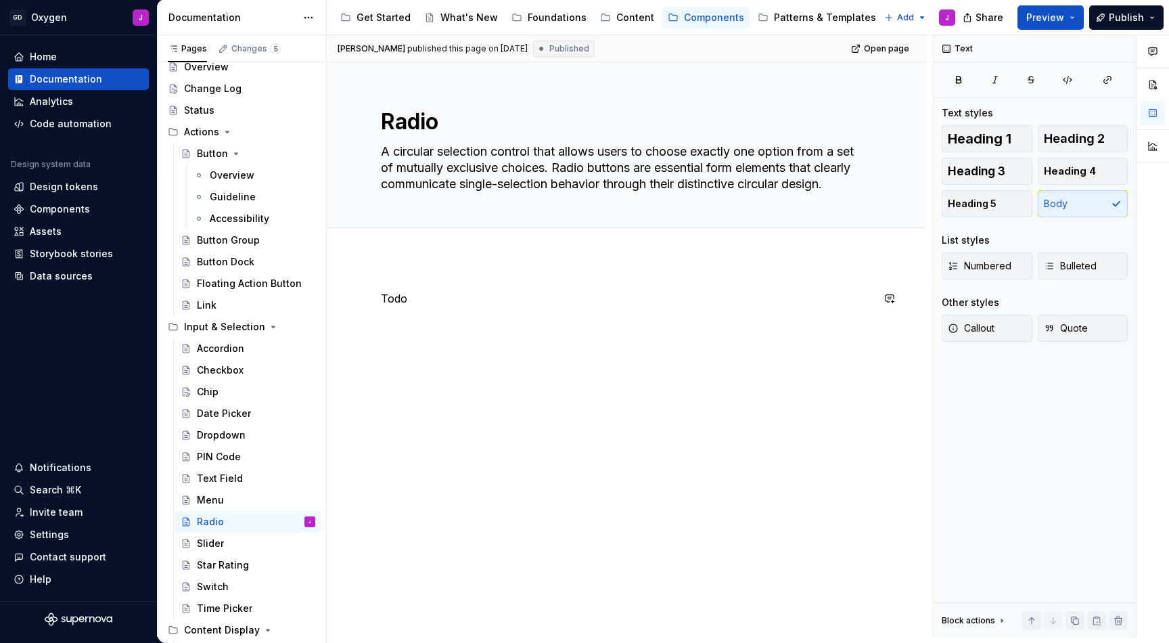
type textarea "*"
click at [457, 312] on div "Todo" at bounding box center [626, 315] width 491 height 51
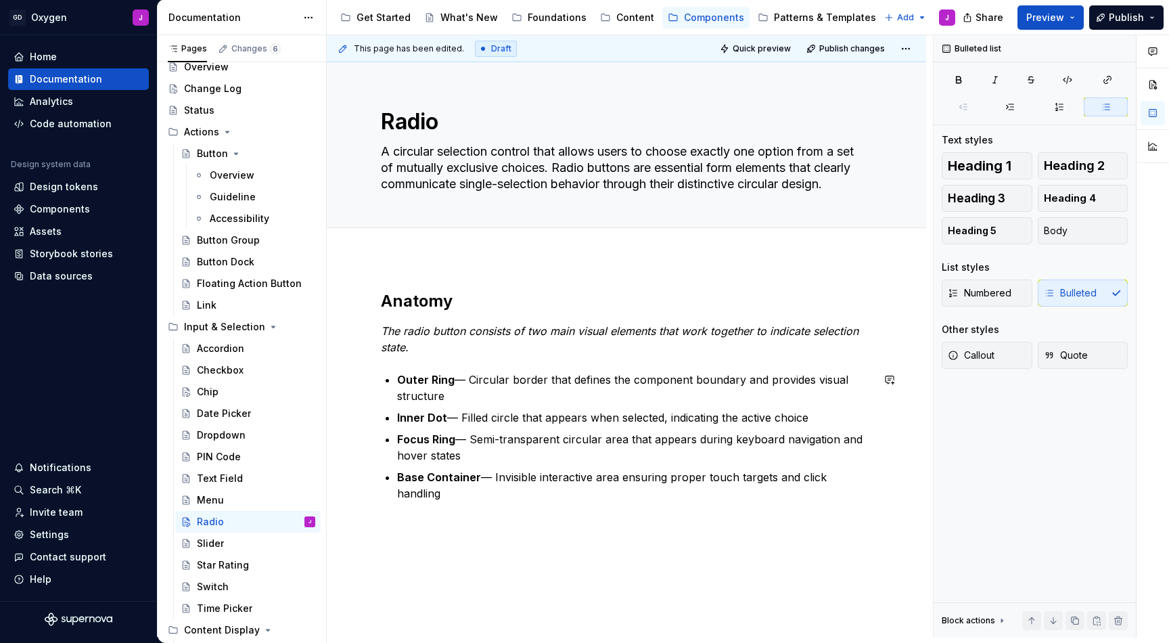
click at [470, 551] on div "Anatomy The radio button consists of two main visual elements that work togethe…" at bounding box center [627, 484] width 600 height 453
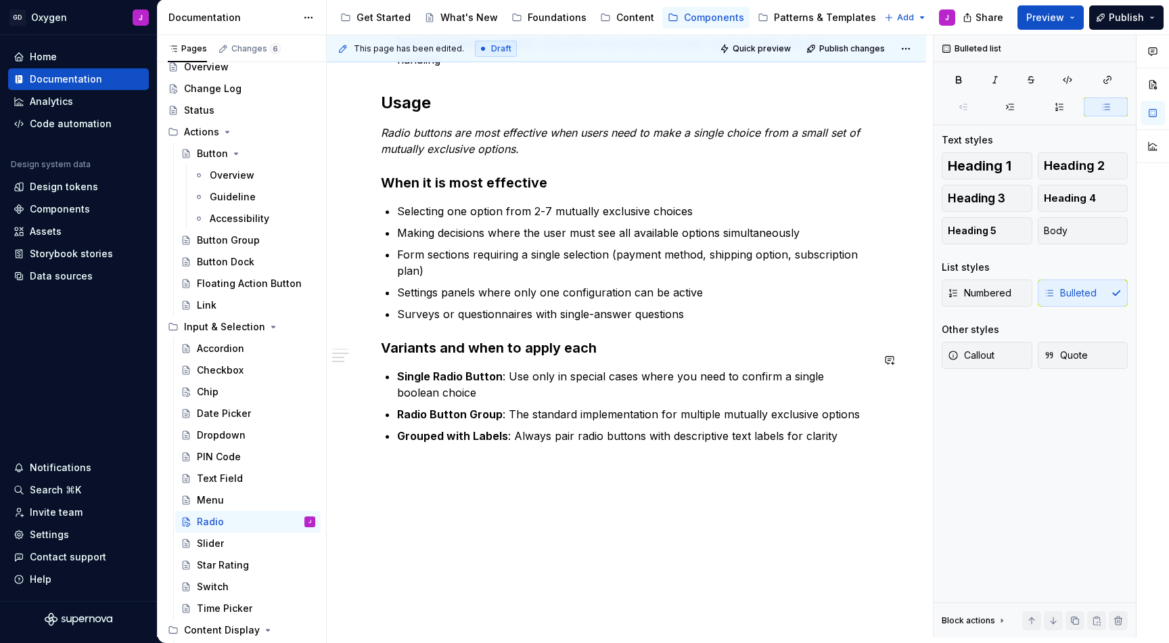
click at [602, 480] on div "Anatomy The radio button consists of two main visual elements that work togethe…" at bounding box center [627, 238] width 600 height 829
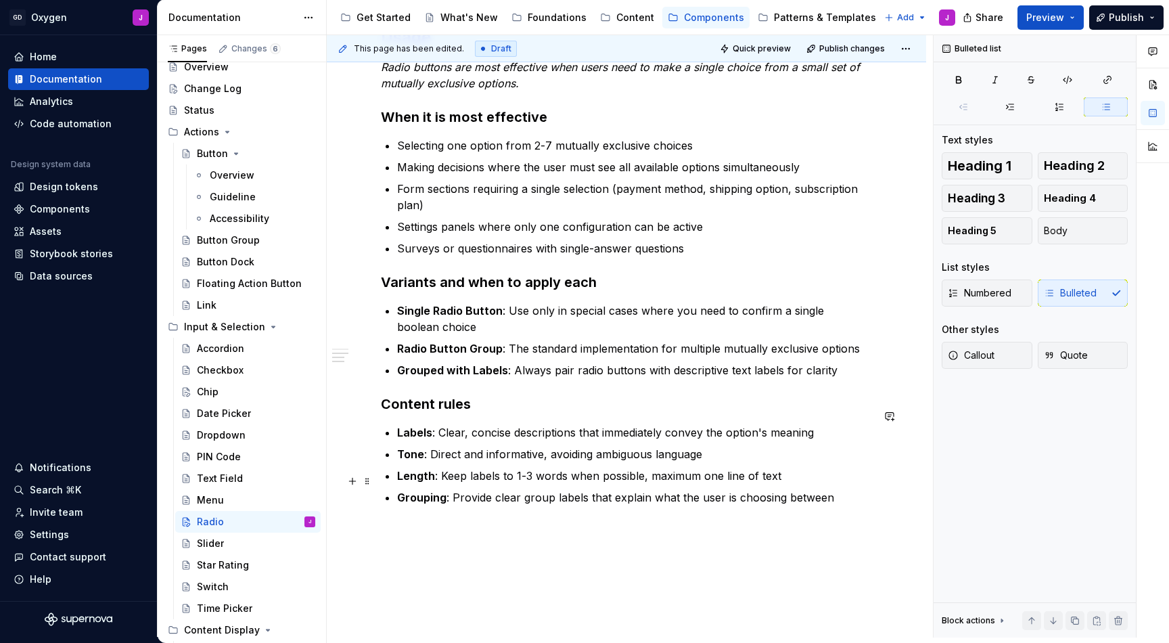
scroll to position [518, 0]
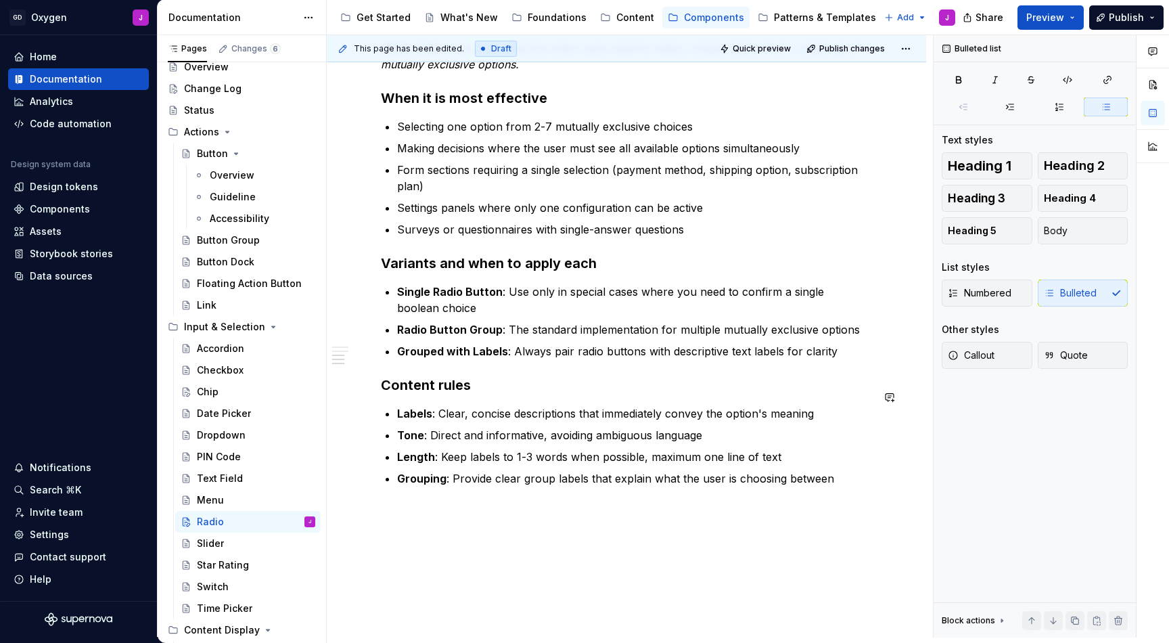
click at [506, 518] on div "This page has been edited. Draft Quick preview Publish changes Radio A circular…" at bounding box center [630, 336] width 606 height 602
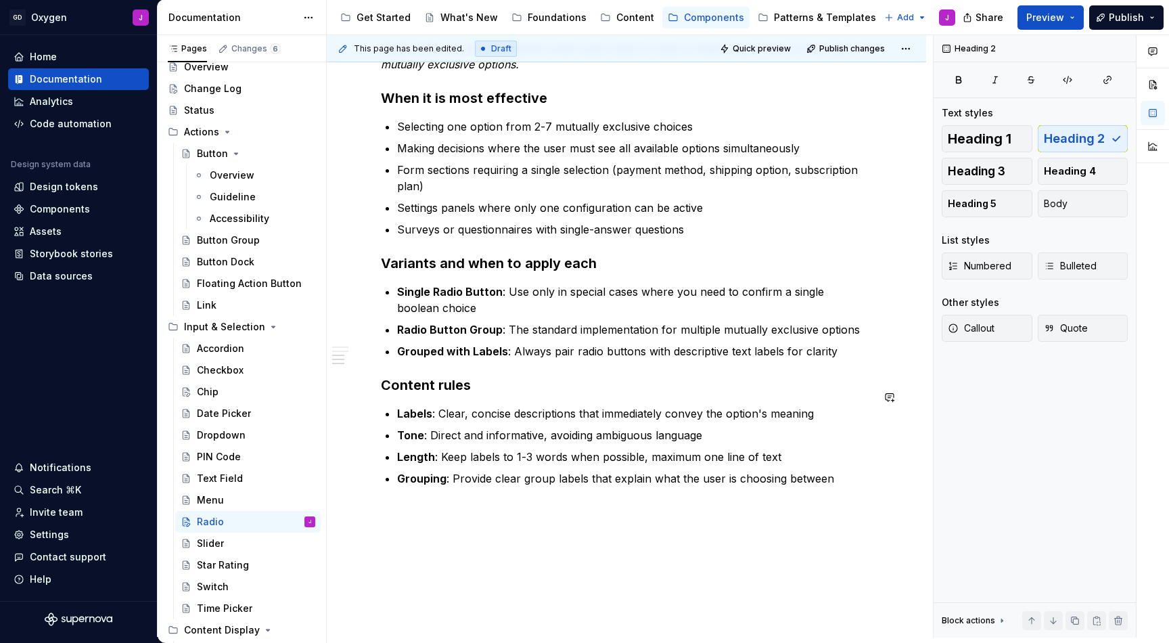
click at [463, 510] on div "Anatomy The radio button consists of two main visual elements that work togethe…" at bounding box center [627, 217] width 600 height 956
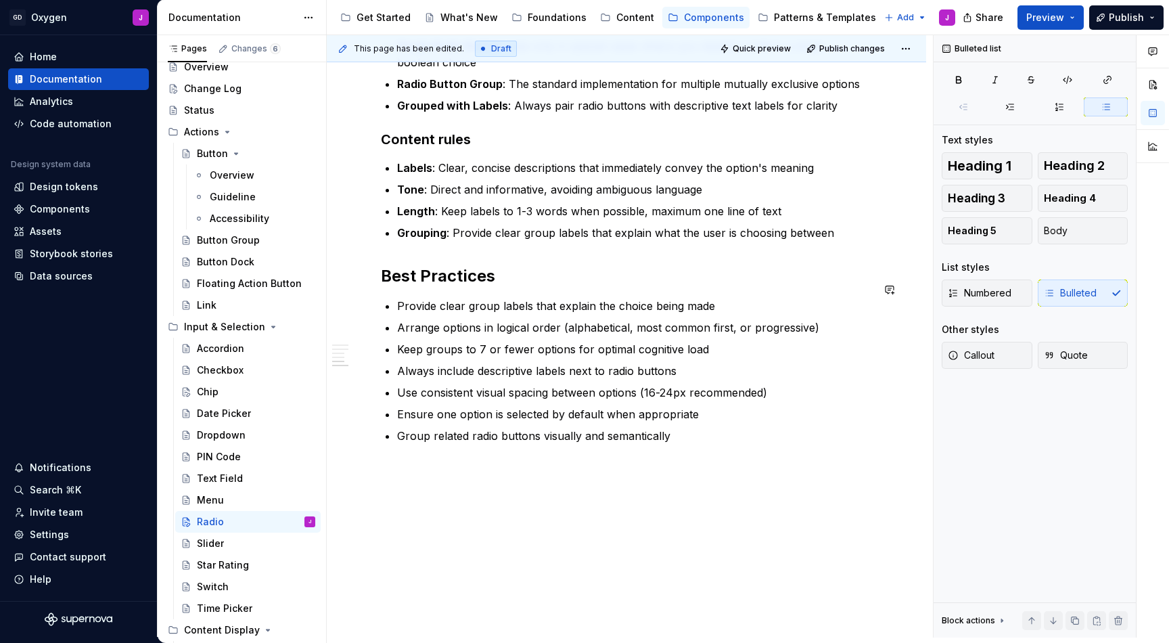
scroll to position [763, 0]
click at [672, 493] on div "Anatomy The radio button consists of two main visual elements that work togethe…" at bounding box center [627, 74] width 600 height 1159
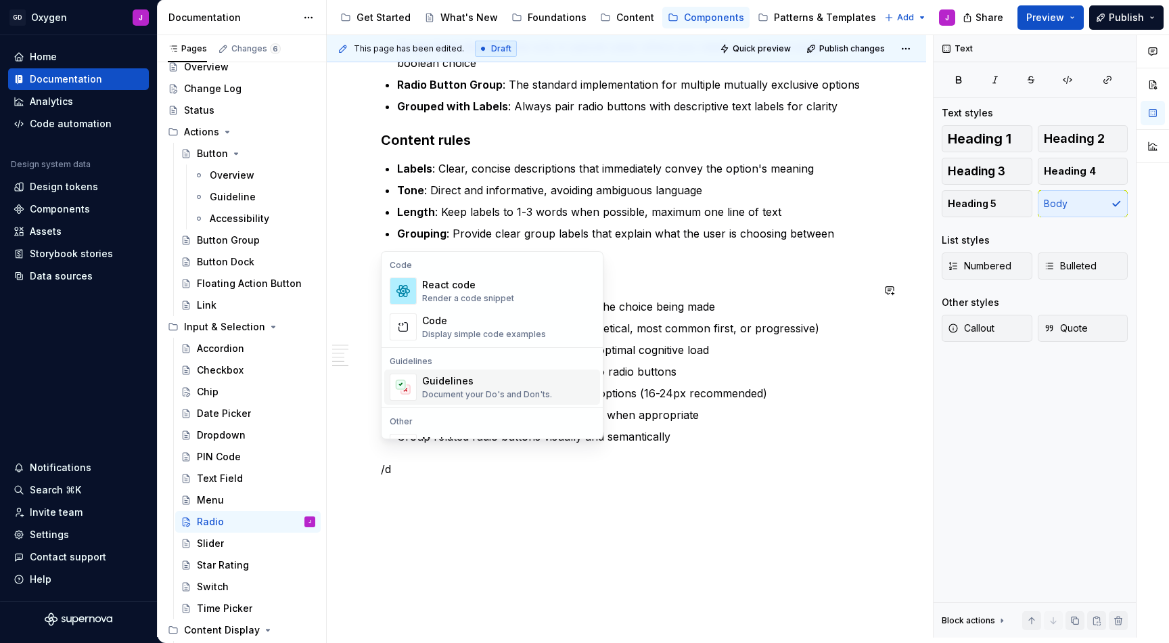
click at [563, 389] on div "Guidelines Document your Do's and Don'ts." at bounding box center [508, 387] width 173 height 27
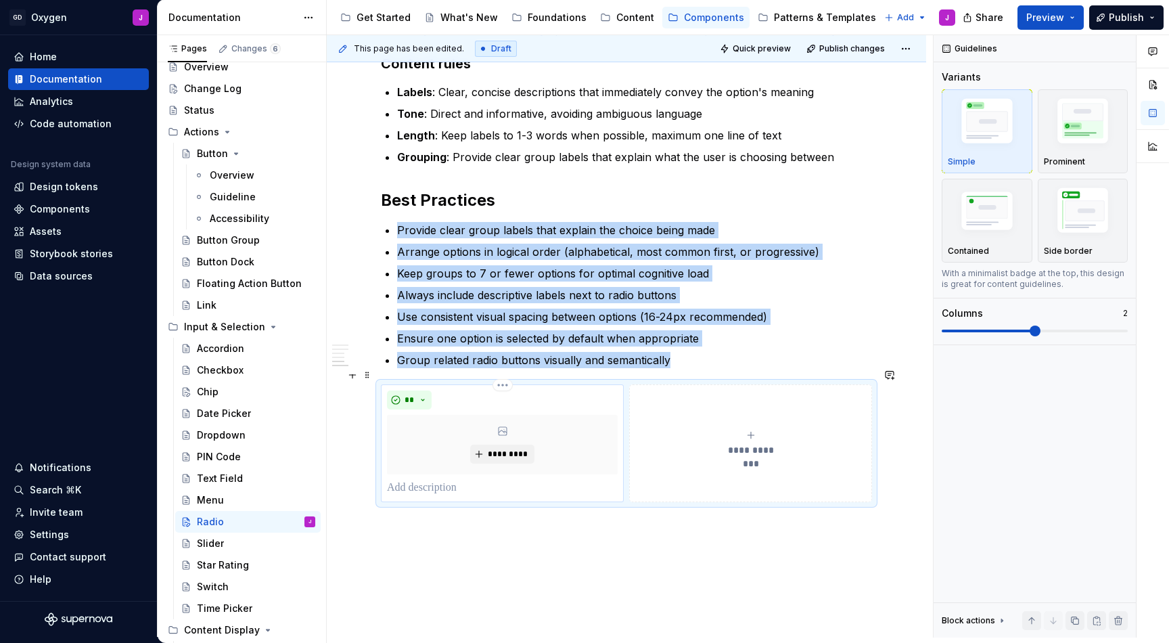
scroll to position [827, 0]
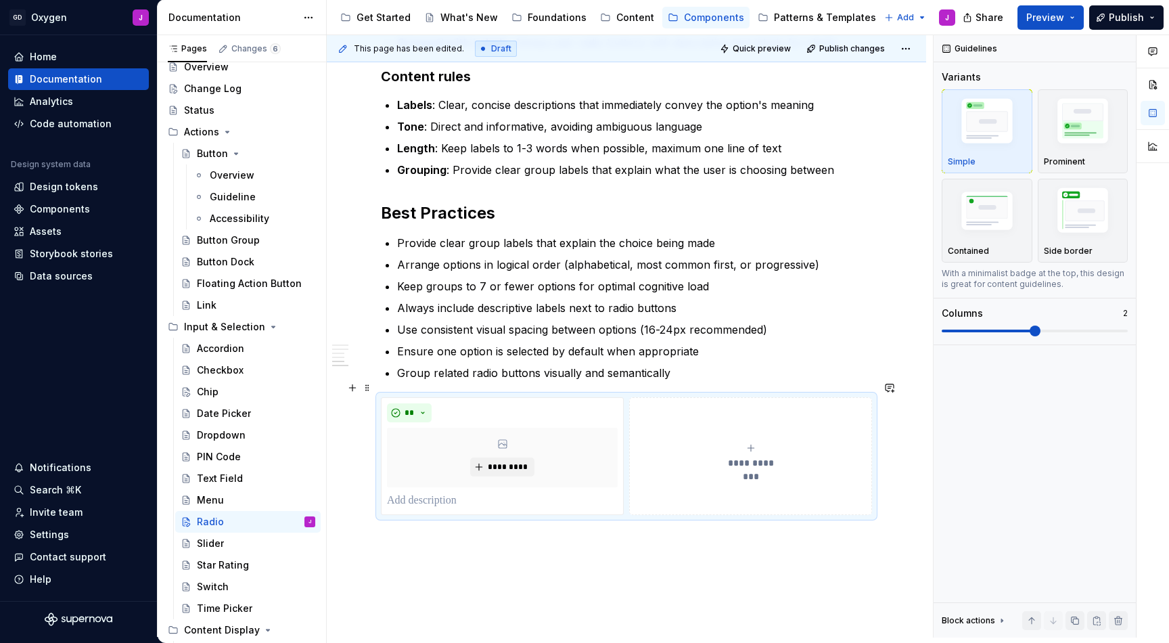
click at [689, 500] on div "**********" at bounding box center [626, 456] width 491 height 118
click at [637, 545] on div "Anatomy The radio button consists of two main visual elements that work togethe…" at bounding box center [627, 77] width 600 height 1293
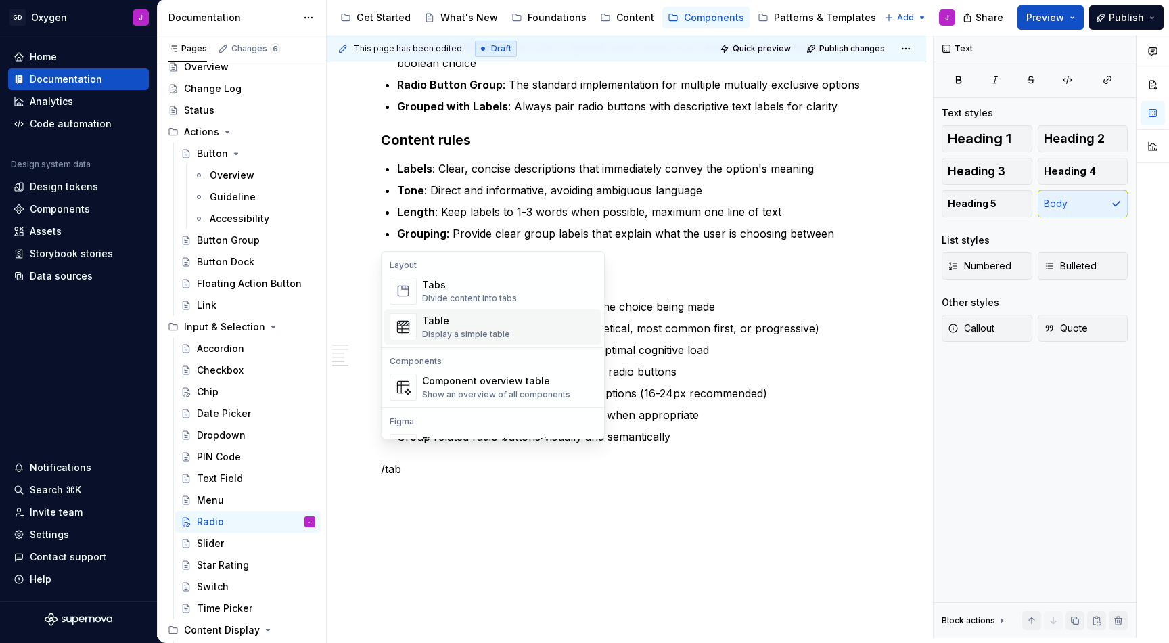
click at [487, 328] on div "Table Display a simple table" at bounding box center [466, 327] width 88 height 26
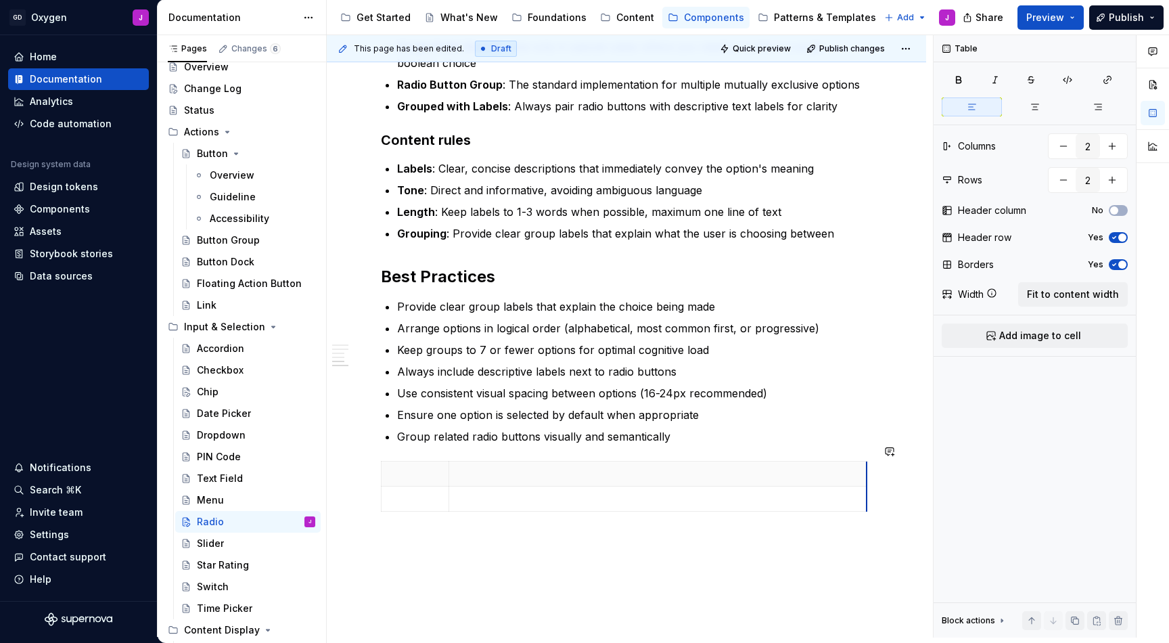
drag, startPoint x: 515, startPoint y: 459, endPoint x: 866, endPoint y: 442, distance: 351.6
click at [1045, 291] on span "Fit to content width" at bounding box center [1073, 295] width 92 height 14
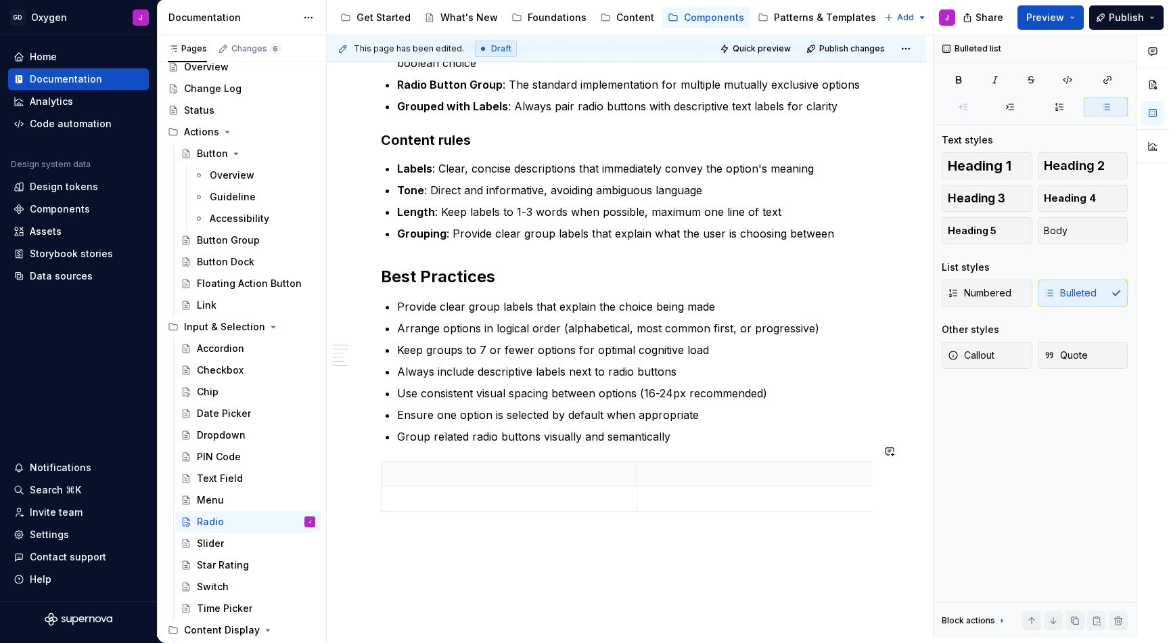
click at [591, 611] on div "Anatomy The radio button consists of two main visual elements that work togethe…" at bounding box center [627, 110] width 600 height 1231
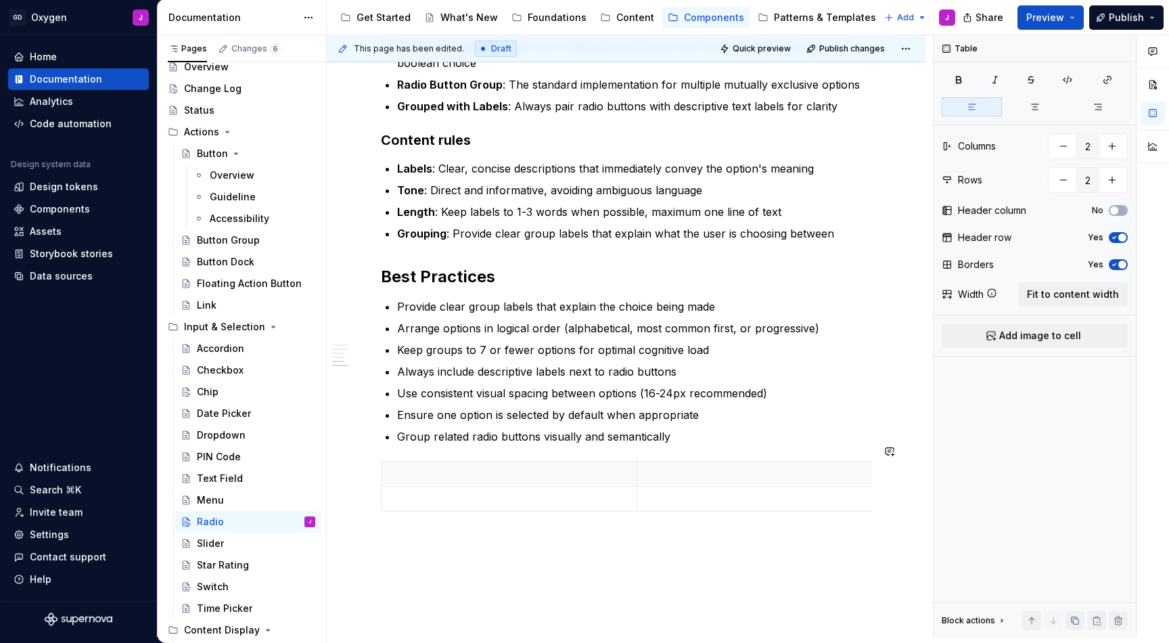
click at [510, 535] on div "Anatomy The radio button consists of two main visual elements that work togethe…" at bounding box center [627, 110] width 600 height 1231
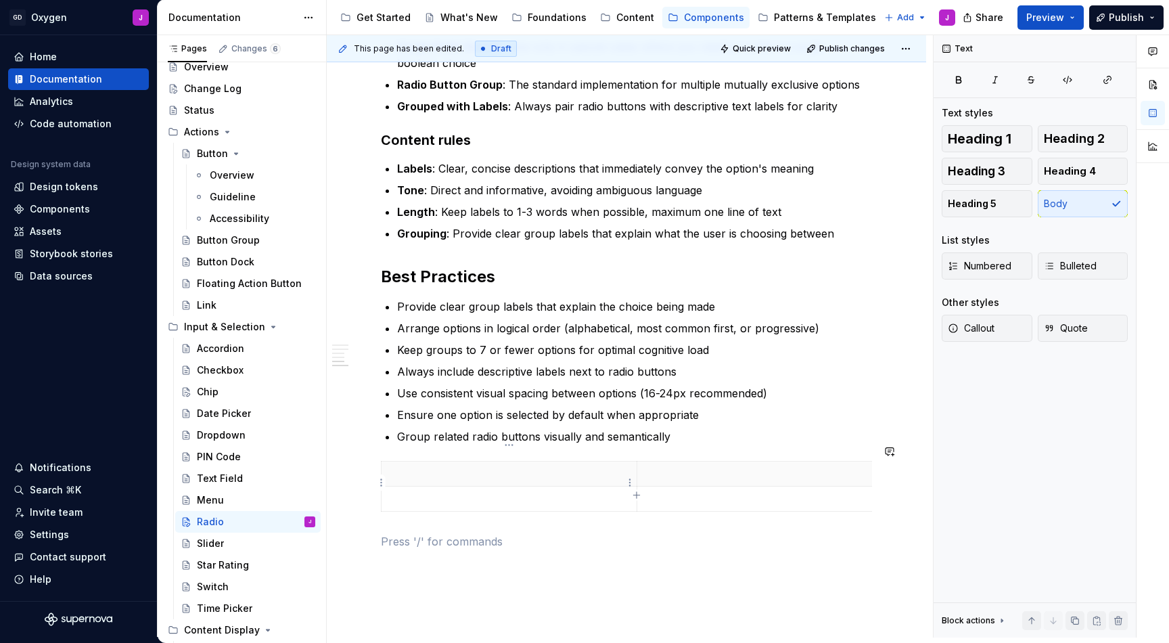
click at [428, 487] on td at bounding box center [510, 499] width 256 height 25
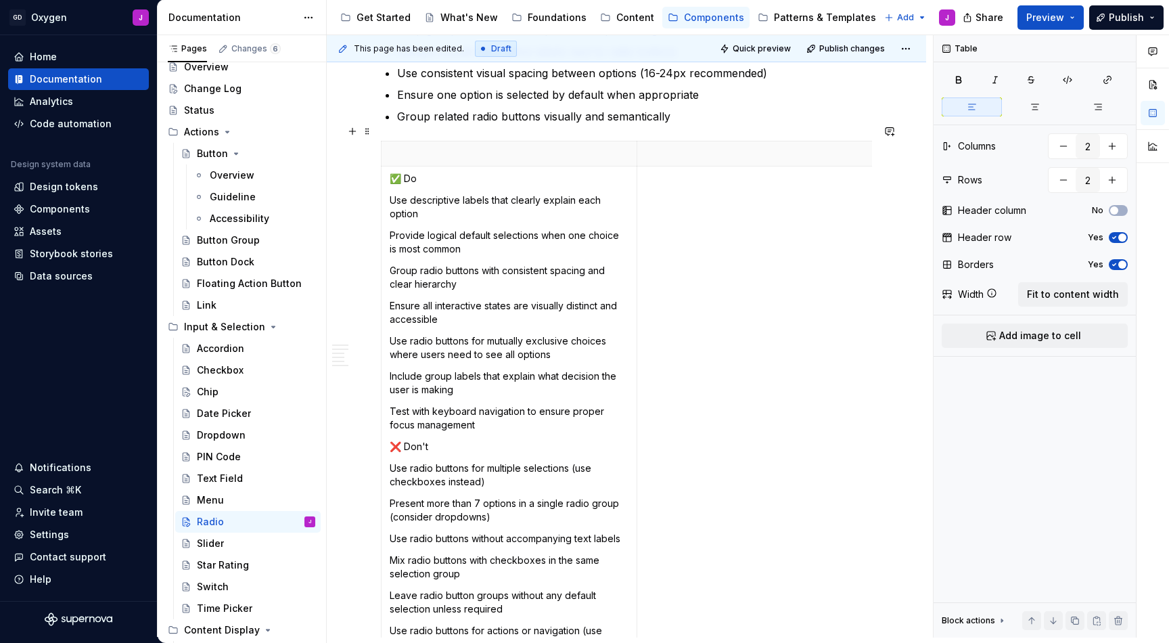
scroll to position [1097, 0]
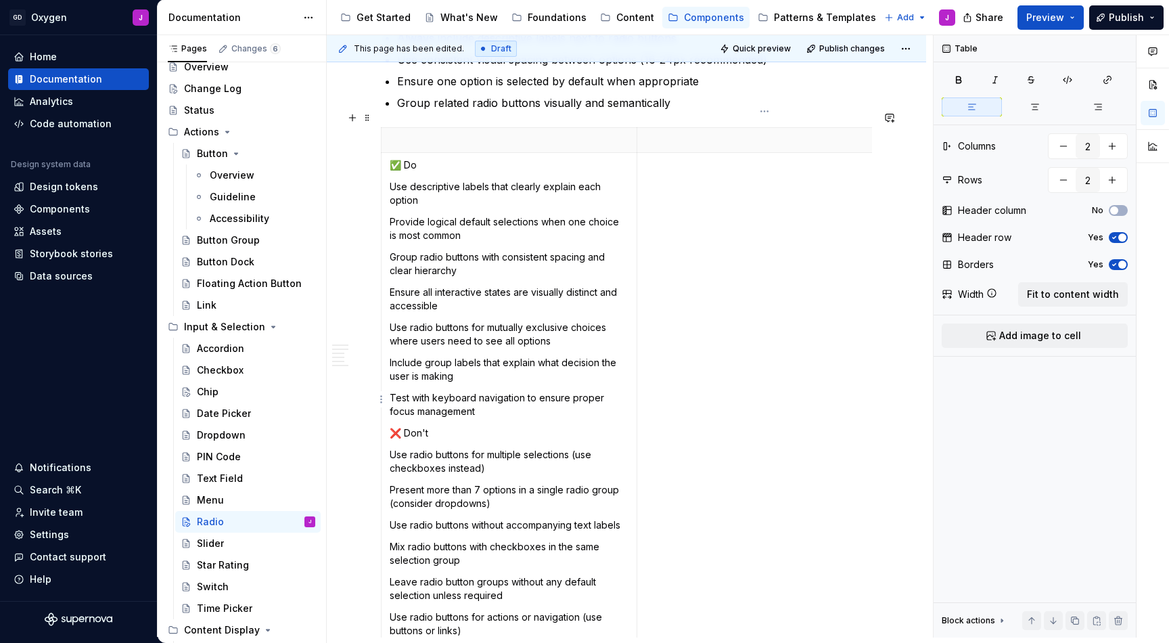
click at [713, 450] on td at bounding box center [765, 416] width 256 height 526
click at [626, 339] on td "✅ Do Use descriptive labels that clearly explain each option Provide logical de…" at bounding box center [510, 416] width 256 height 526
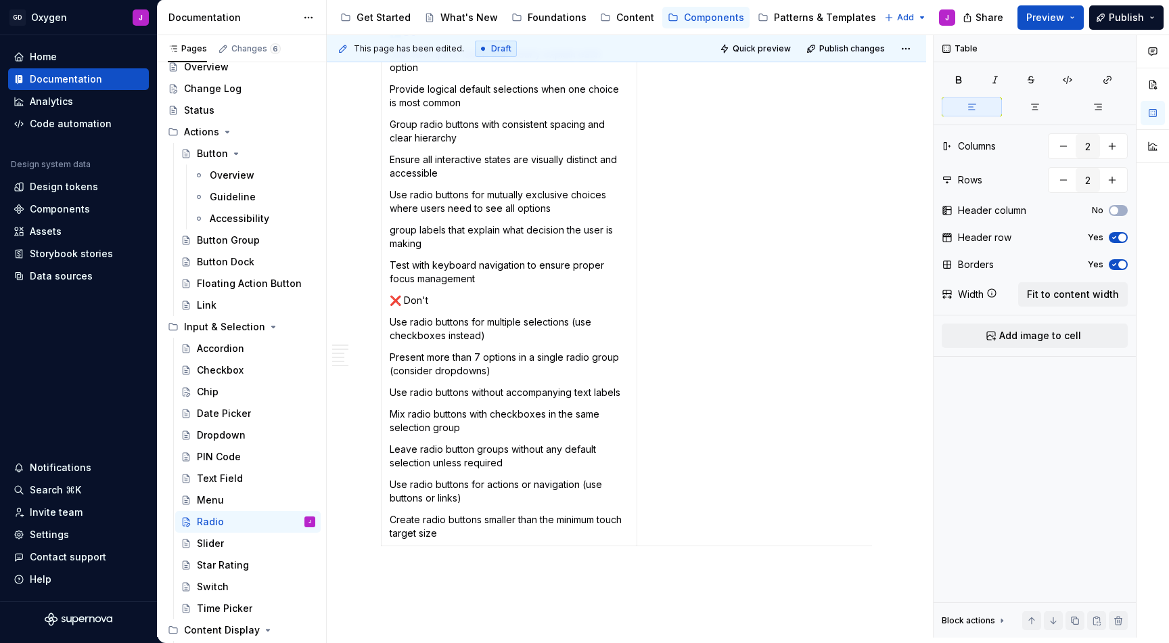
scroll to position [1245, 0]
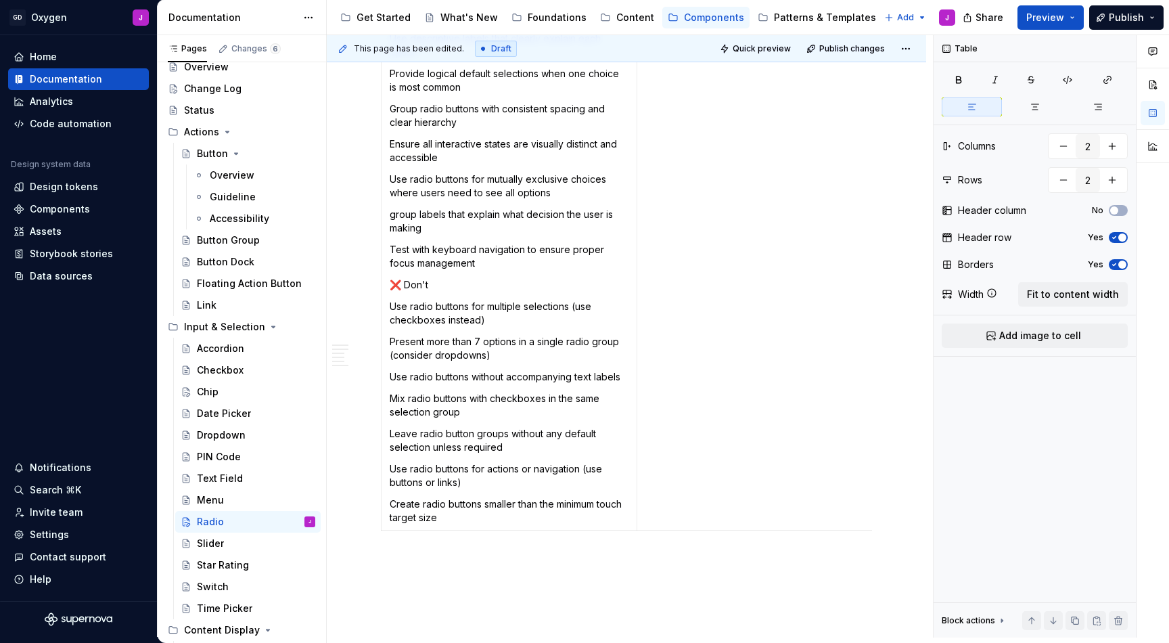
click at [504, 552] on p at bounding box center [626, 560] width 491 height 16
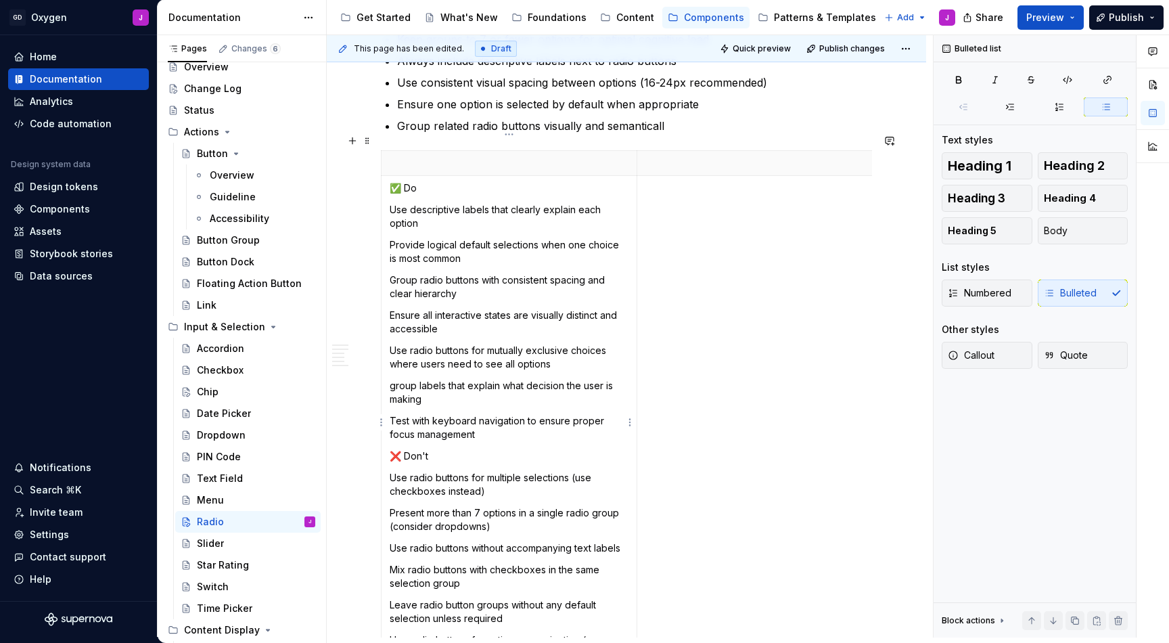
scroll to position [1033, 0]
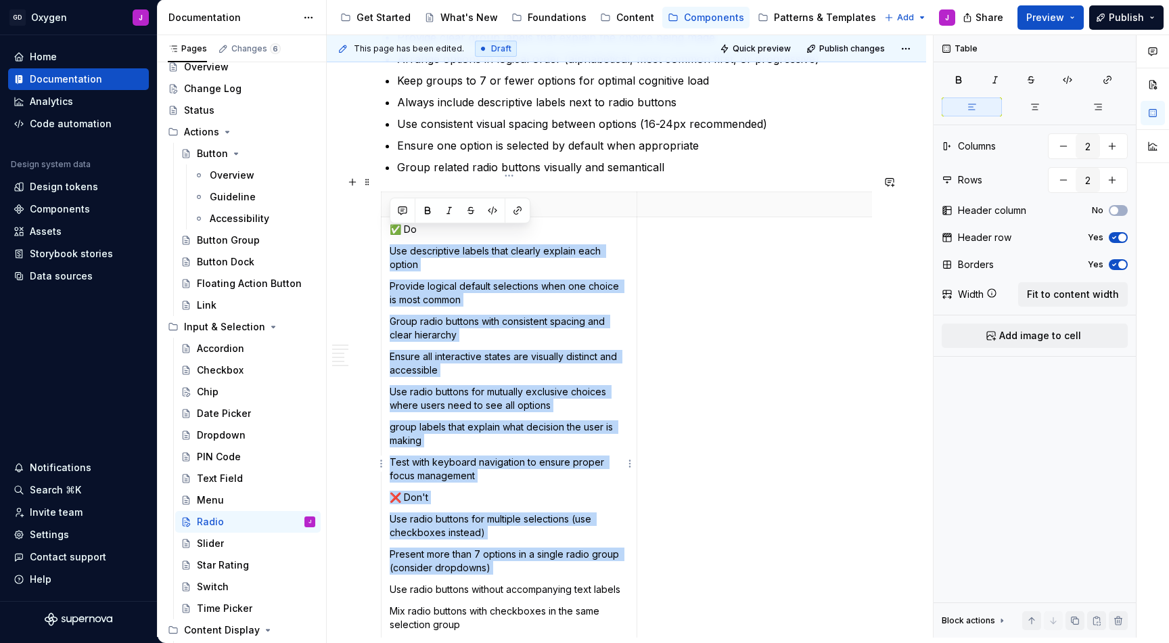
drag, startPoint x: 417, startPoint y: 222, endPoint x: 573, endPoint y: 564, distance: 375.8
click at [573, 564] on td "✅ Do Use descriptive labels that clearly explain each option Provide logical de…" at bounding box center [510, 480] width 256 height 526
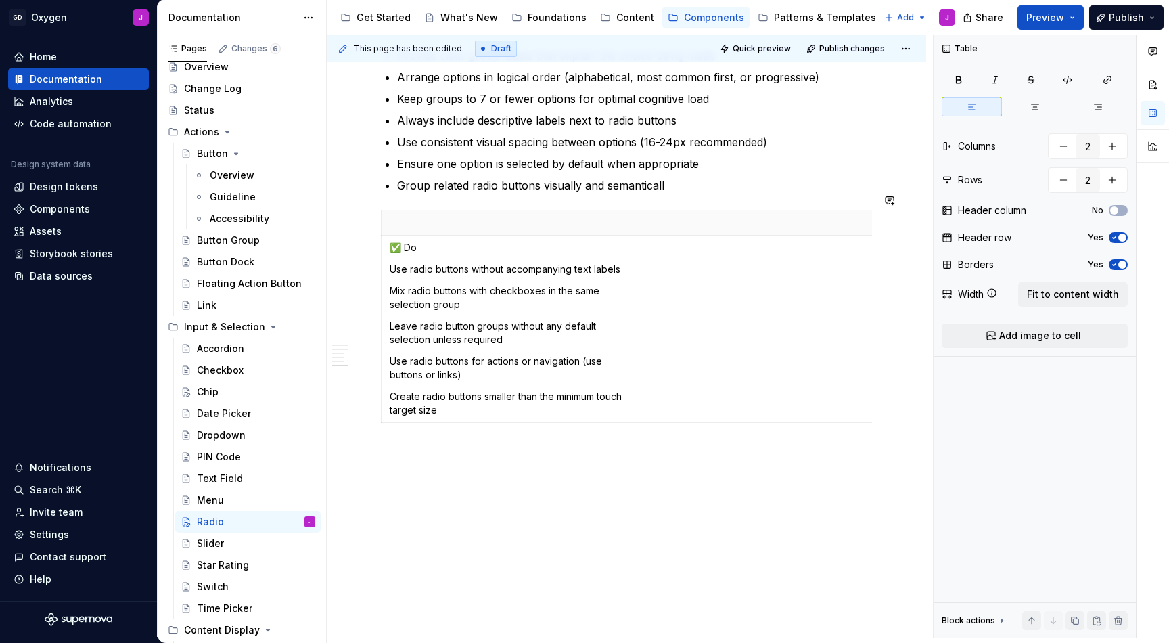
scroll to position [987, 0]
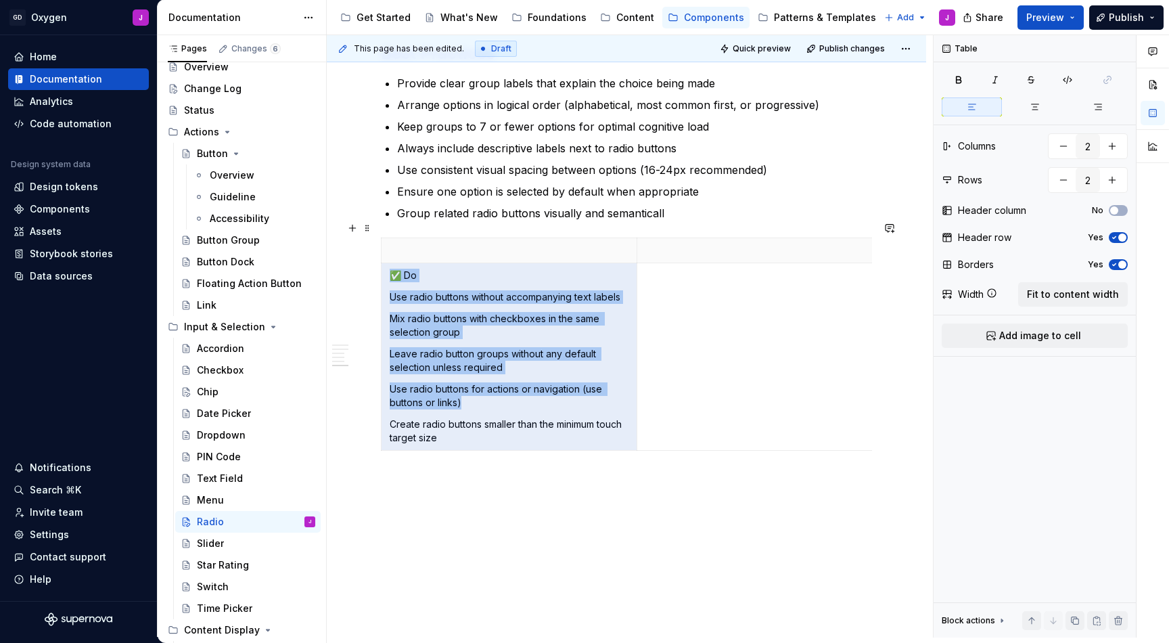
drag, startPoint x: 574, startPoint y: 431, endPoint x: 369, endPoint y: 249, distance: 274.7
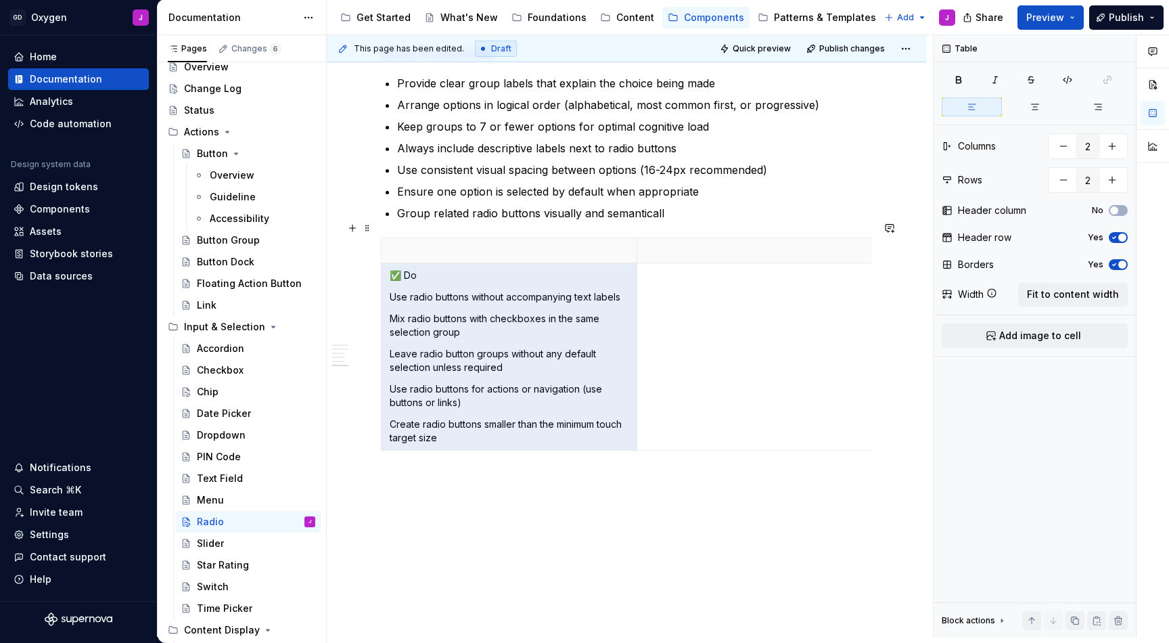
scroll to position [846, 0]
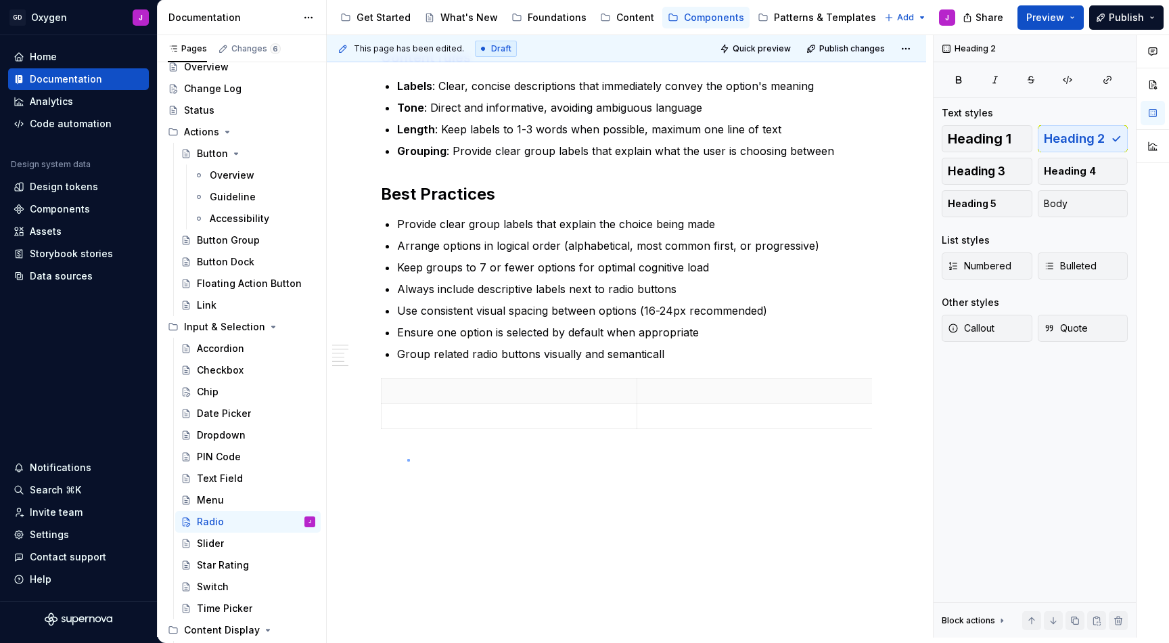
click at [407, 459] on div "This page has been edited. Draft Quick preview Publish changes Radio A circular…" at bounding box center [630, 336] width 606 height 602
click at [883, 402] on div "Anatomy The radio button consists of two main visual elements that work togethe…" at bounding box center [627, 27] width 600 height 1231
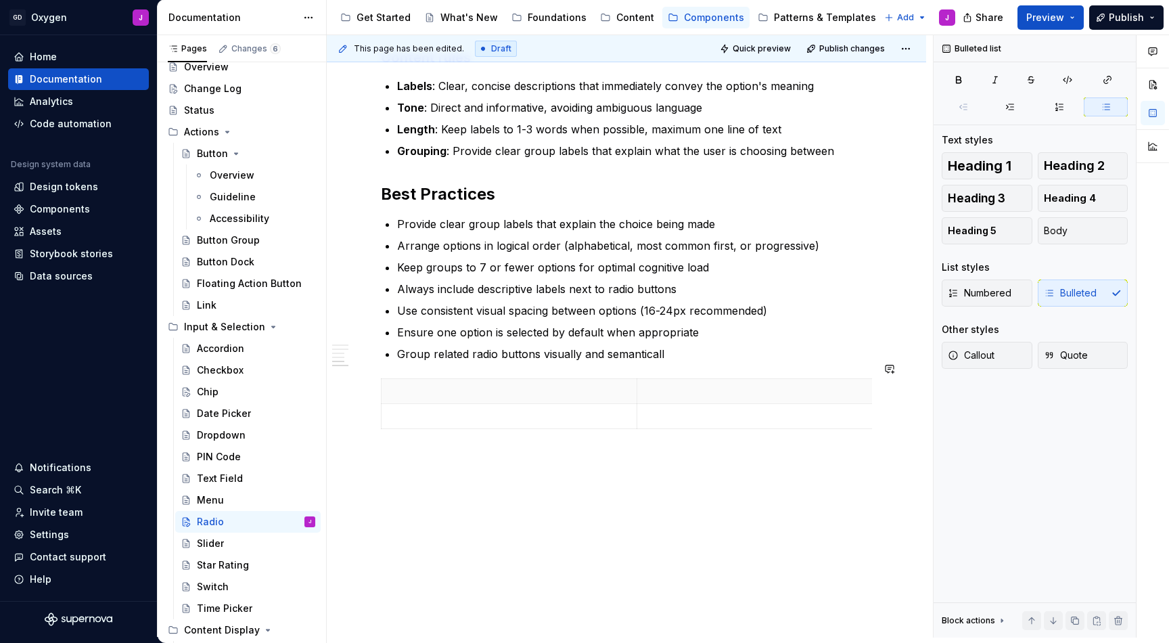
click at [743, 450] on div "Anatomy The radio button consists of two main visual elements that work togethe…" at bounding box center [627, 27] width 600 height 1231
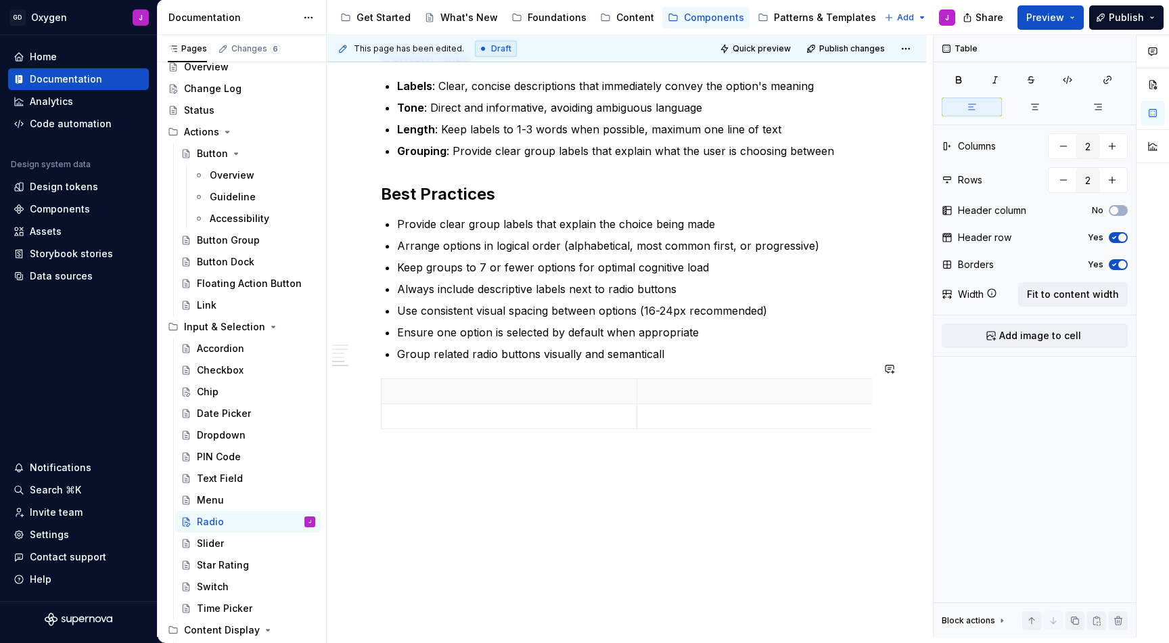
click at [599, 445] on div "This page has been edited. Draft Quick preview Publish changes Radio A circular…" at bounding box center [630, 336] width 606 height 602
click at [524, 409] on p at bounding box center [509, 416] width 239 height 14
click at [368, 374] on span at bounding box center [367, 368] width 11 height 19
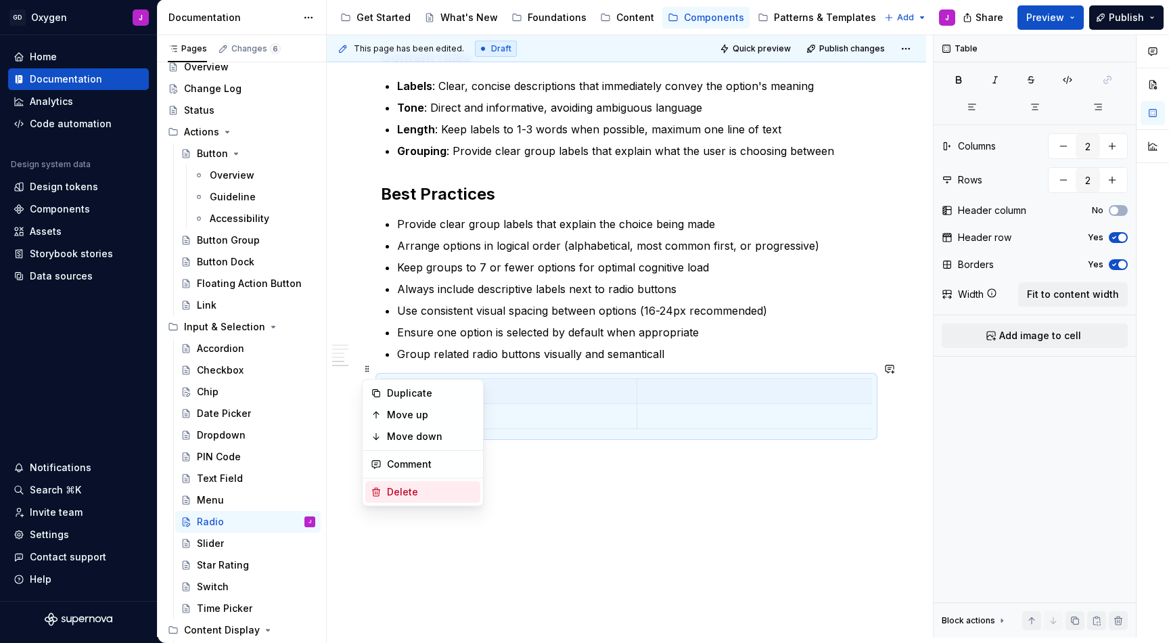
click at [416, 492] on div "Delete" at bounding box center [431, 492] width 88 height 14
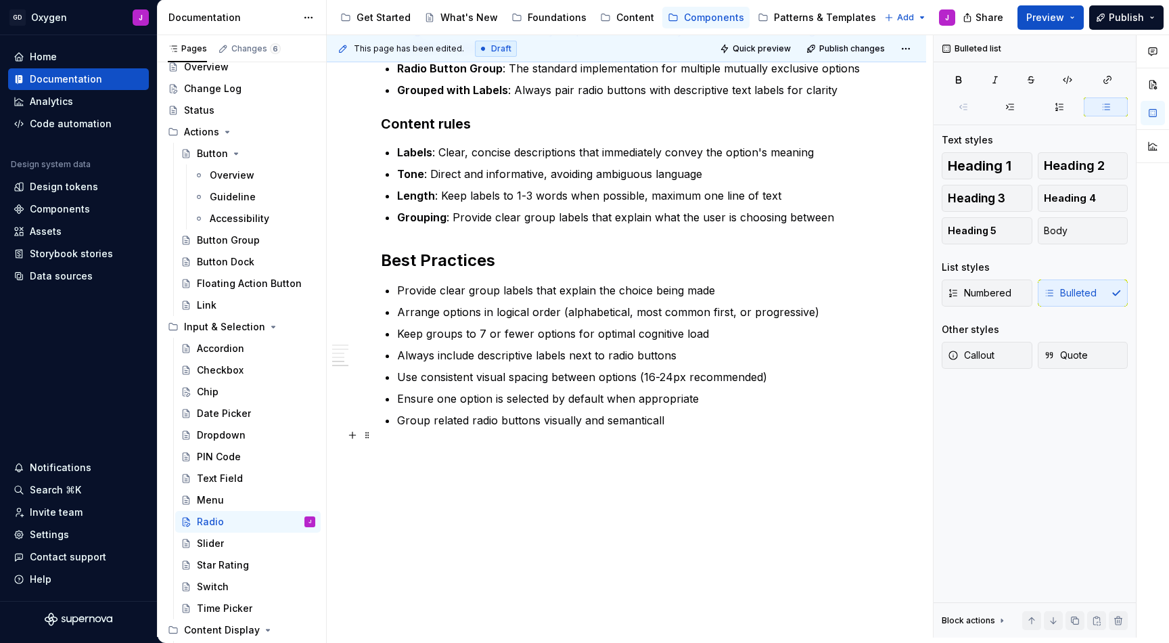
scroll to position [763, 0]
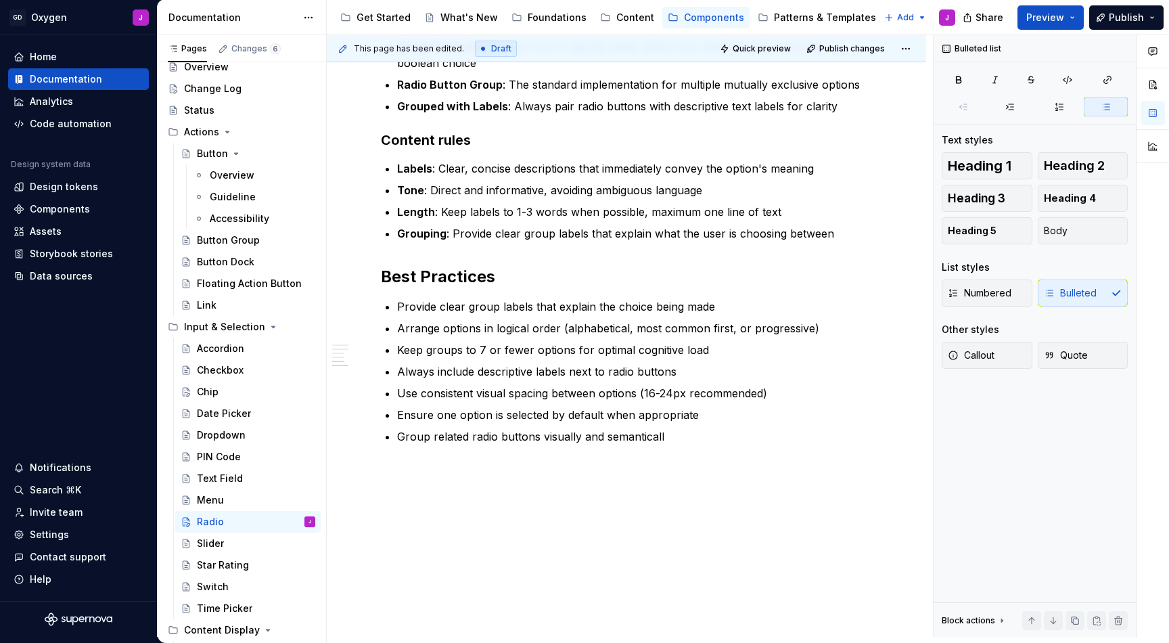
drag, startPoint x: 416, startPoint y: 492, endPoint x: 434, endPoint y: 477, distance: 23.0
click at [434, 477] on div "Anatomy The radio button consists of two main visual elements that work togethe…" at bounding box center [627, 74] width 600 height 1159
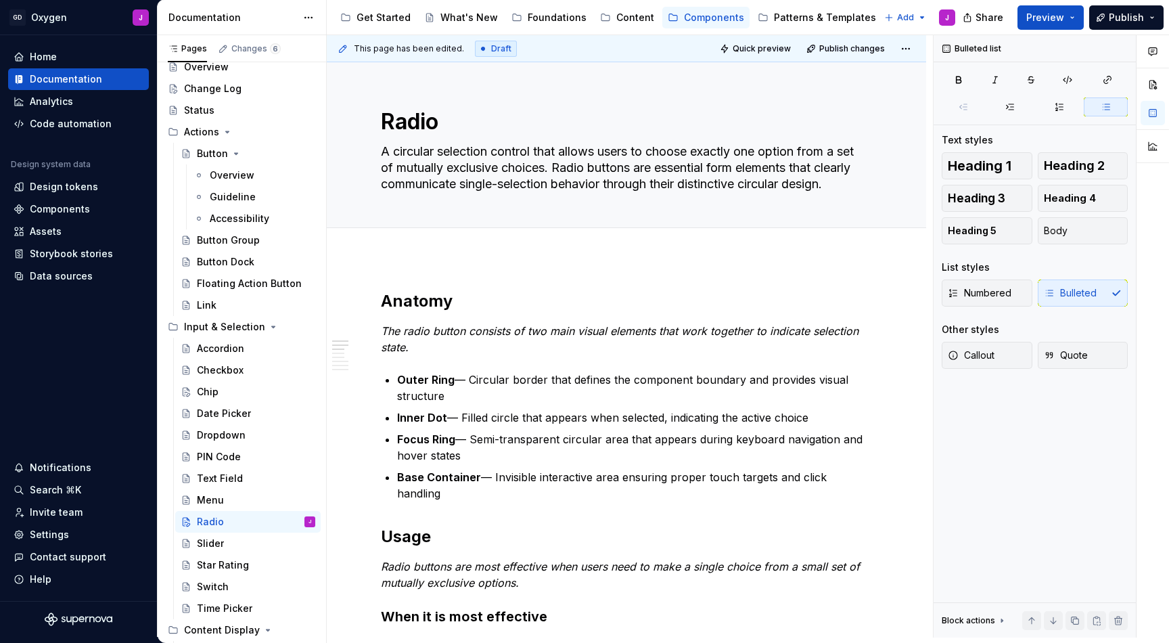
scroll to position [16, 0]
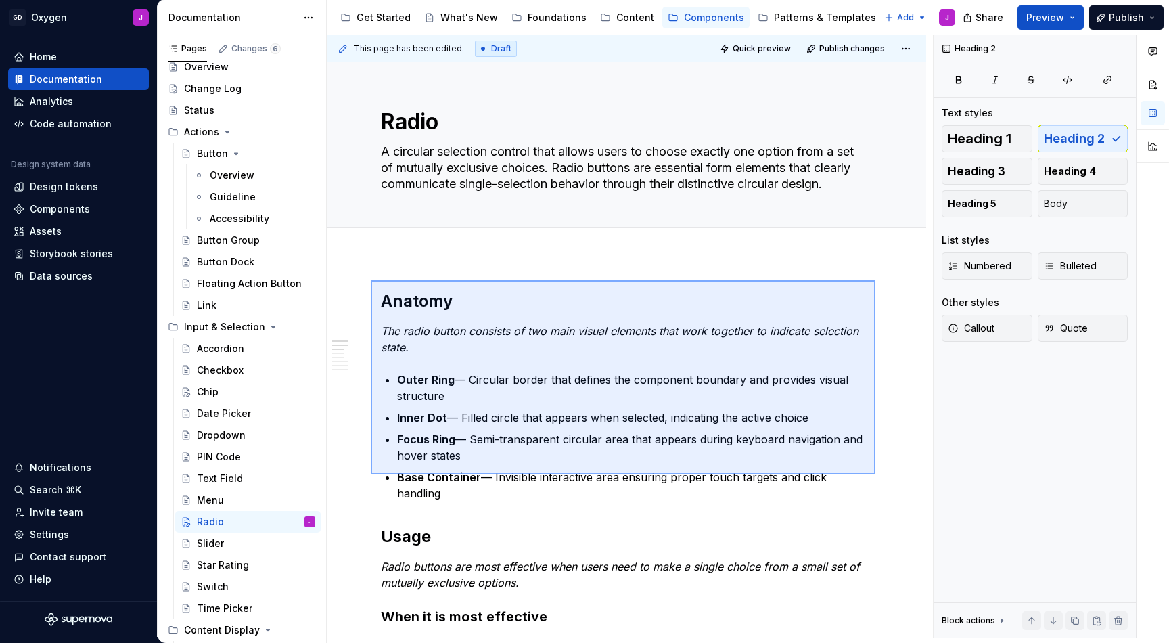
drag, startPoint x: 876, startPoint y: 474, endPoint x: 371, endPoint y: 280, distance: 540.8
click at [371, 280] on div "This page has been edited. Draft Quick preview Publish changes Radio A circular…" at bounding box center [630, 336] width 606 height 602
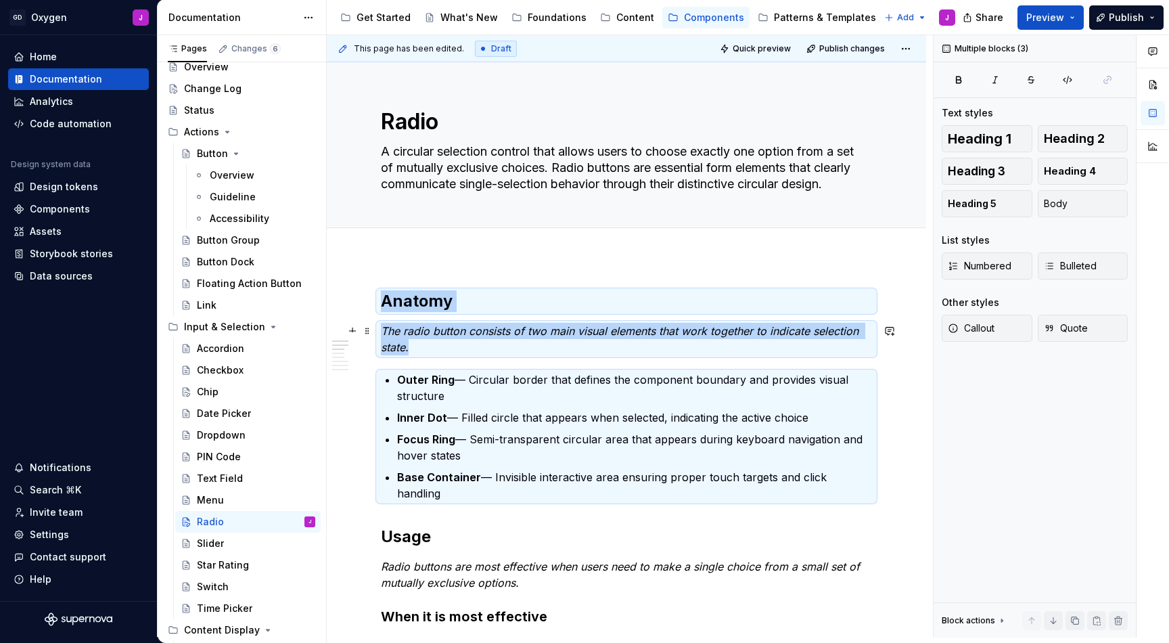
click at [424, 352] on p "The radio button consists of two main visual elements that work together to ind…" at bounding box center [626, 339] width 491 height 32
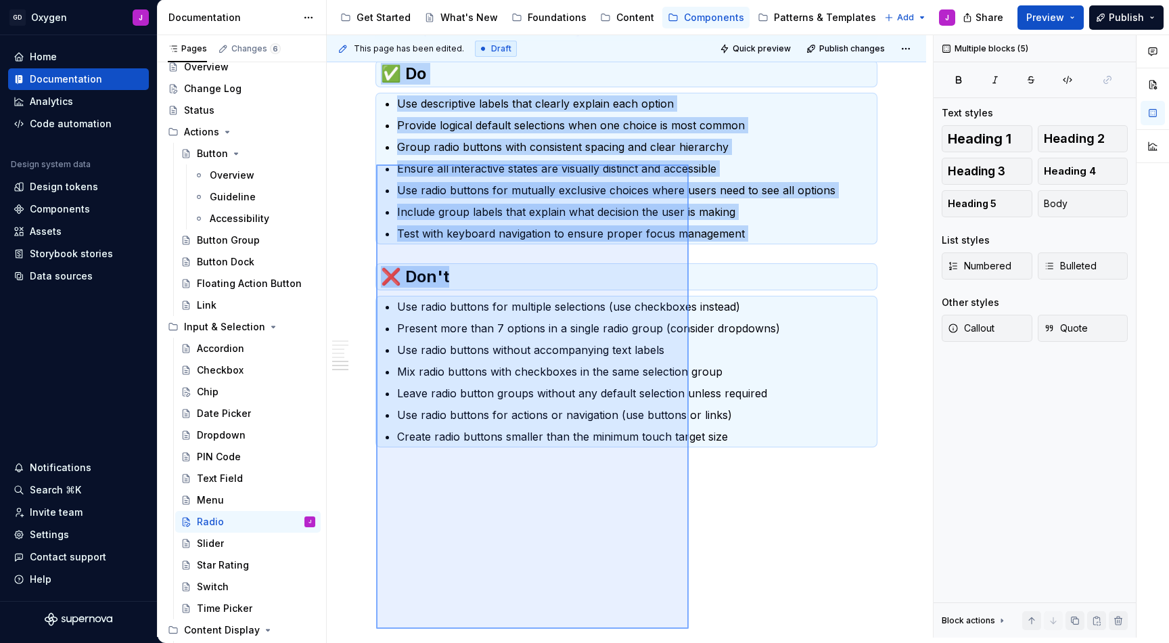
drag, startPoint x: 376, startPoint y: 300, endPoint x: 690, endPoint y: 629, distance: 454.2
click at [690, 629] on div "This page has been edited. Draft Quick preview Publish changes Radio A circular…" at bounding box center [630, 336] width 606 height 602
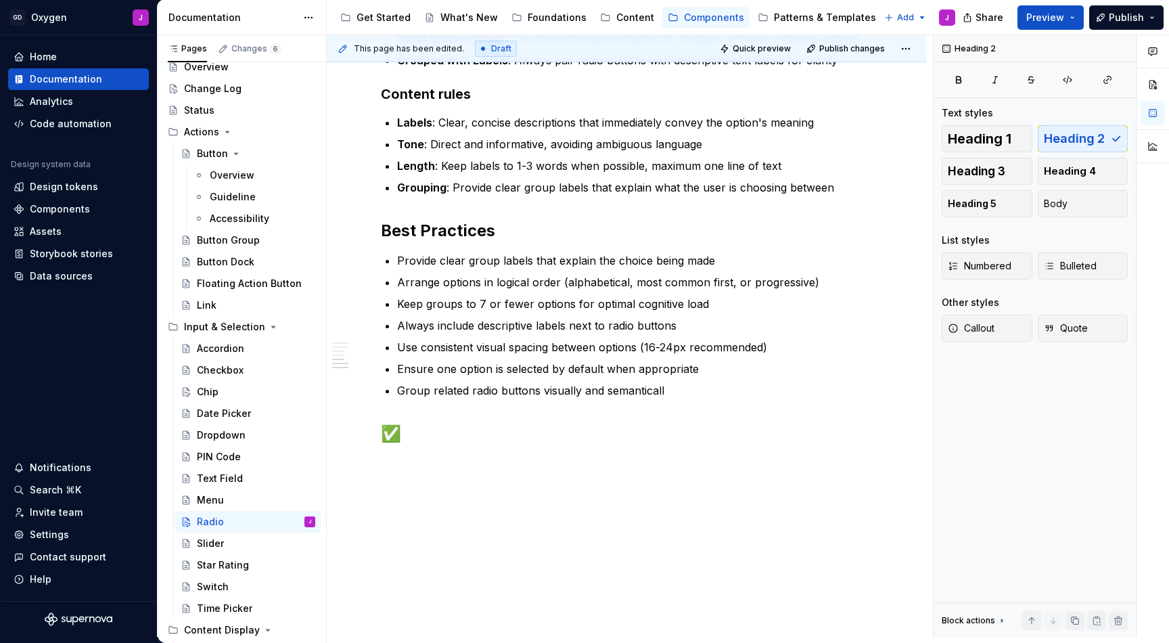
scroll to position [763, 0]
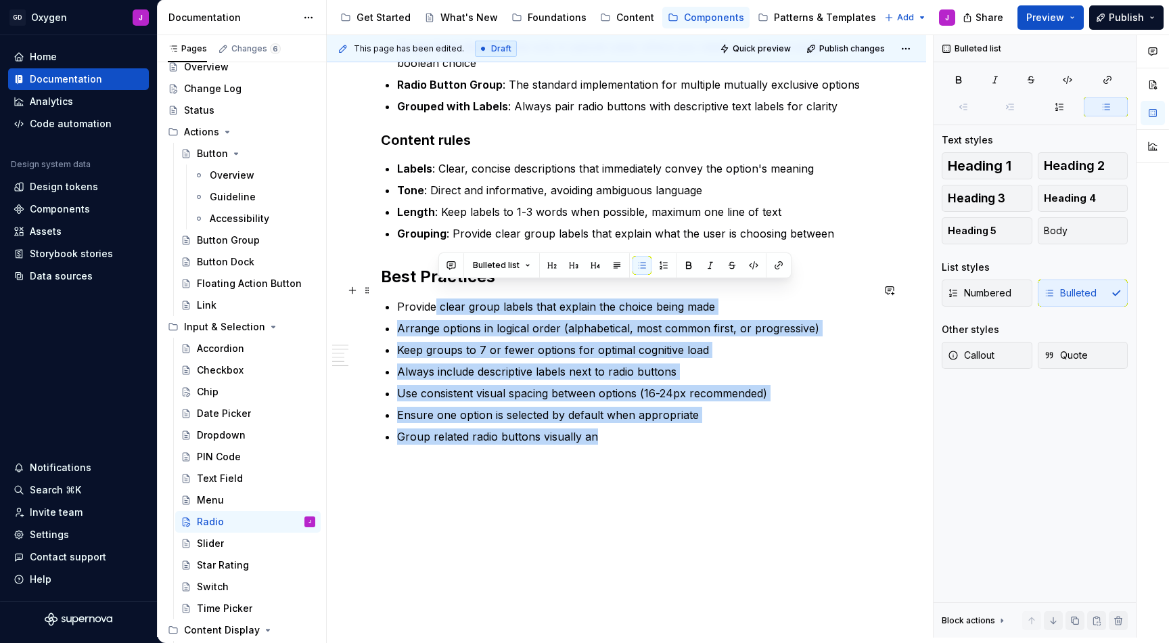
drag, startPoint x: 600, startPoint y: 417, endPoint x: 432, endPoint y: 291, distance: 209.6
click at [432, 298] on ul "Provide clear group labels that explain the choice being made Arrange options i…" at bounding box center [634, 371] width 475 height 146
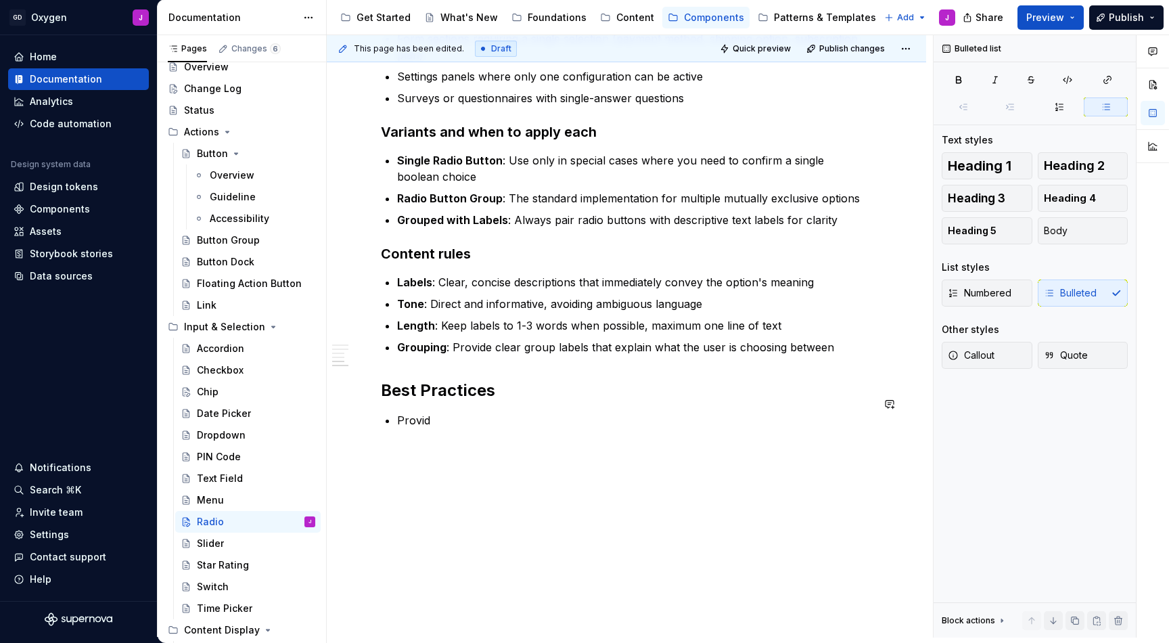
scroll to position [633, 0]
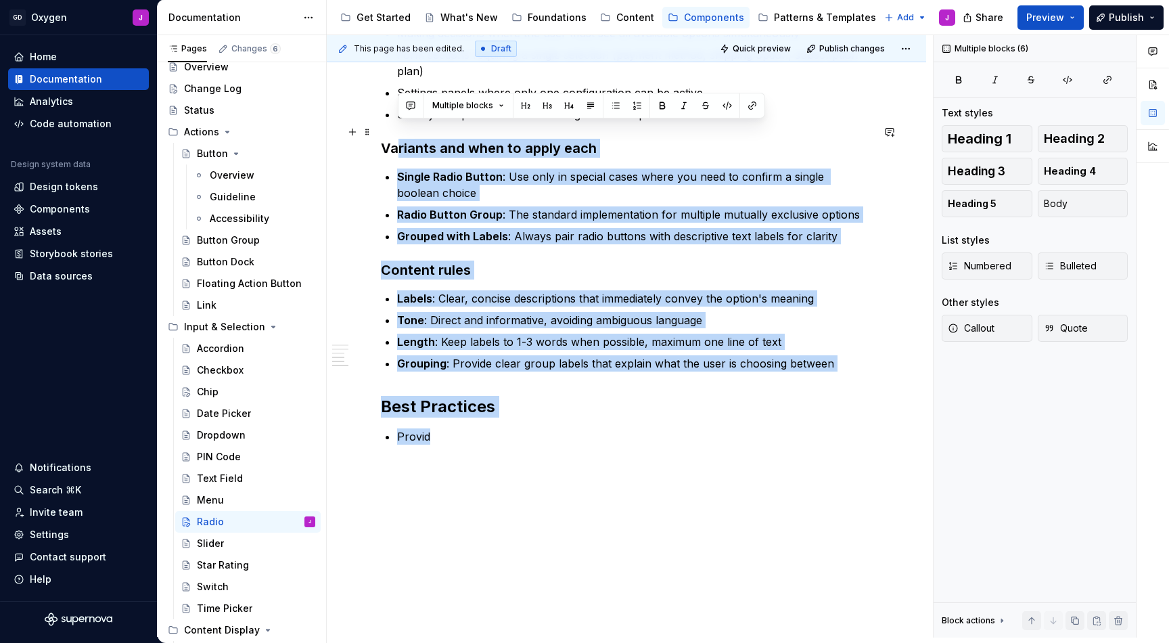
drag, startPoint x: 437, startPoint y: 418, endPoint x: 370, endPoint y: 139, distance: 286.7
click at [381, 129] on div "Anatomy The radio button consists of two main visual elements that work togethe…" at bounding box center [626, 59] width 491 height 804
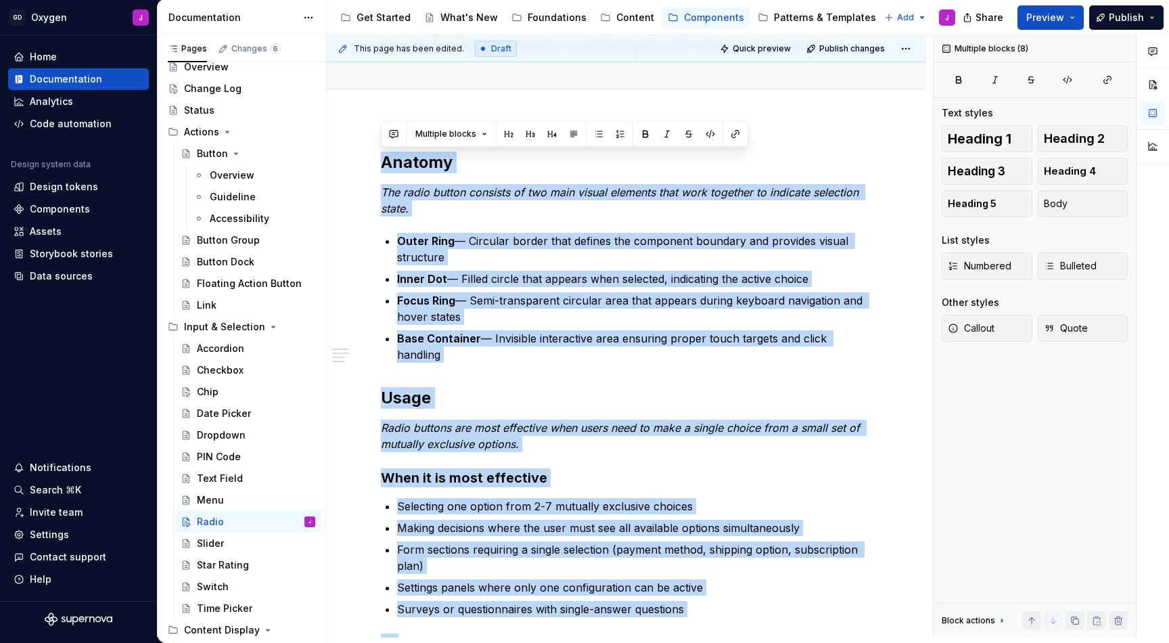
scroll to position [0, 0]
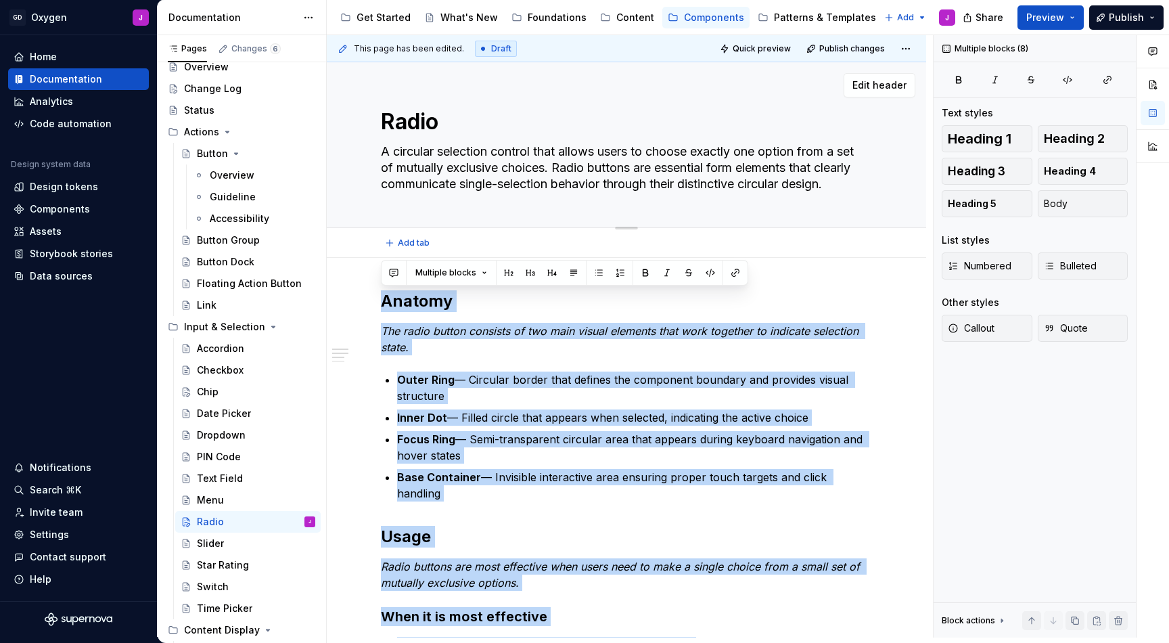
drag, startPoint x: 400, startPoint y: 457, endPoint x: 371, endPoint y: 210, distance: 248.7
click at [371, 210] on div "Radio A circular selection control that allows users to choose exactly one opti…" at bounding box center [627, 531] width 600 height 938
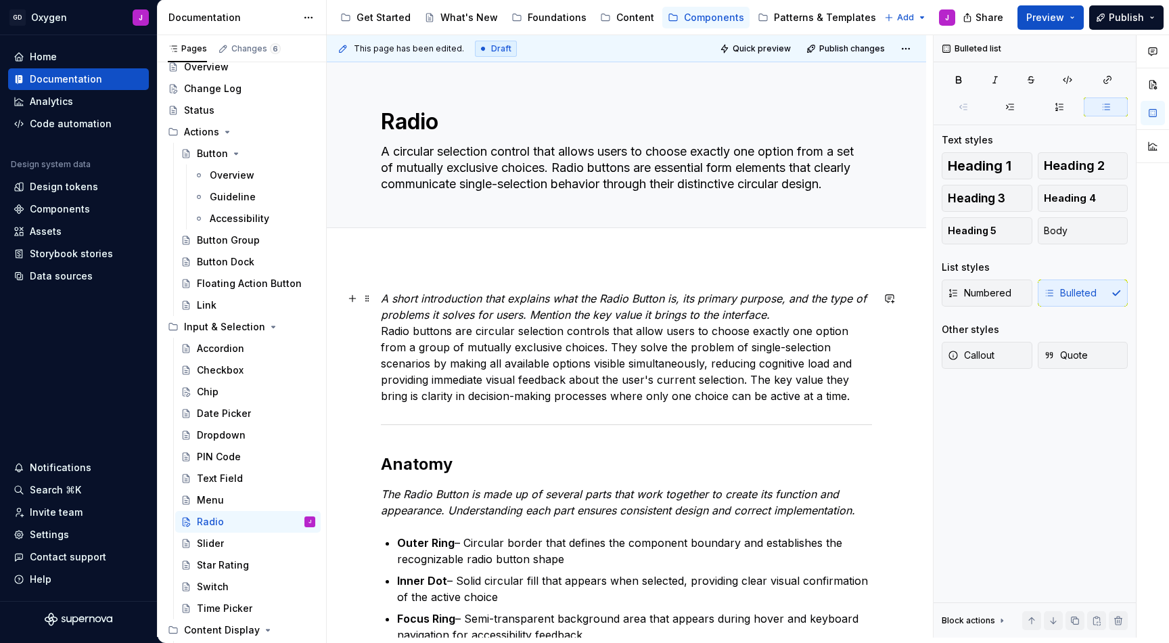
scroll to position [24, 0]
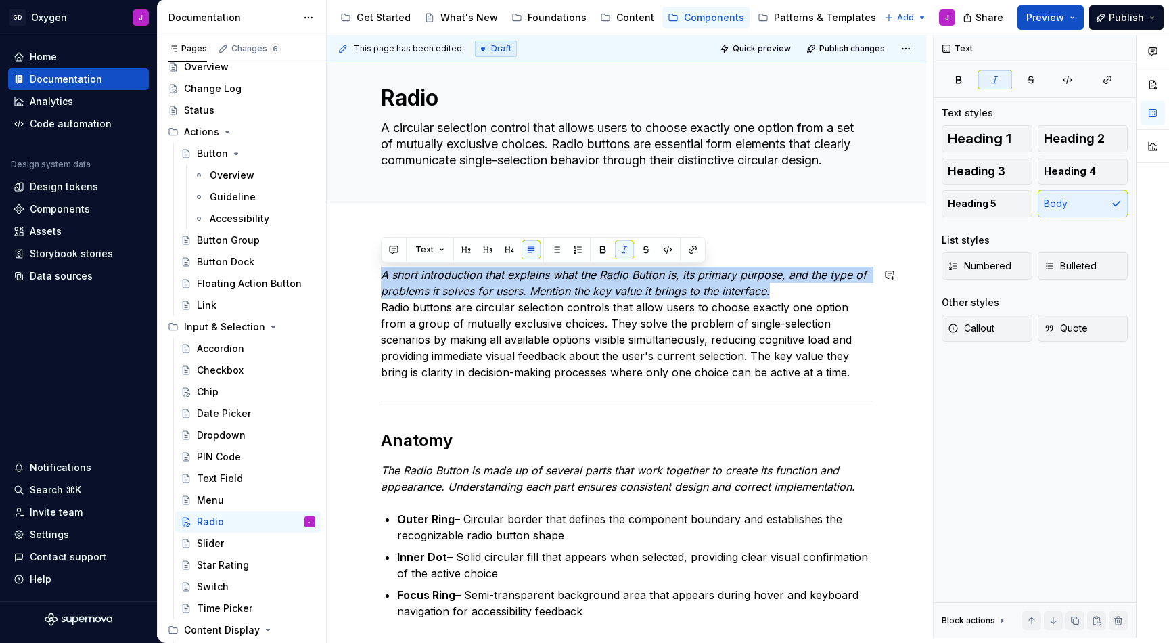
drag, startPoint x: 772, startPoint y: 291, endPoint x: 380, endPoint y: 264, distance: 393.4
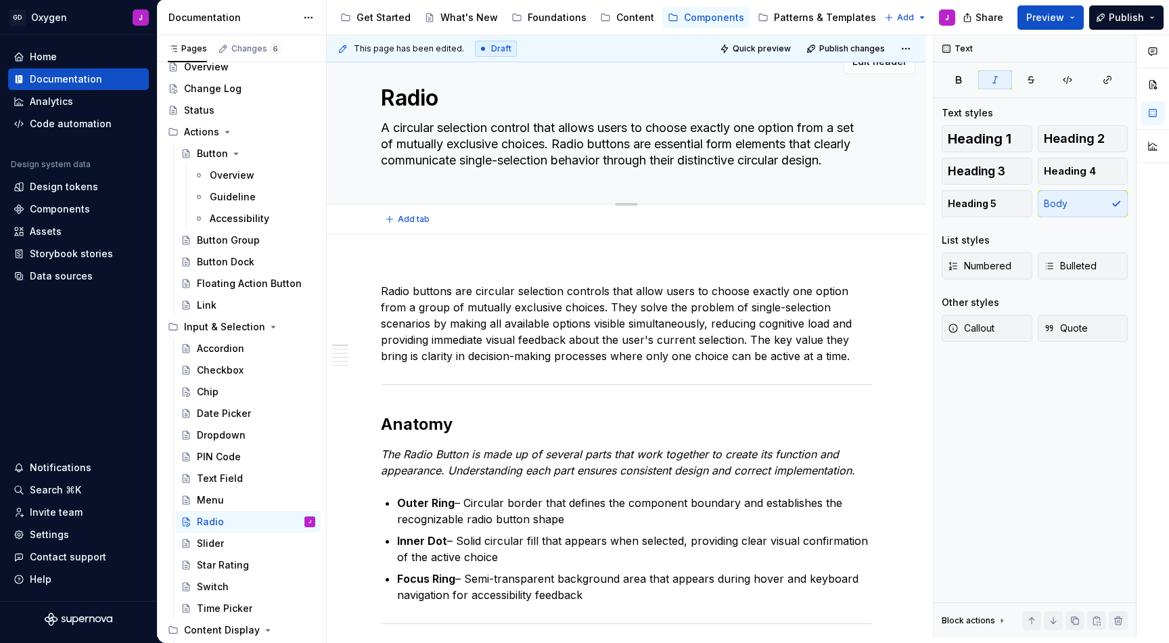
click at [472, 141] on textarea "A circular selection control that allows users to choose exactly one option fro…" at bounding box center [623, 144] width 491 height 54
click at [466, 304] on p "Radio buttons are circular selection controls that allow users to choose exactl…" at bounding box center [626, 315] width 491 height 97
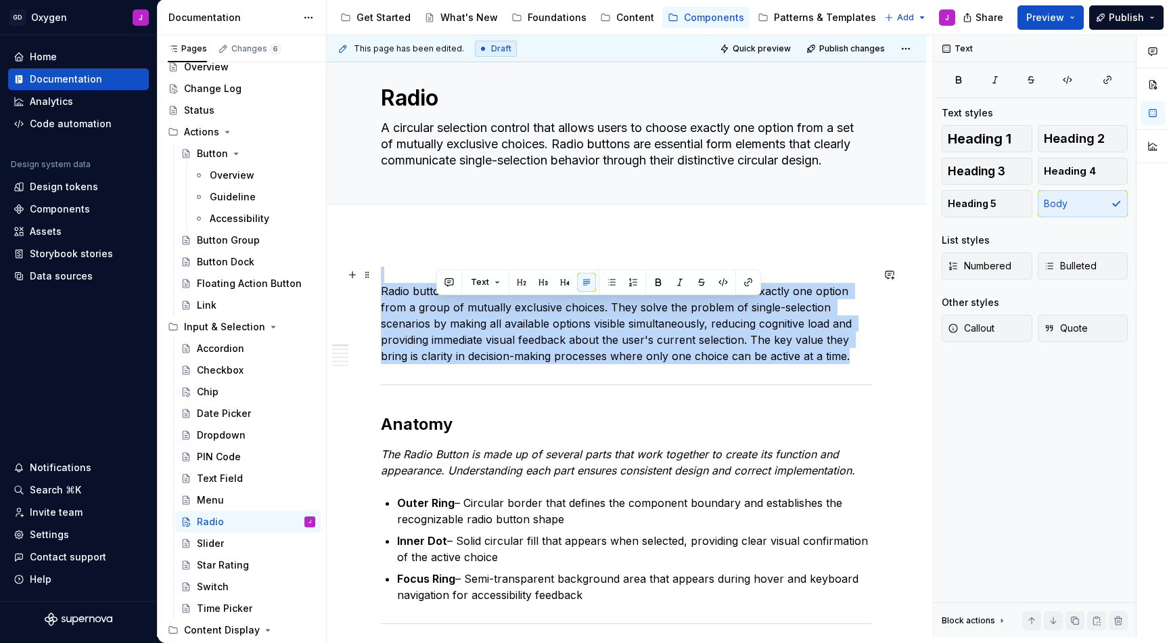
click at [466, 304] on p "Radio buttons are circular selection controls that allow users to choose exactl…" at bounding box center [626, 315] width 491 height 97
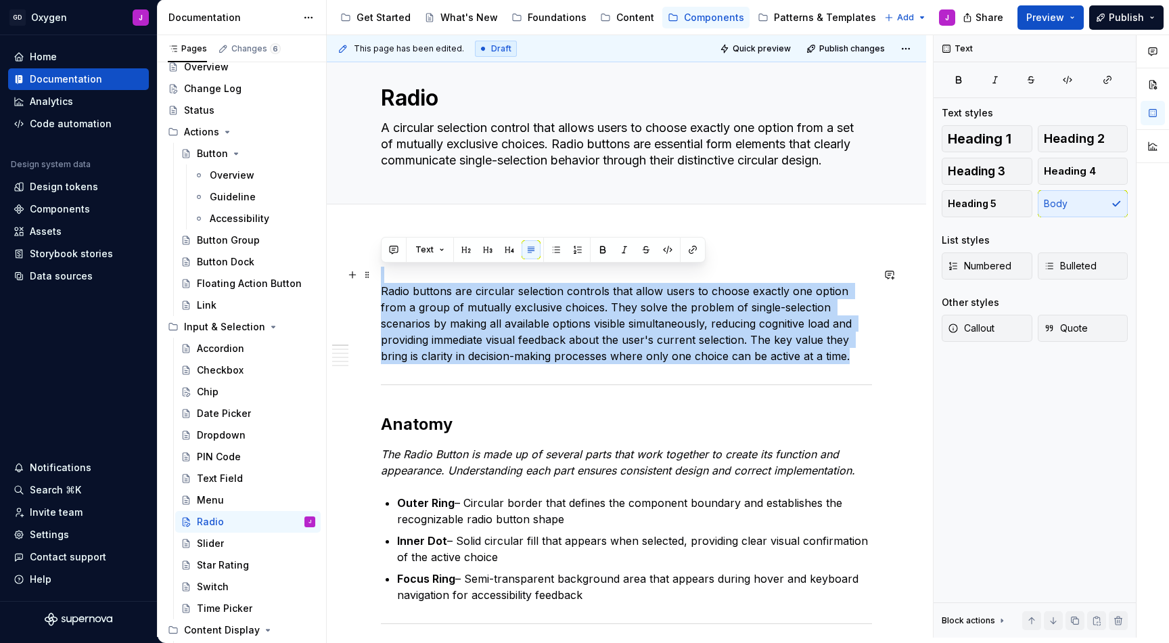
copy p "Radio buttons are circular selection controls that allow users to choose exactl…"
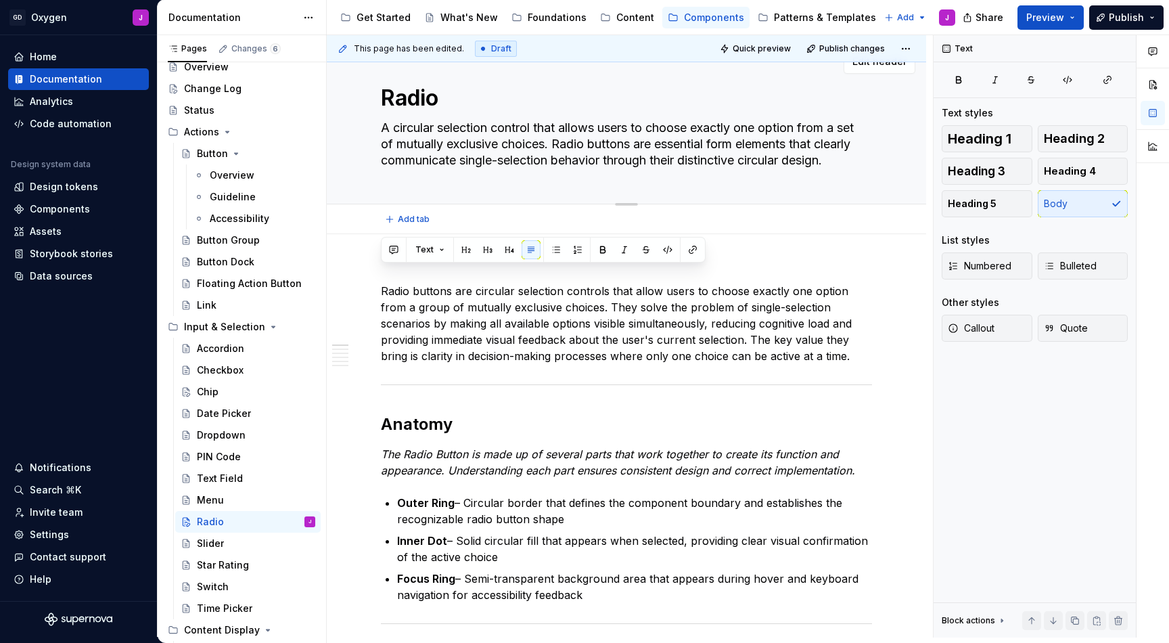
click at [598, 158] on textarea "A circular selection control that allows users to choose exactly one option fro…" at bounding box center [623, 144] width 491 height 54
paste textarea "Radio buttons are circular selection controls that allow users to choose exactl…"
type textarea "*"
type textarea "Radio buttons are circular selection controls that allow users to choose exactl…"
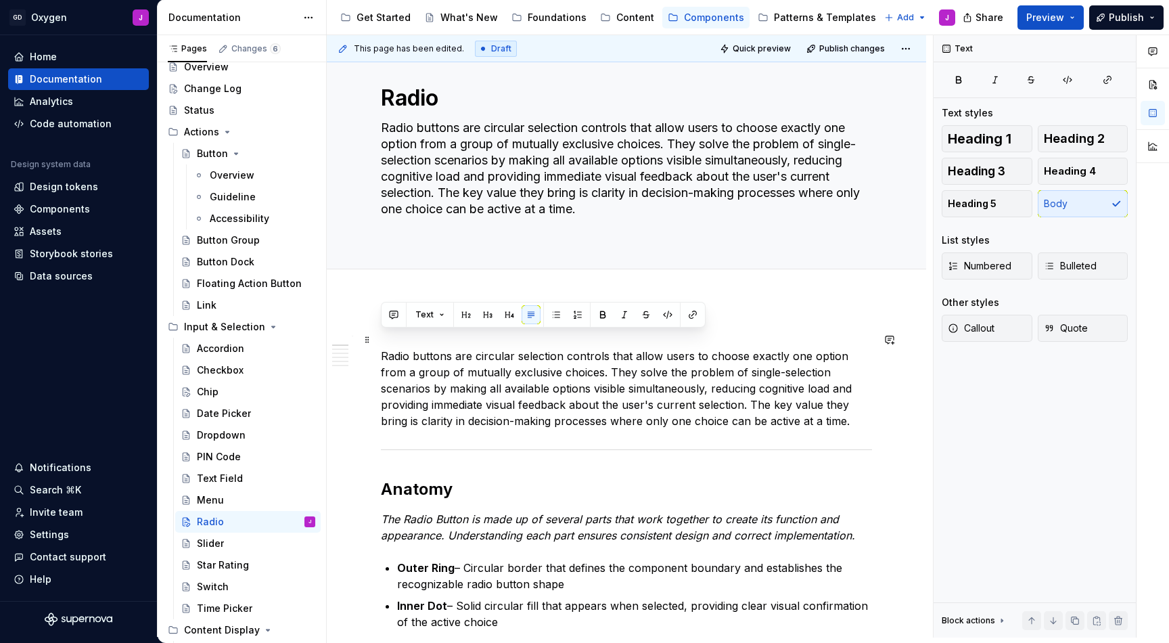
type textarea "*"
type textarea "Radio buttons are circular selection controls that allow users to choose exactl…"
click at [864, 411] on p "Radio buttons are circular selection controls that allow users to choose exactl…" at bounding box center [626, 380] width 491 height 97
click at [788, 397] on p "Radio buttons are circular selection controls that allow users to choose exactl…" at bounding box center [626, 380] width 491 height 97
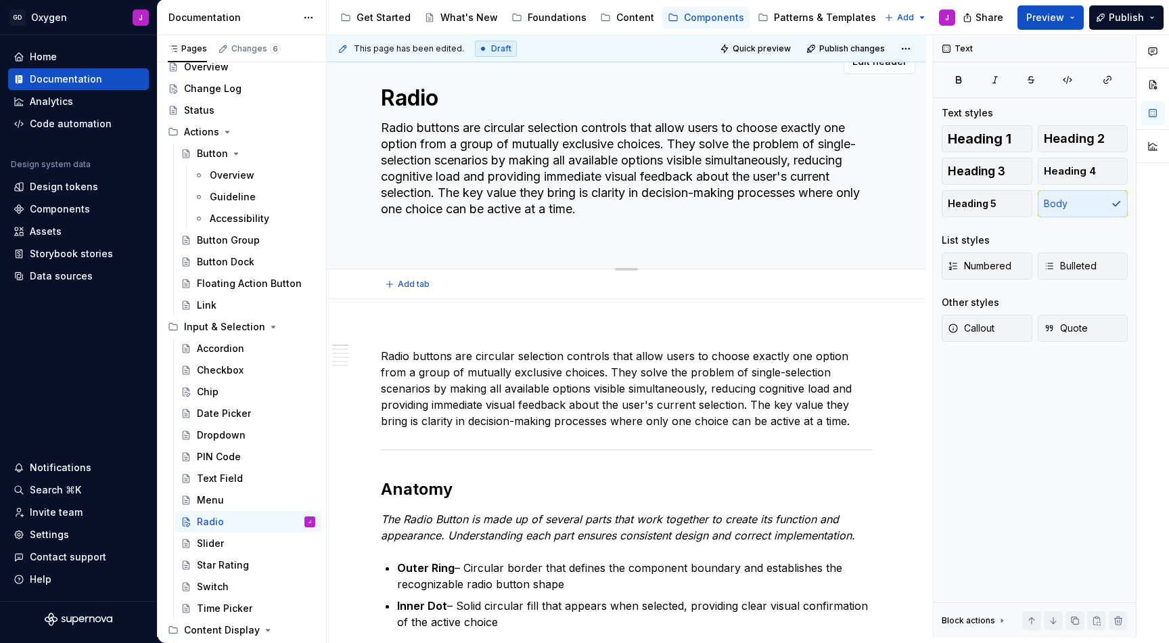
click at [549, 185] on textarea "Radio buttons are circular selection controls that allow users to choose exactl…" at bounding box center [623, 176] width 491 height 119
type textarea "*"
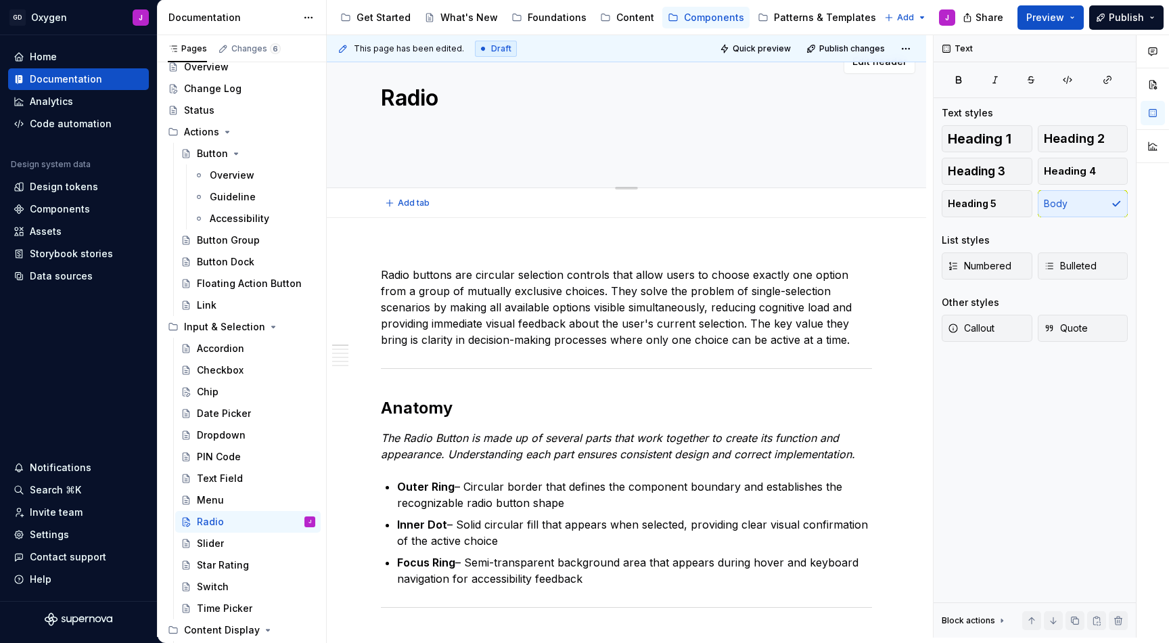
type textarea "*"
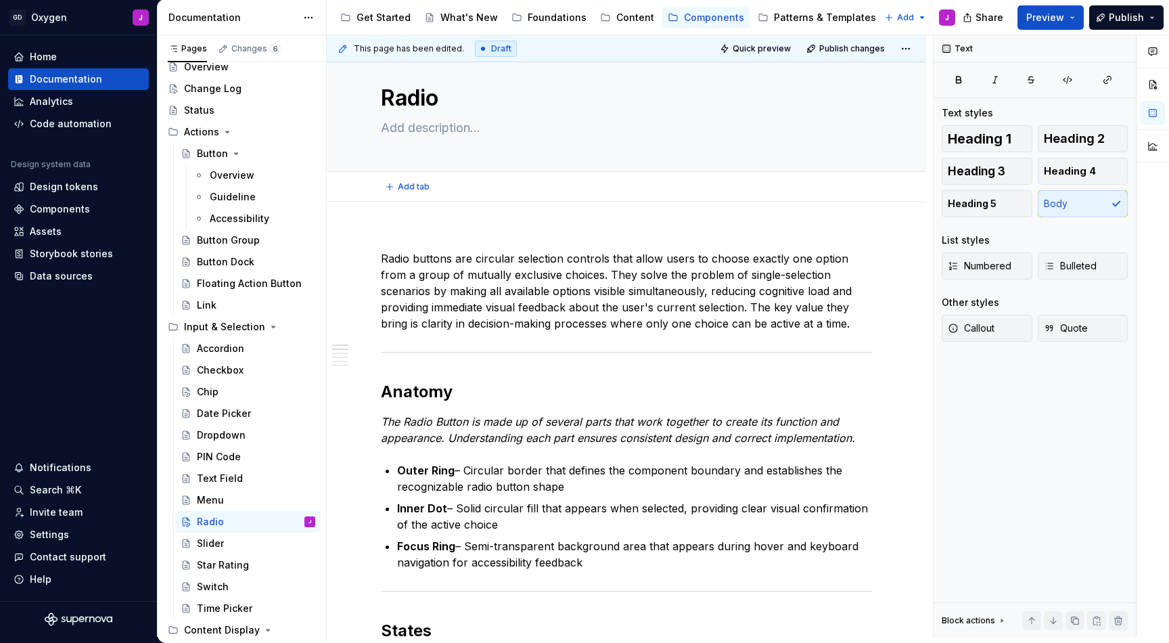
type textarea "*"
click at [420, 237] on p "Radio buttons are circular selection controls that allow users to choose exactl…" at bounding box center [626, 282] width 491 height 97
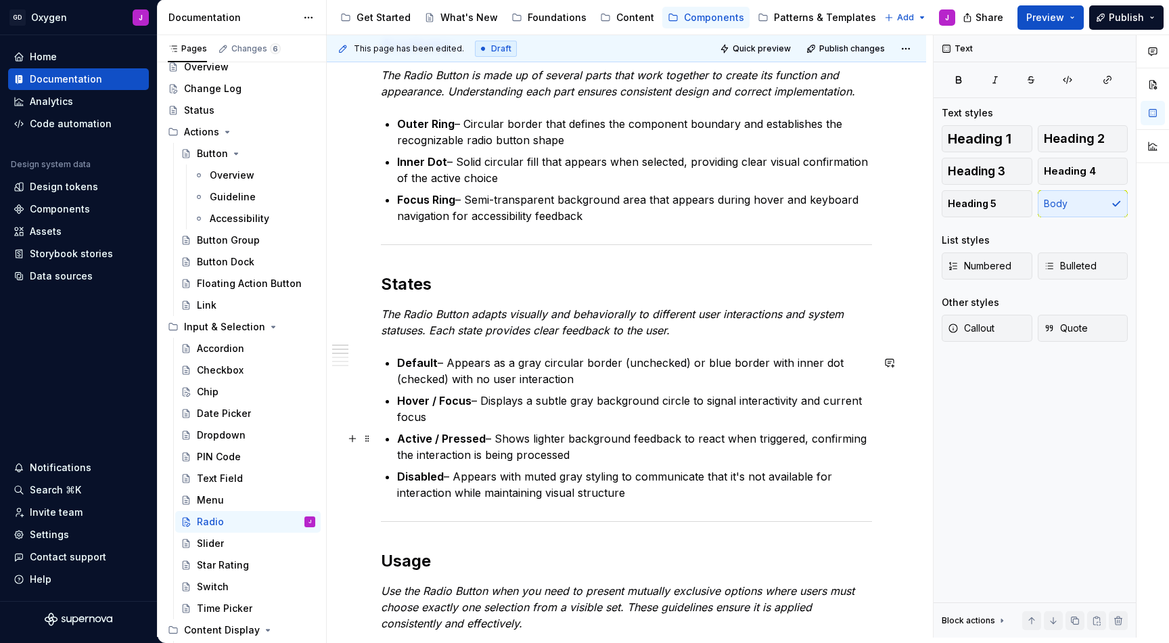
scroll to position [777, 0]
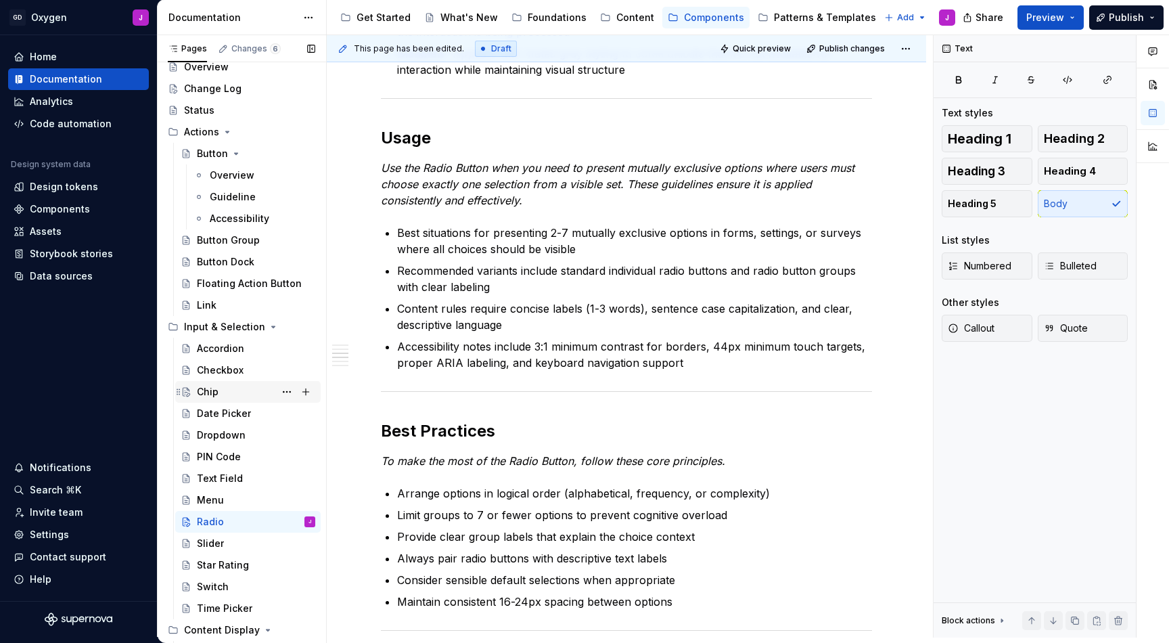
click at [213, 390] on div "Chip" at bounding box center [208, 392] width 22 height 14
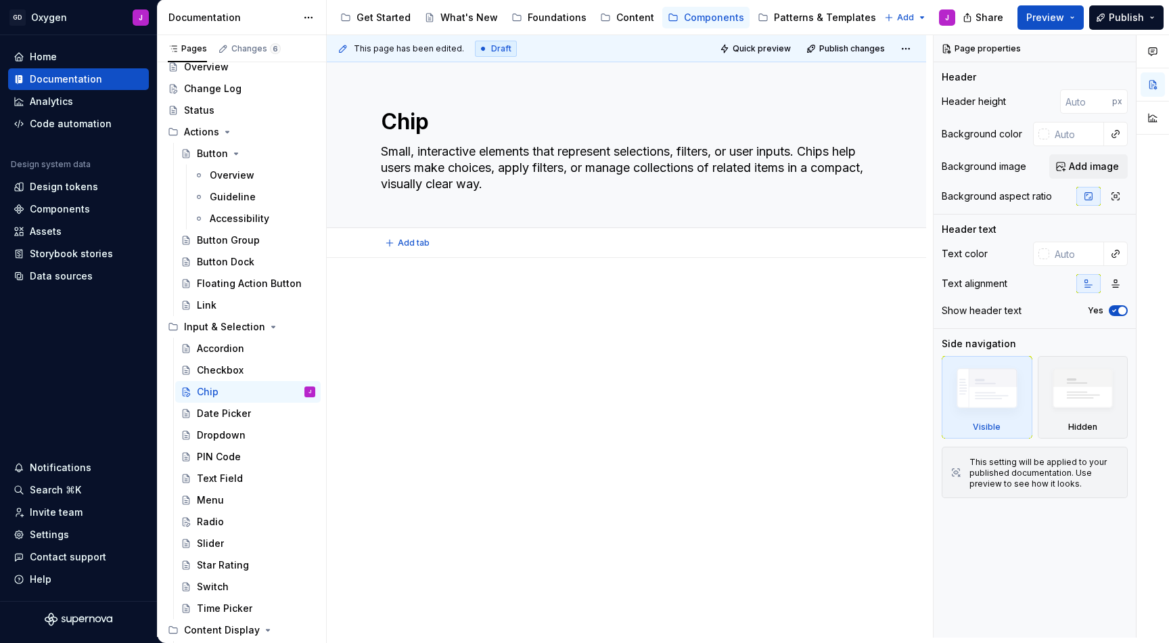
click at [451, 230] on div "Add tab" at bounding box center [627, 243] width 600 height 30
click at [411, 288] on div at bounding box center [627, 404] width 600 height 293
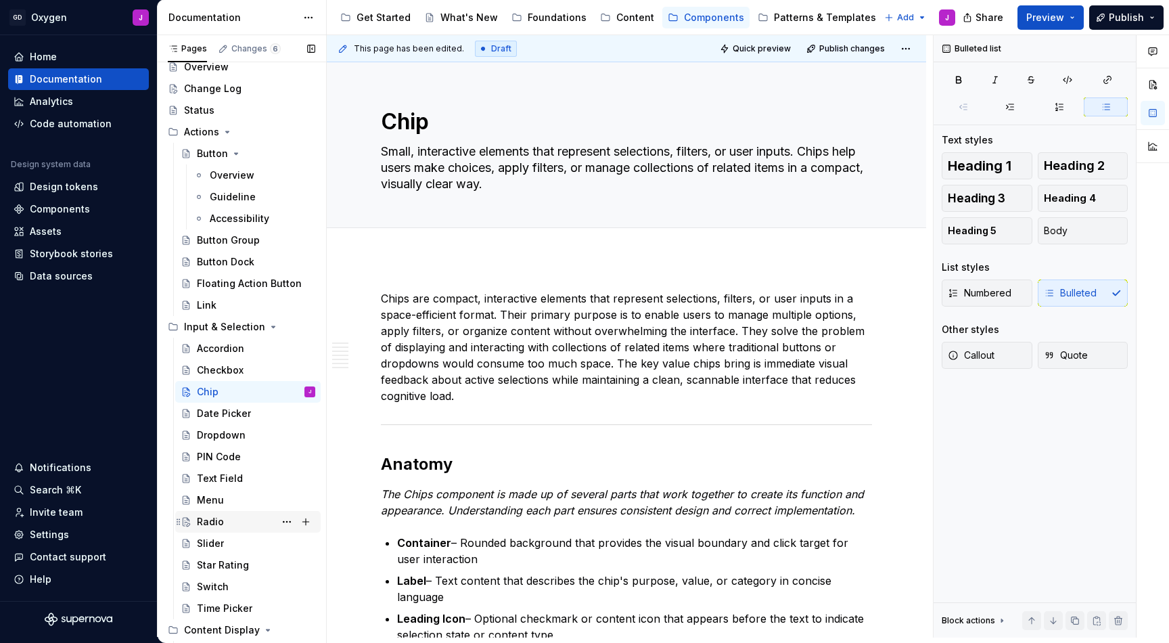
click at [210, 520] on div "Radio" at bounding box center [210, 522] width 27 height 14
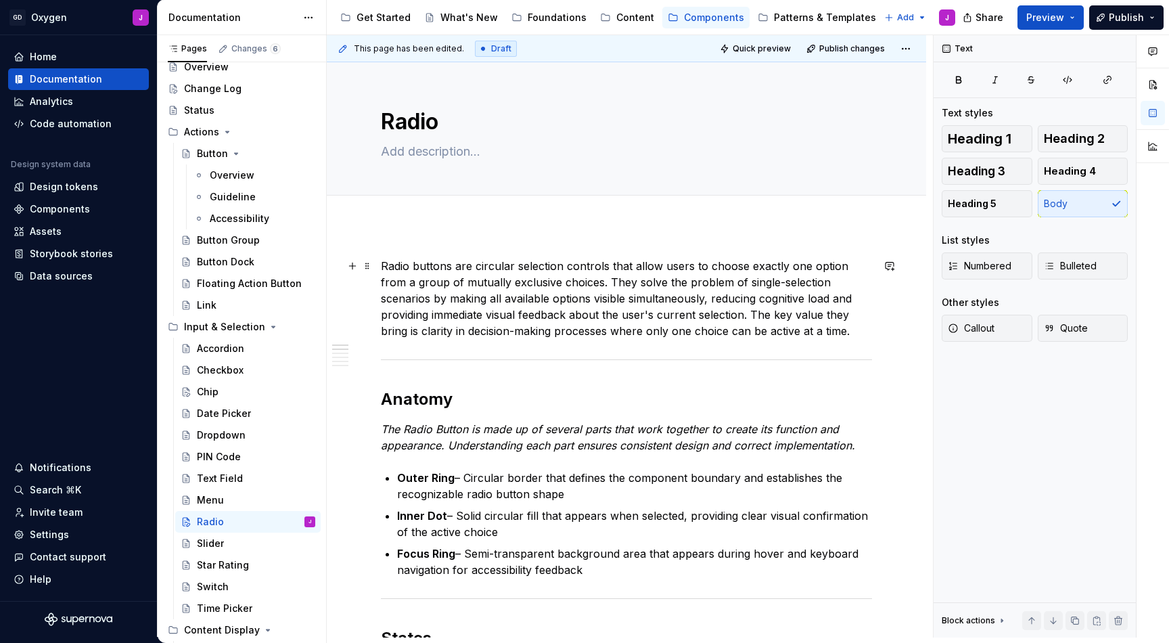
click at [387, 266] on p "Radio buttons are circular selection controls that allow users to choose exactl…" at bounding box center [626, 298] width 491 height 81
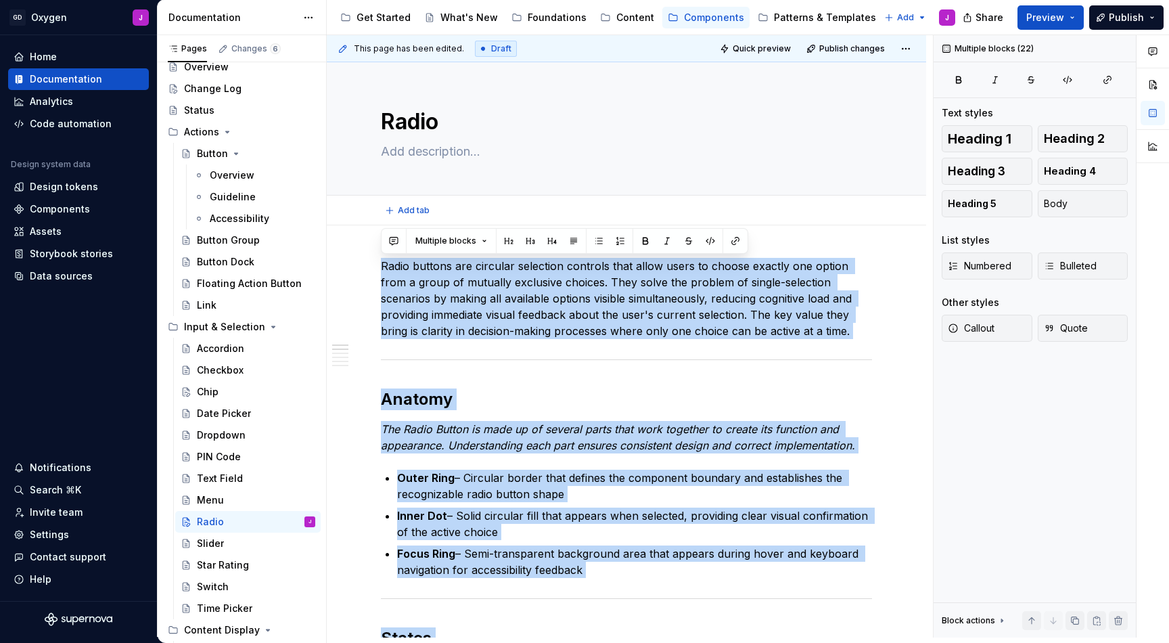
type textarea "*"
drag, startPoint x: 788, startPoint y: 429, endPoint x: 369, endPoint y: 258, distance: 453.1
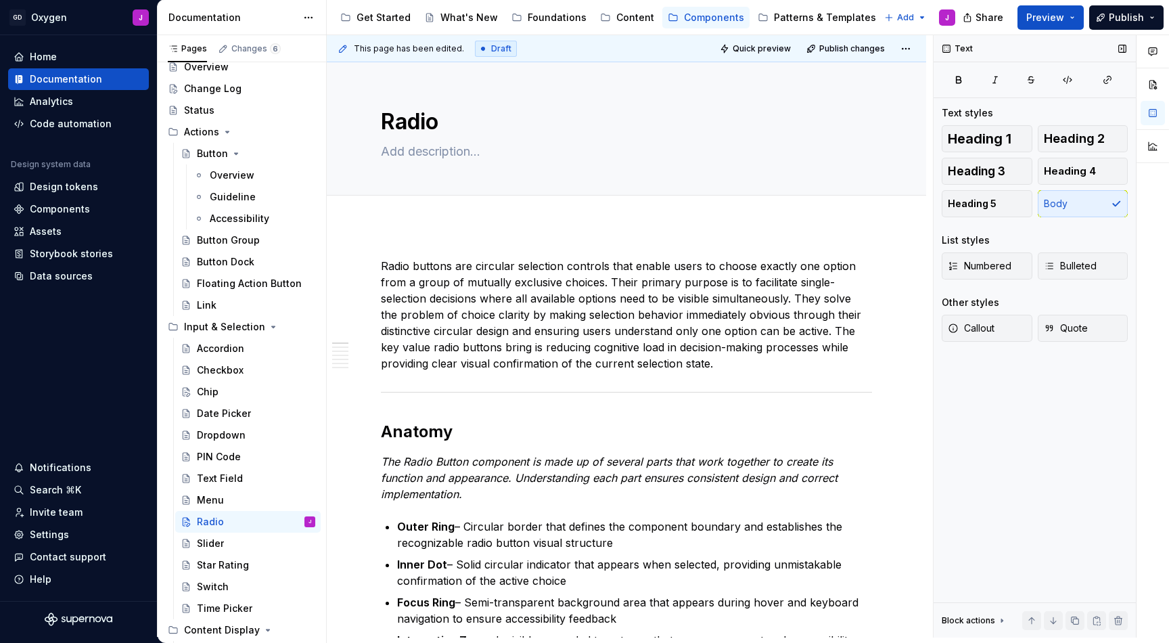
click at [953, 378] on div "Text Text styles Heading 1 Heading 2 Heading 3 Heading 4 Heading 5 Body List st…" at bounding box center [1035, 336] width 202 height 602
click at [1058, 18] on span "Preview" at bounding box center [1045, 18] width 38 height 14
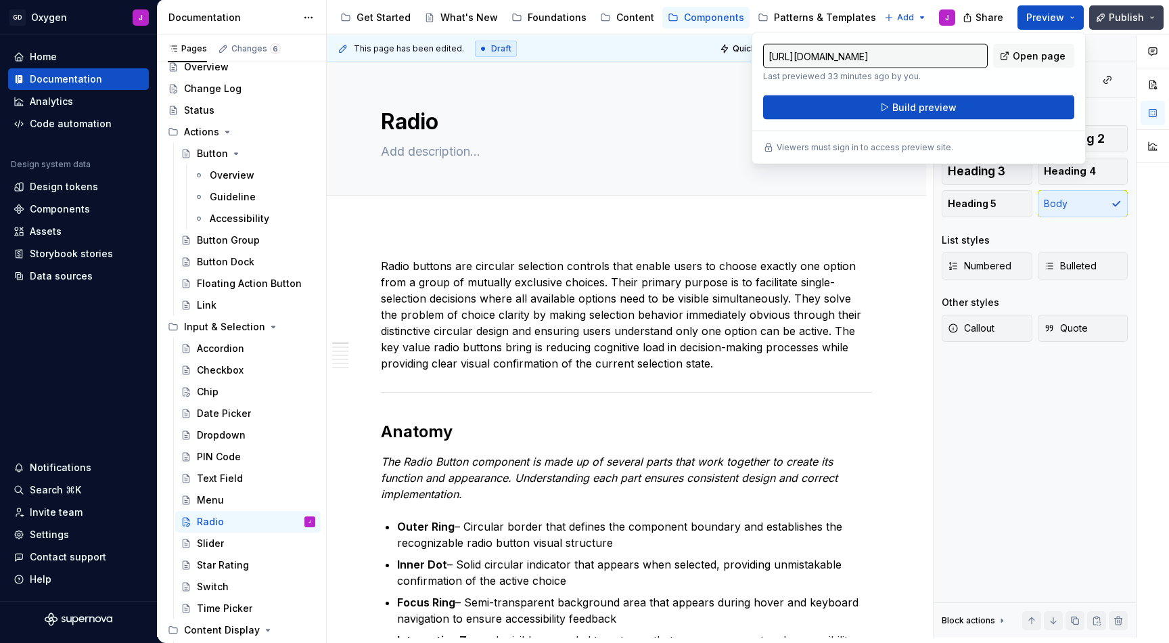
click at [1106, 14] on button "Publish" at bounding box center [1126, 17] width 74 height 24
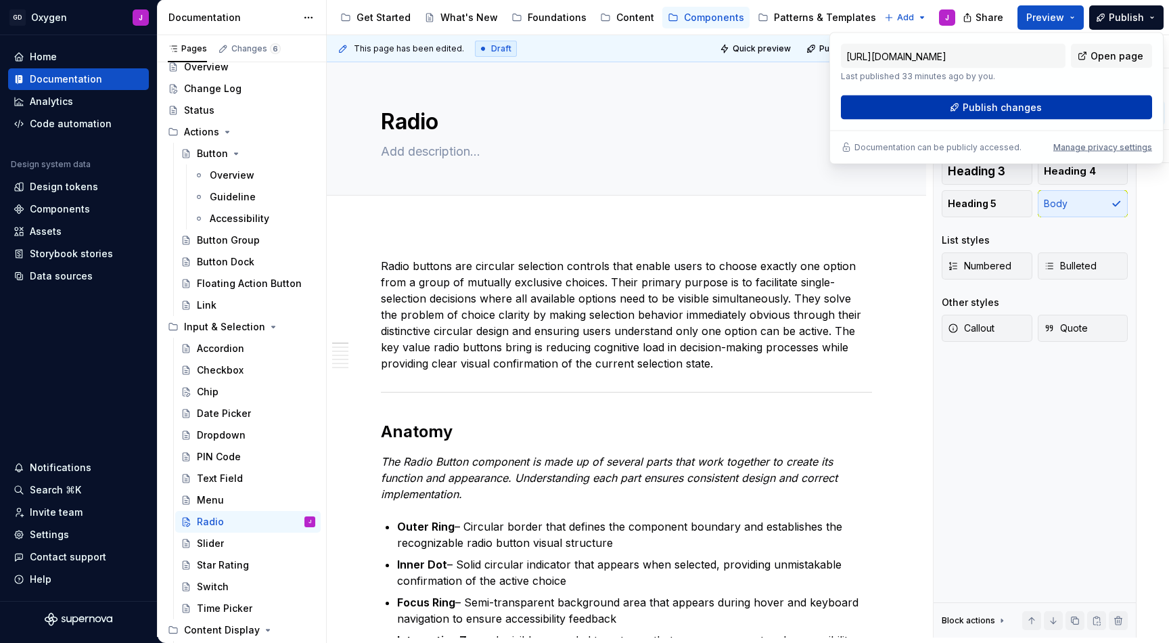
click at [974, 106] on span "Publish changes" at bounding box center [1002, 108] width 79 height 14
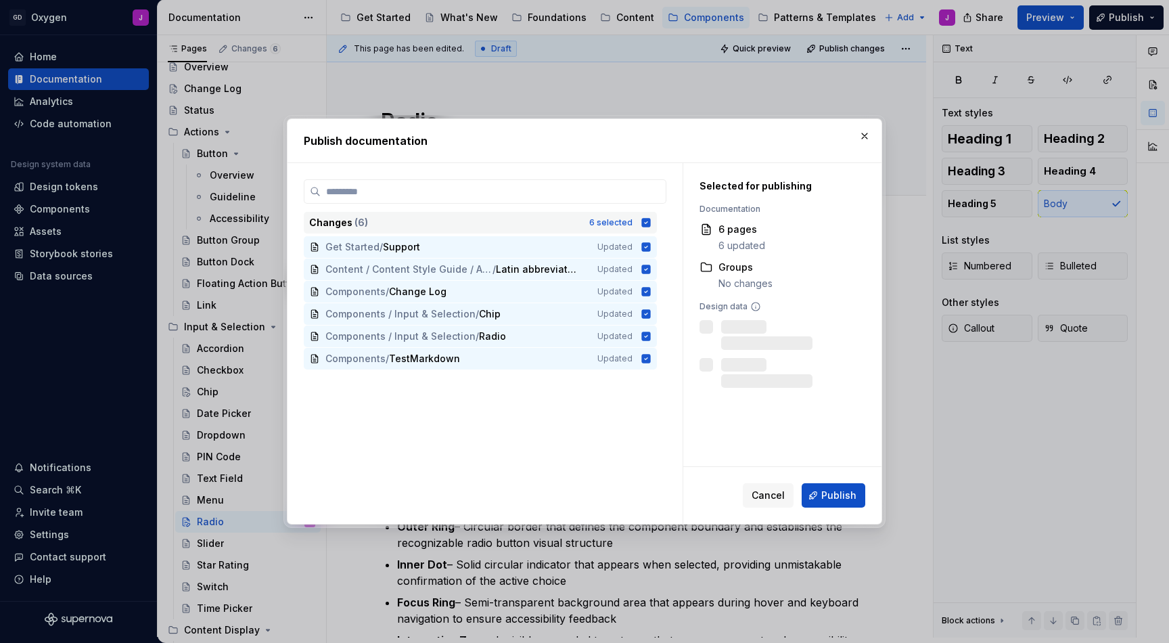
click at [646, 221] on icon at bounding box center [646, 222] width 9 height 9
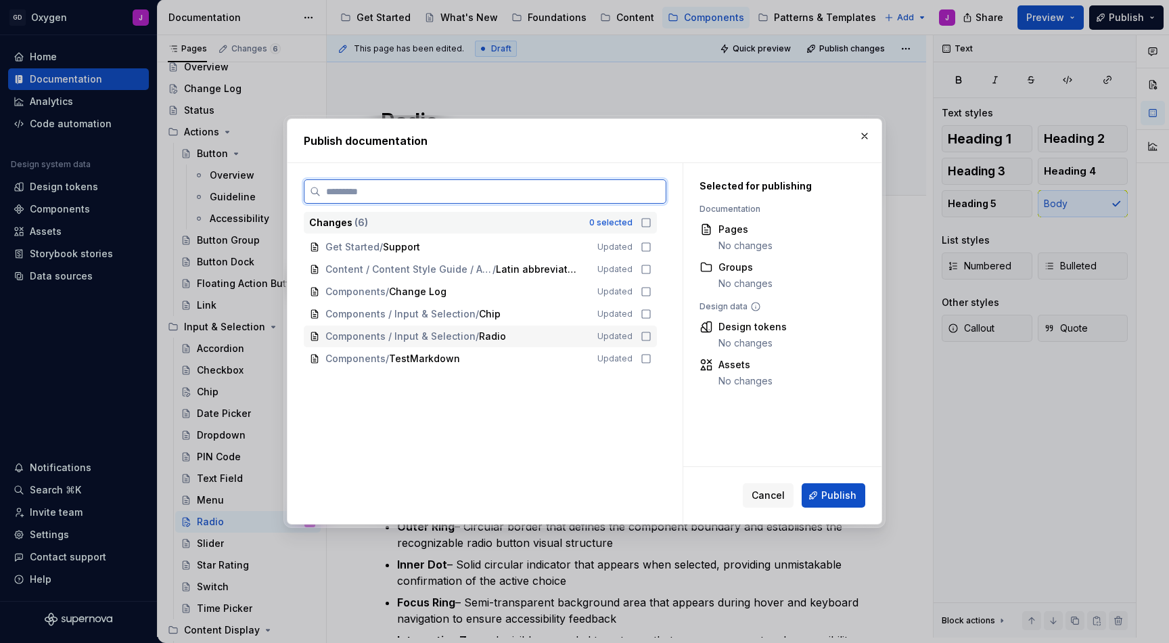
click at [647, 338] on icon at bounding box center [646, 336] width 11 height 11
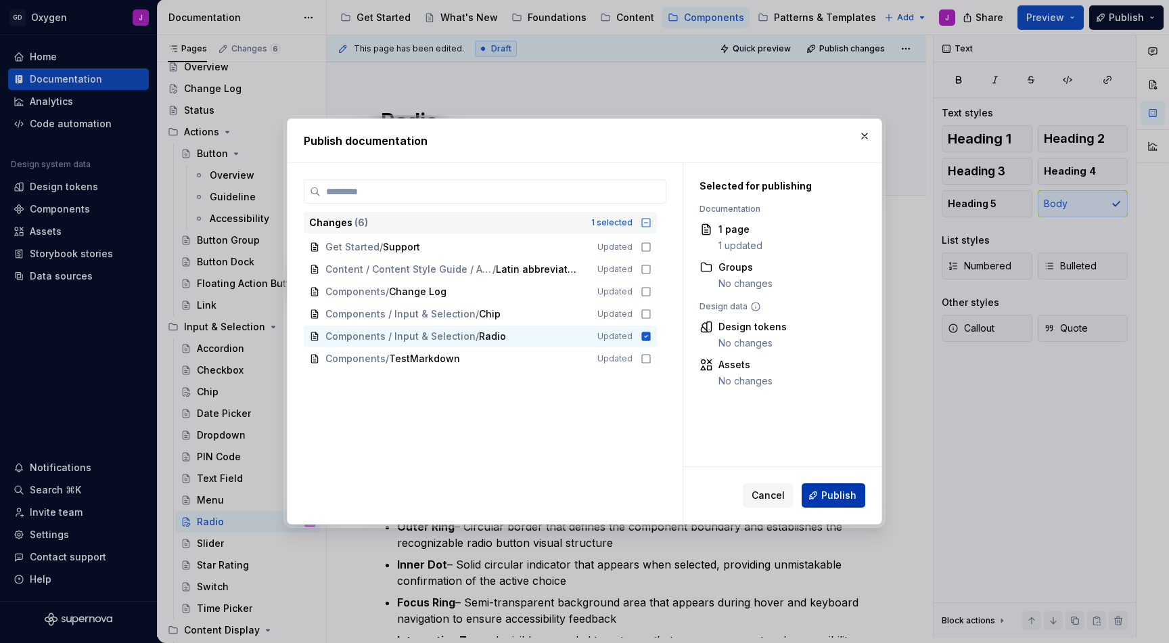
click at [828, 491] on span "Publish" at bounding box center [838, 496] width 35 height 14
type textarea "*"
